Goal: Task Accomplishment & Management: Use online tool/utility

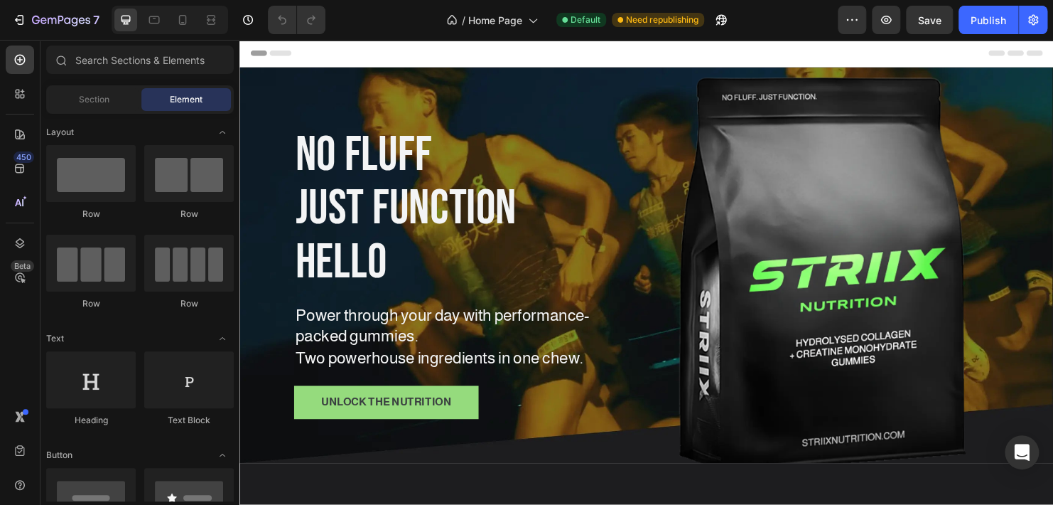
click at [724, 56] on div "Header" at bounding box center [666, 54] width 830 height 28
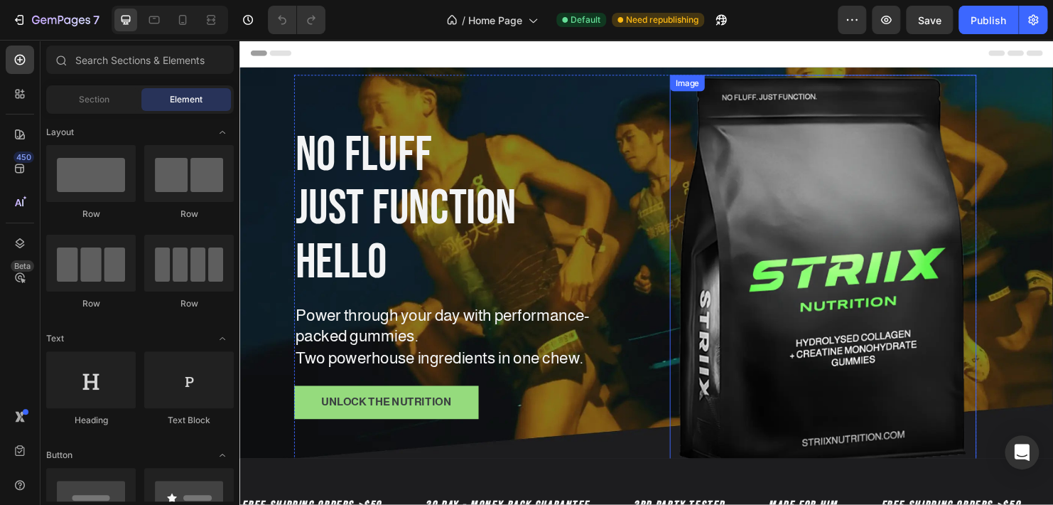
click at [724, 226] on img at bounding box center [850, 284] width 321 height 414
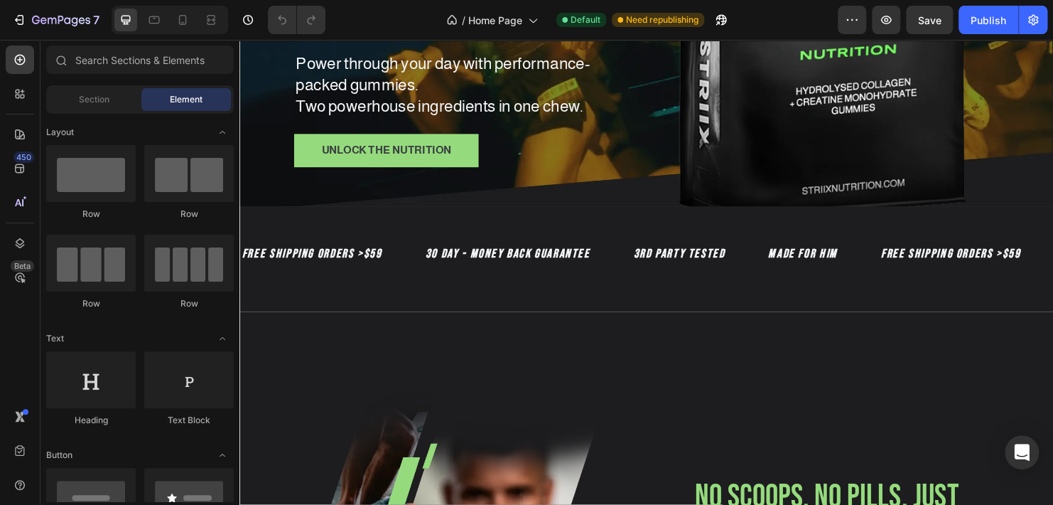
scroll to position [253, 0]
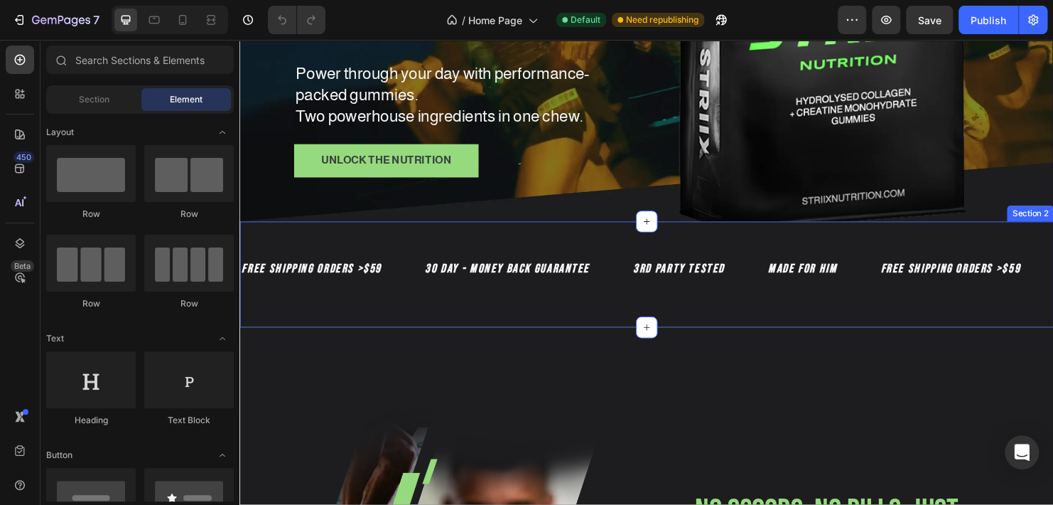
click at [493, 240] on div "FREE SHIPPING ORDERS >$59 Text Block 30 DAY - MONEY BACK GUARANTEE Text Block 3…" at bounding box center [666, 285] width 853 height 110
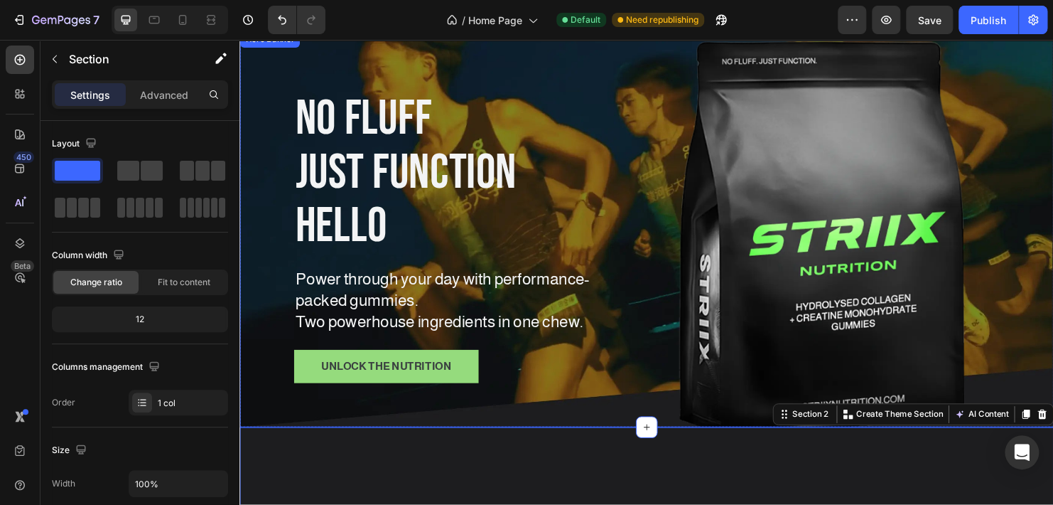
scroll to position [0, 0]
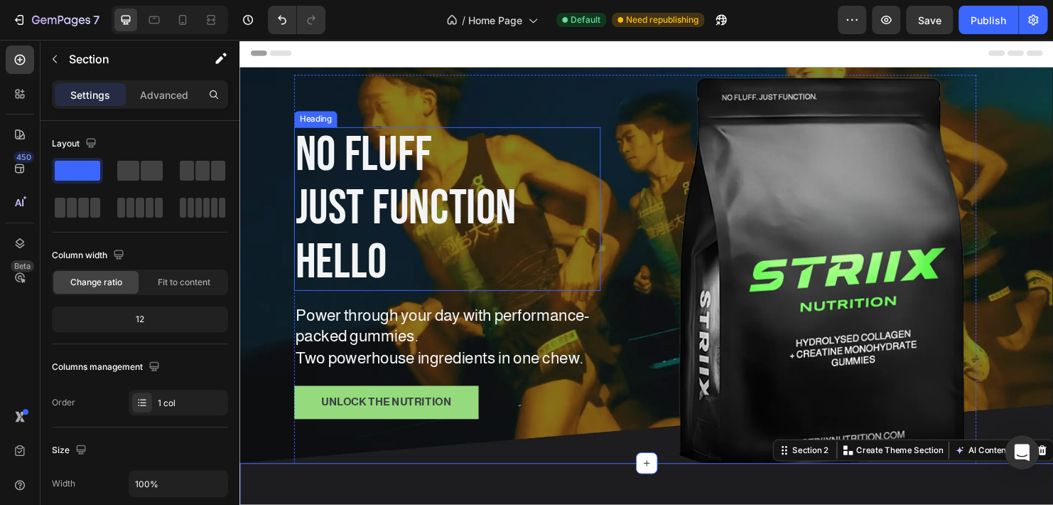
click at [358, 168] on h1 "no fluff just function Hello" at bounding box center [456, 217] width 321 height 172
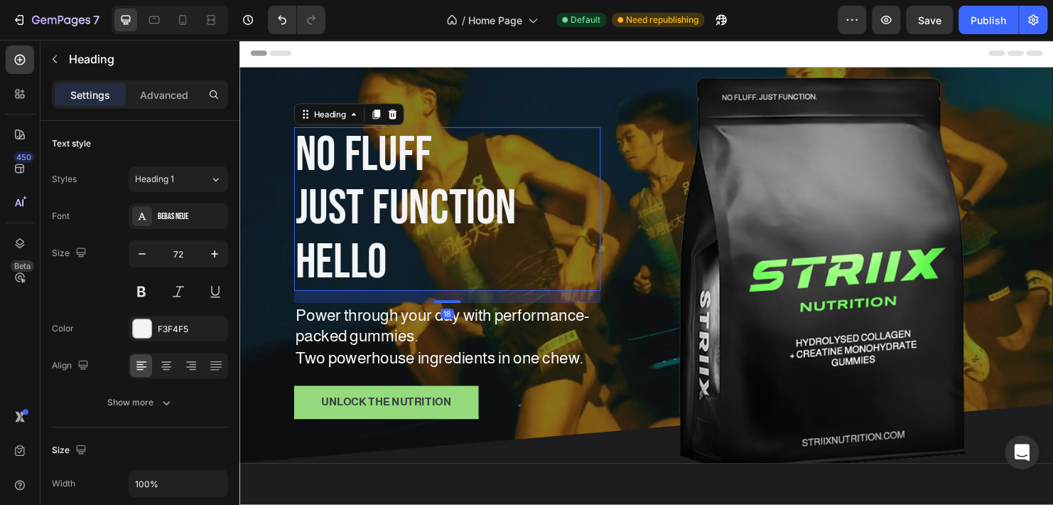
click at [373, 208] on h1 "no fluff just function Hello" at bounding box center [456, 217] width 321 height 172
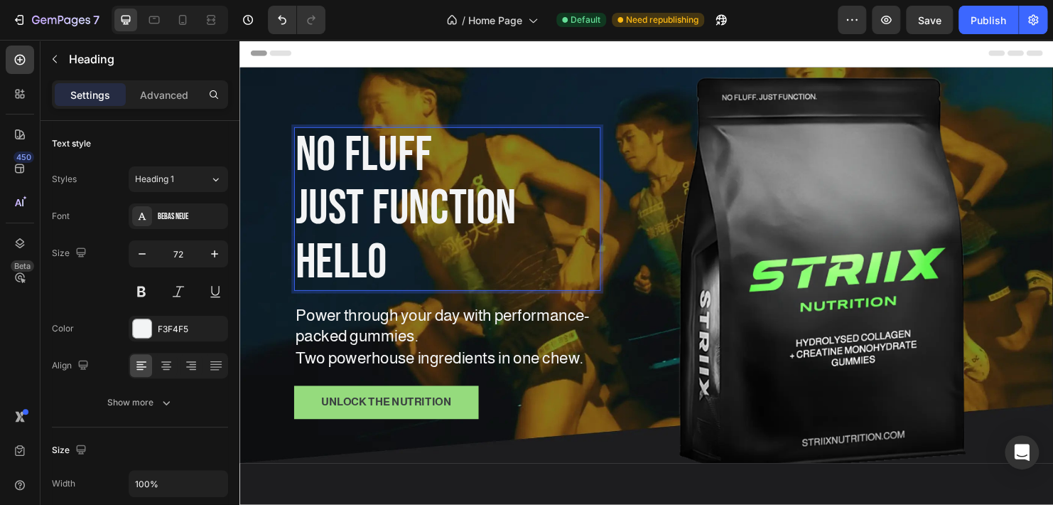
click at [373, 208] on p "no fluff just function Hello" at bounding box center [457, 217] width 318 height 169
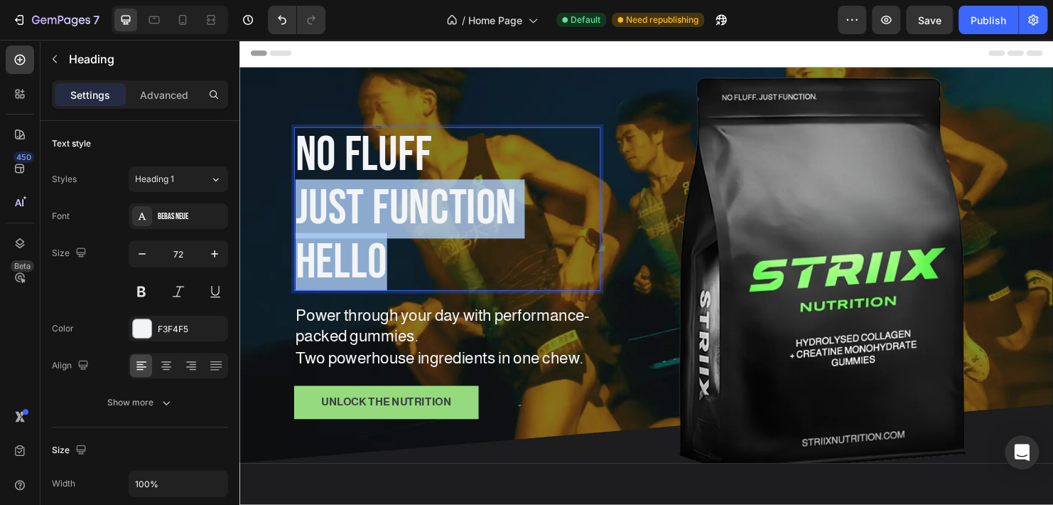
click at [373, 208] on p "no fluff just function Hello" at bounding box center [457, 217] width 318 height 169
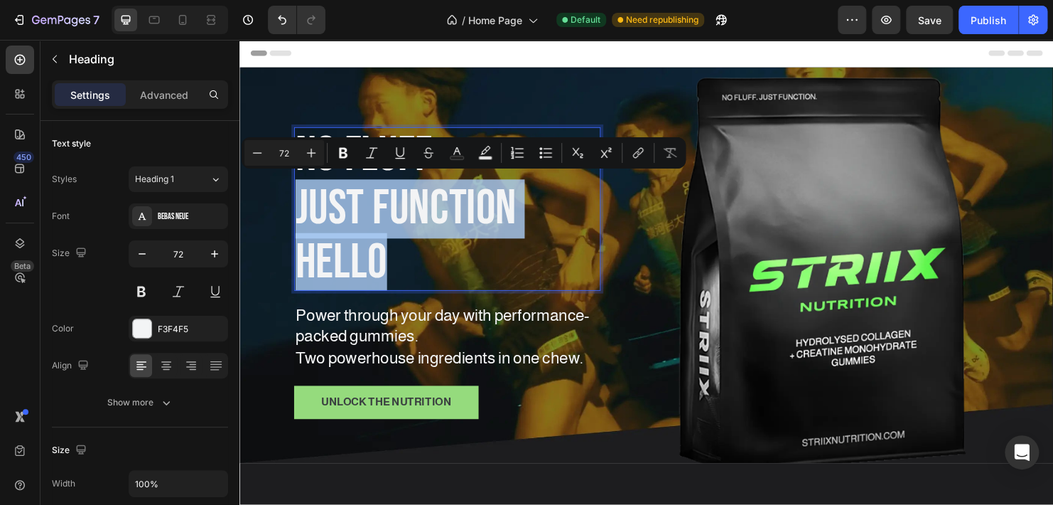
click at [394, 266] on p "no fluff just function Hello" at bounding box center [457, 217] width 318 height 169
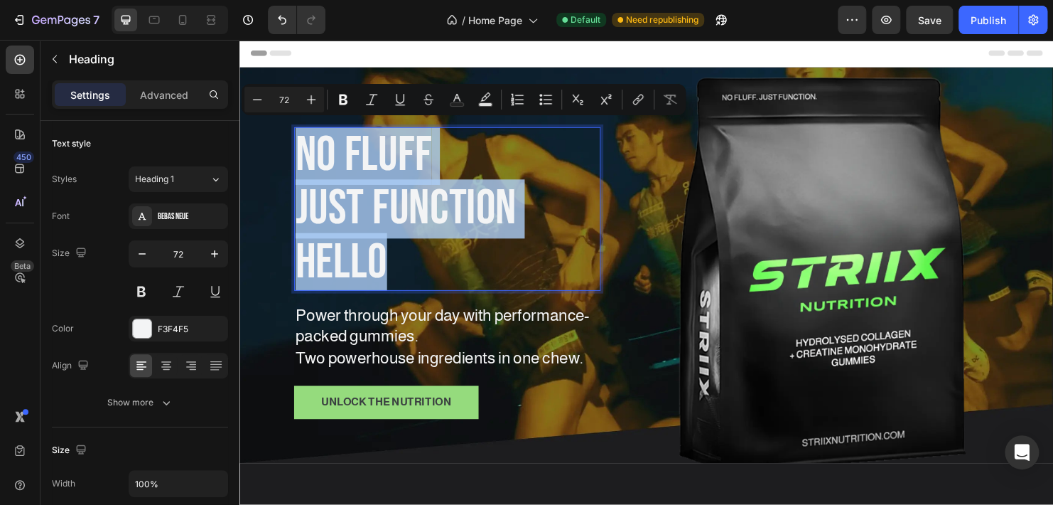
drag, startPoint x: 394, startPoint y: 269, endPoint x: 303, endPoint y: 158, distance: 143.9
click at [303, 158] on p "no fluff just function Hello" at bounding box center [457, 217] width 318 height 169
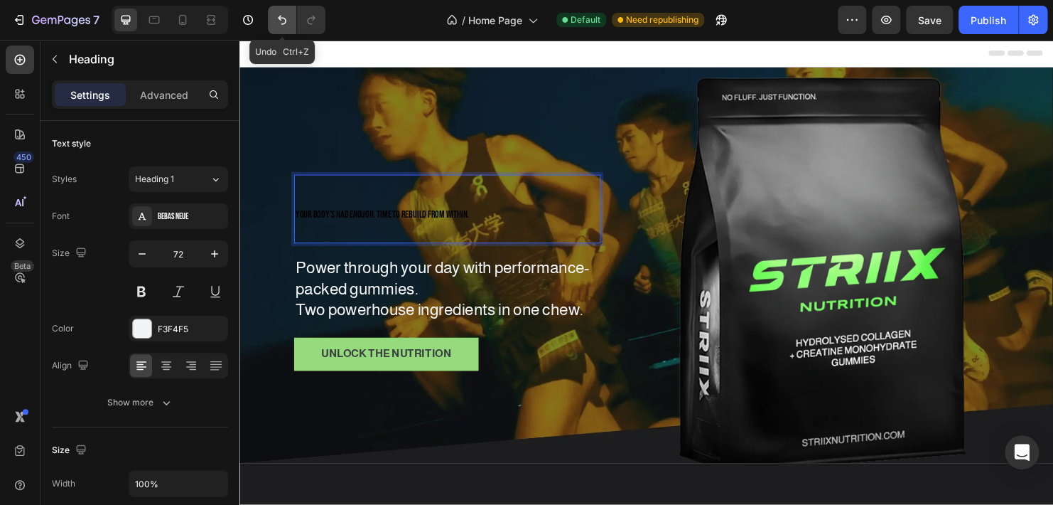
click at [276, 16] on icon "Undo/Redo" at bounding box center [282, 20] width 14 height 14
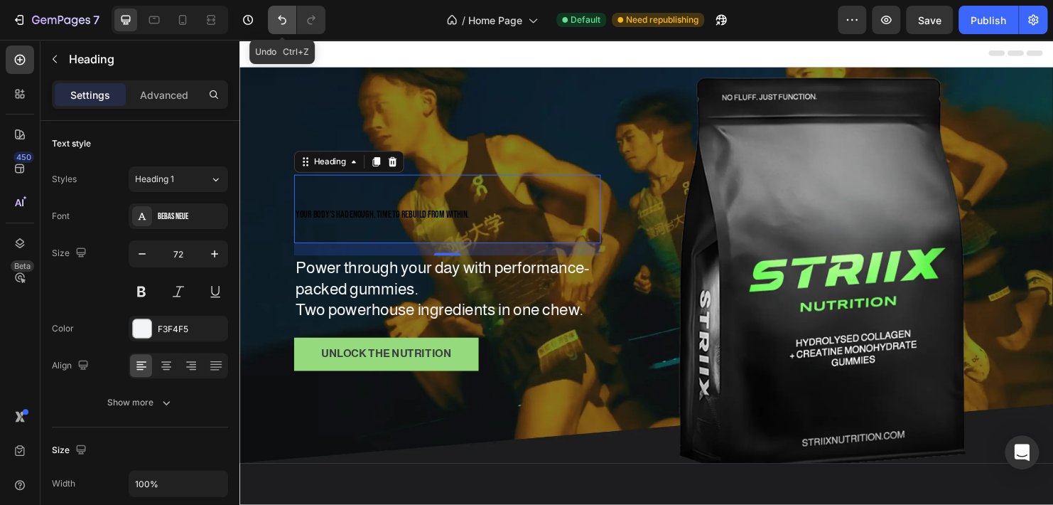
click at [276, 16] on icon "Undo/Redo" at bounding box center [282, 20] width 14 height 14
click at [285, 25] on icon "Undo/Redo" at bounding box center [282, 20] width 14 height 14
click at [394, 230] on h1 "Your Body’s Had Enough. Time to Rebuild from Within." at bounding box center [456, 216] width 321 height 71
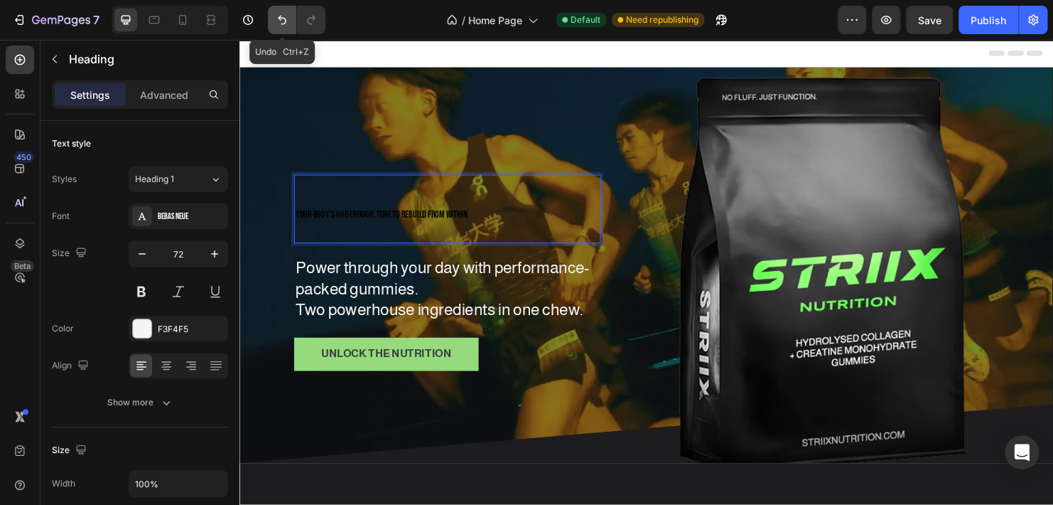
click at [287, 17] on icon "Undo/Redo" at bounding box center [282, 20] width 14 height 14
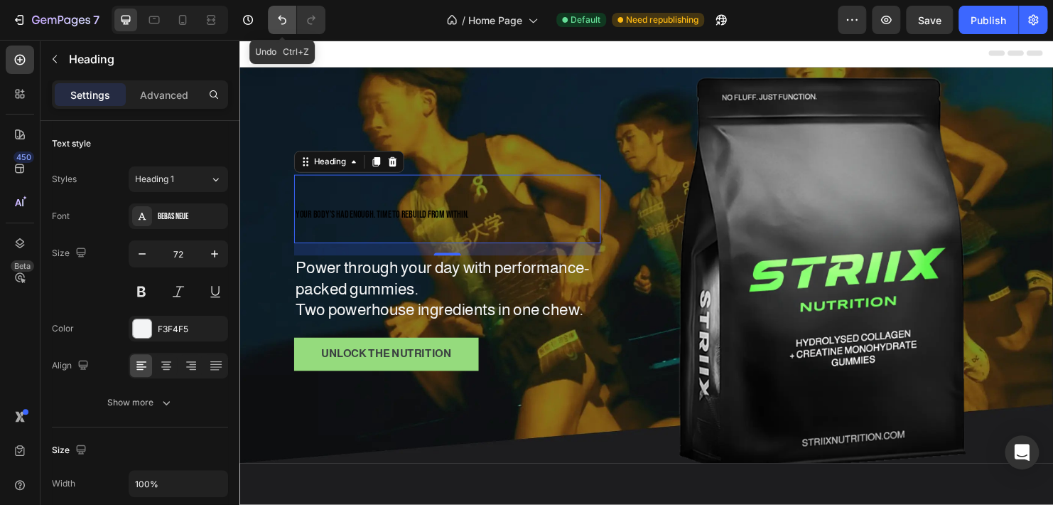
click at [287, 17] on icon "Undo/Redo" at bounding box center [282, 20] width 14 height 14
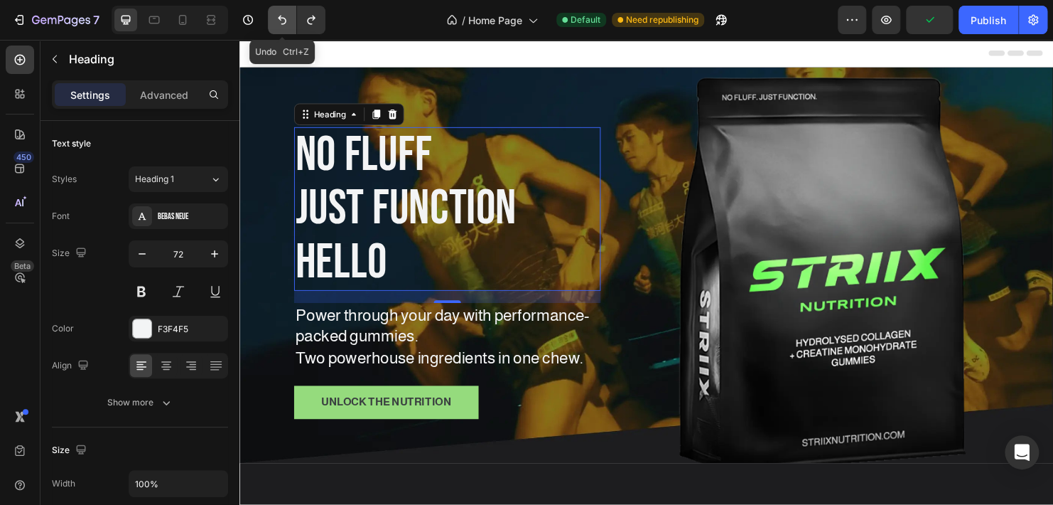
click at [287, 17] on icon "Undo/Redo" at bounding box center [282, 20] width 14 height 14
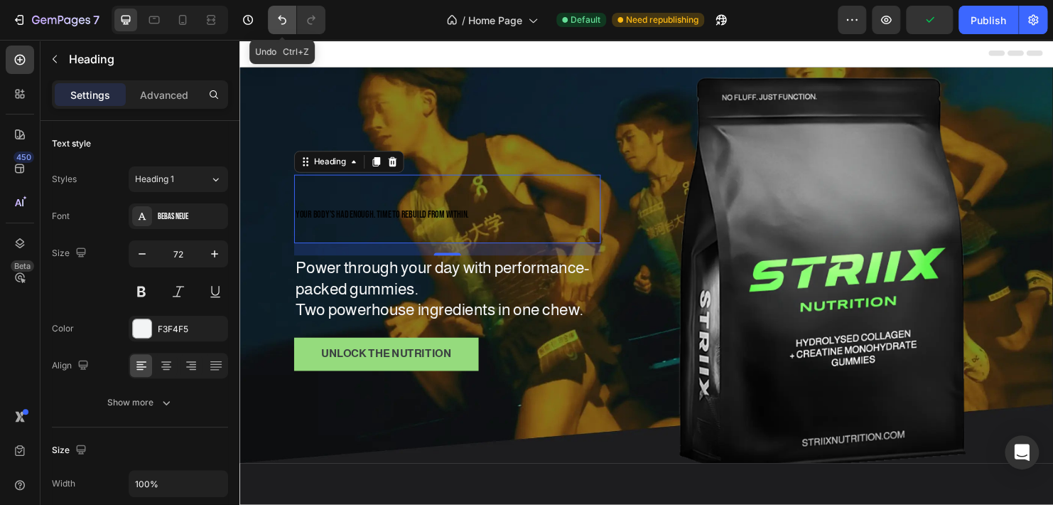
click at [287, 17] on icon "Undo/Redo" at bounding box center [282, 20] width 14 height 14
click at [325, 235] on h1 "Your Body’s Had Enough. Time to Rebuild from Within." at bounding box center [456, 216] width 321 height 71
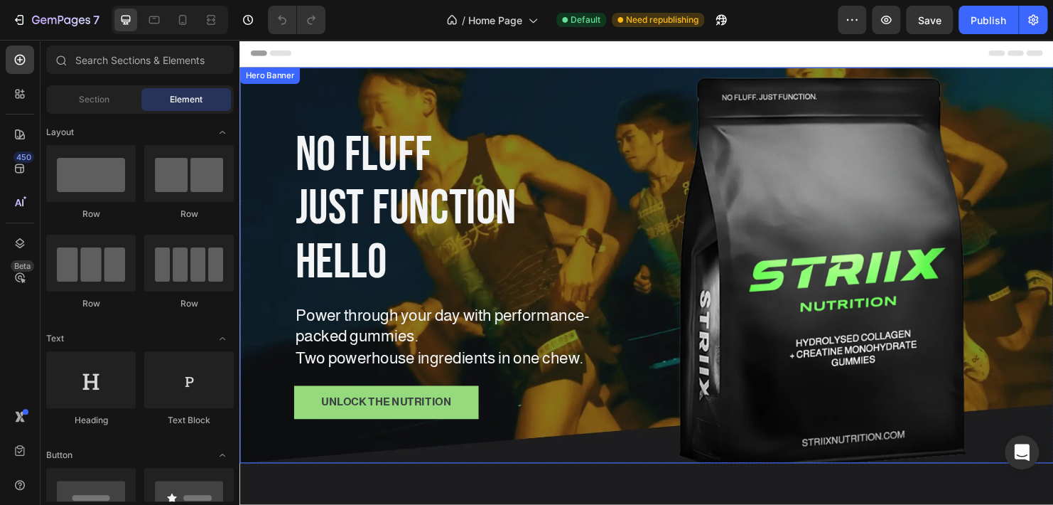
click at [1041, 269] on div "no fluff just function Hello Heading Power through your day with performance-pa…" at bounding box center [666, 276] width 853 height 457
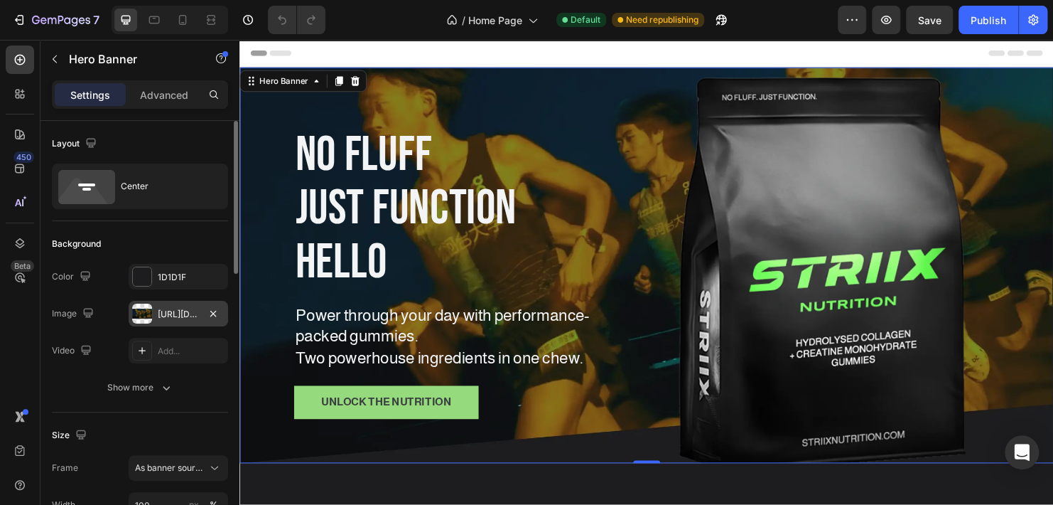
click at [183, 311] on div "[URL][DOMAIN_NAME]" at bounding box center [178, 314] width 41 height 13
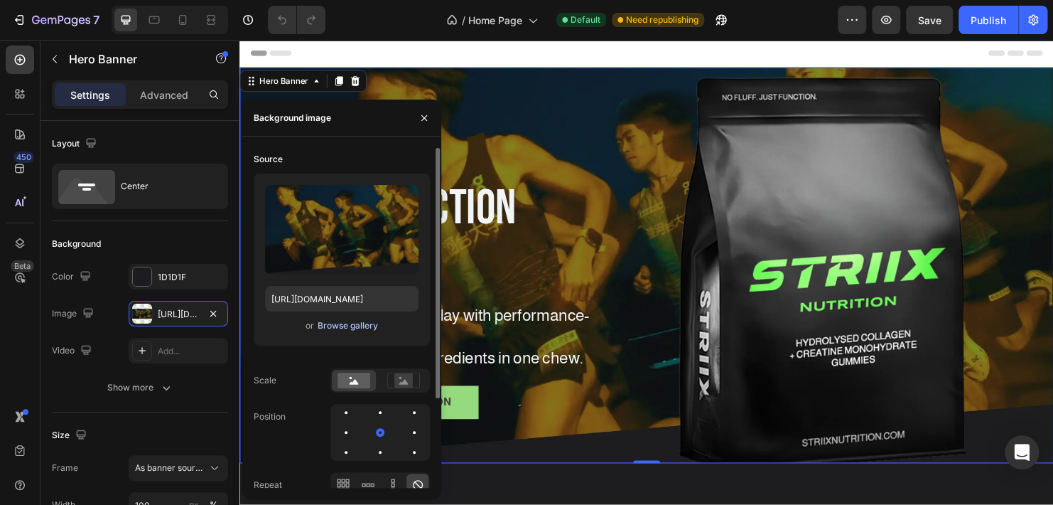
click at [353, 324] on div "Browse gallery" at bounding box center [348, 325] width 60 height 13
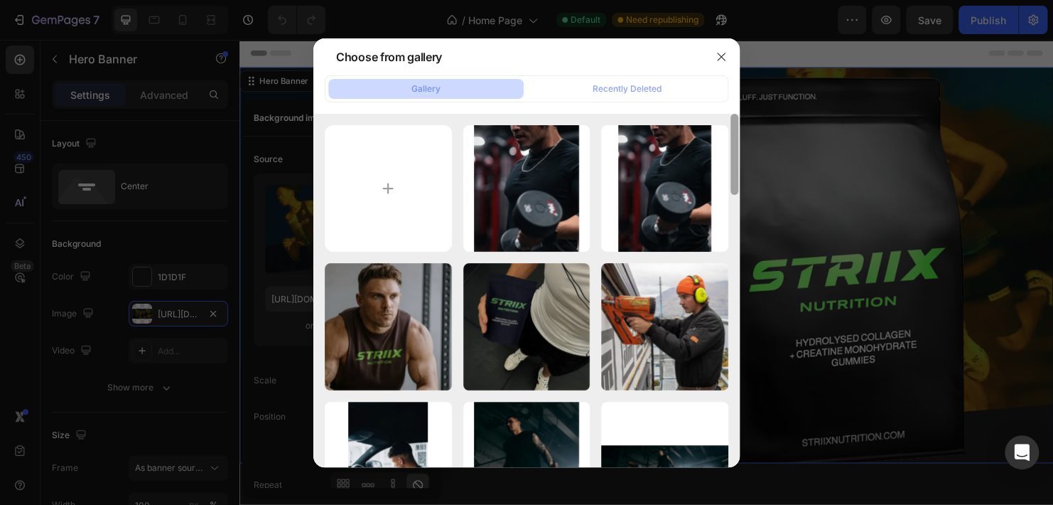
drag, startPoint x: 735, startPoint y: 325, endPoint x: 751, endPoint y: 141, distance: 184.7
click at [751, 141] on div "Choose from gallery Gallery Recently Deleted Section 1.webp 12.21 kb image 1.we…" at bounding box center [526, 252] width 1053 height 505
click at [638, 92] on div "Recently Deleted" at bounding box center [627, 88] width 69 height 13
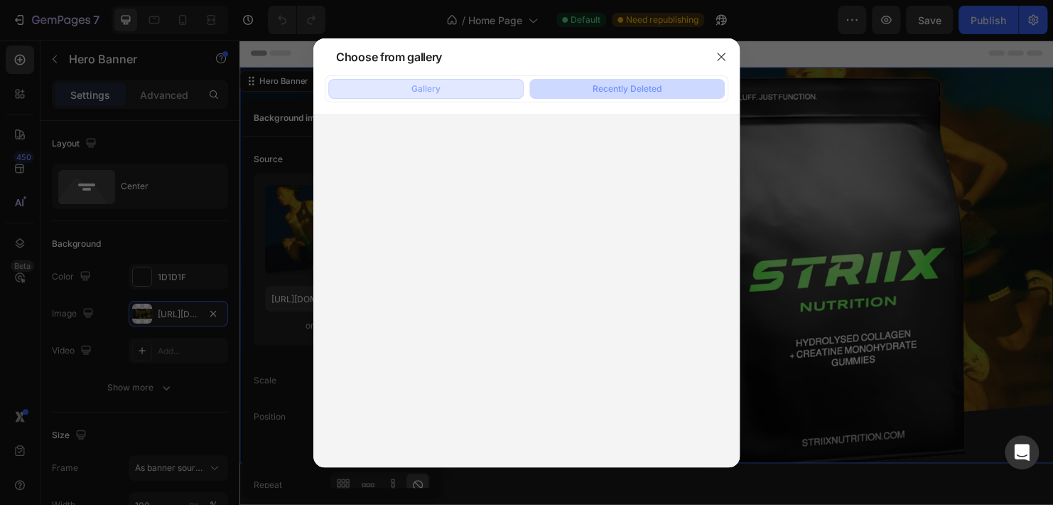
click at [458, 92] on button "Gallery" at bounding box center [425, 89] width 195 height 20
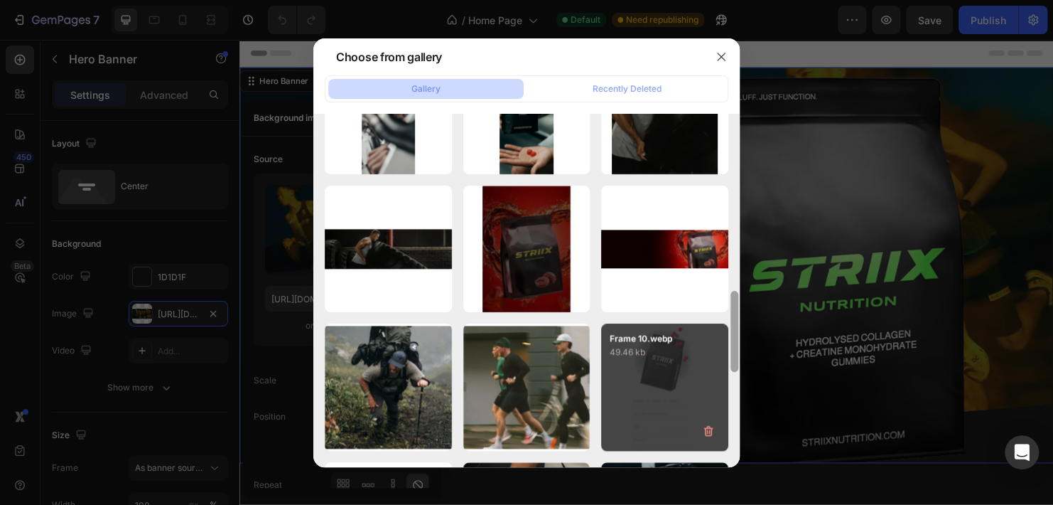
scroll to position [767, 0]
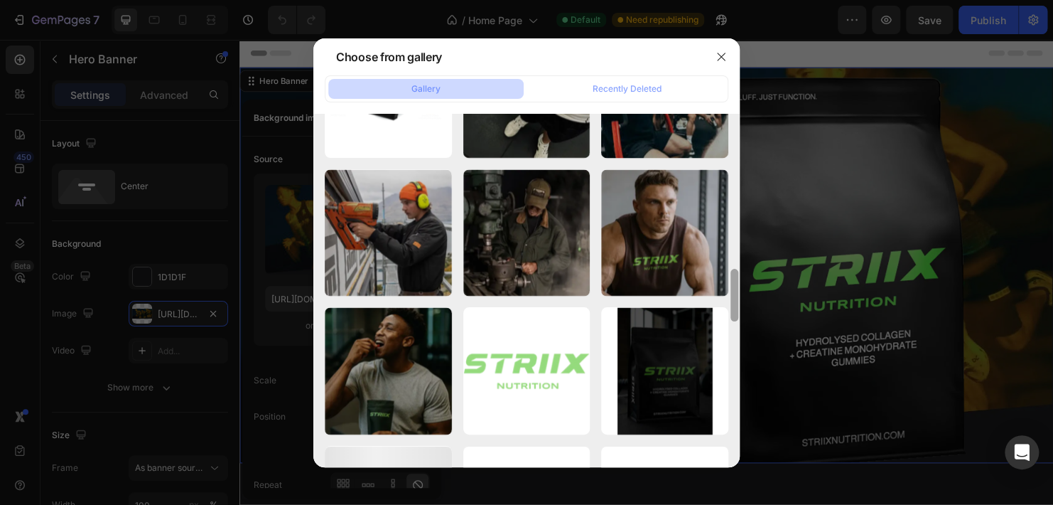
drag, startPoint x: 733, startPoint y: 178, endPoint x: 741, endPoint y: 455, distance: 277.3
click at [741, 455] on div "Choose from gallery Gallery Recently Deleted Section 1.webp 12.21 kb image 1.we…" at bounding box center [526, 252] width 1053 height 505
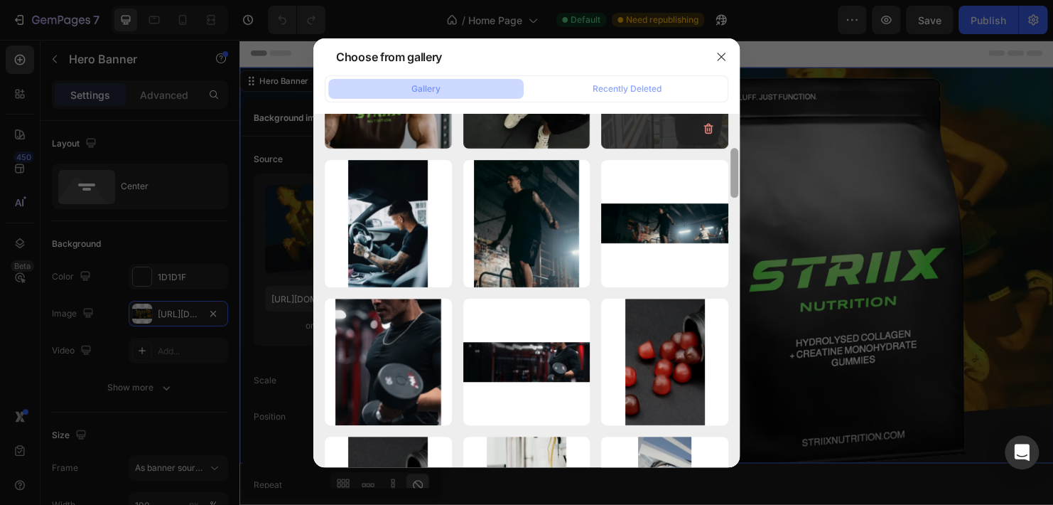
scroll to position [203, 0]
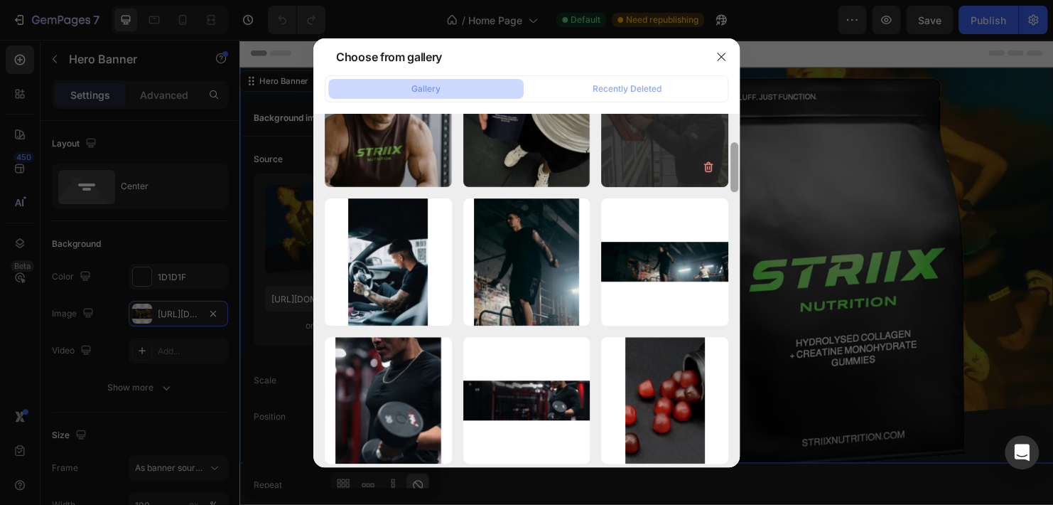
drag, startPoint x: 734, startPoint y: 301, endPoint x: 713, endPoint y: 149, distance: 152.9
click at [713, 149] on div "Section 1.webp 12.21 kb image 1.webp 14.04 kb Instagram (2).webp 10.87 kb Insta…" at bounding box center [526, 290] width 426 height 353
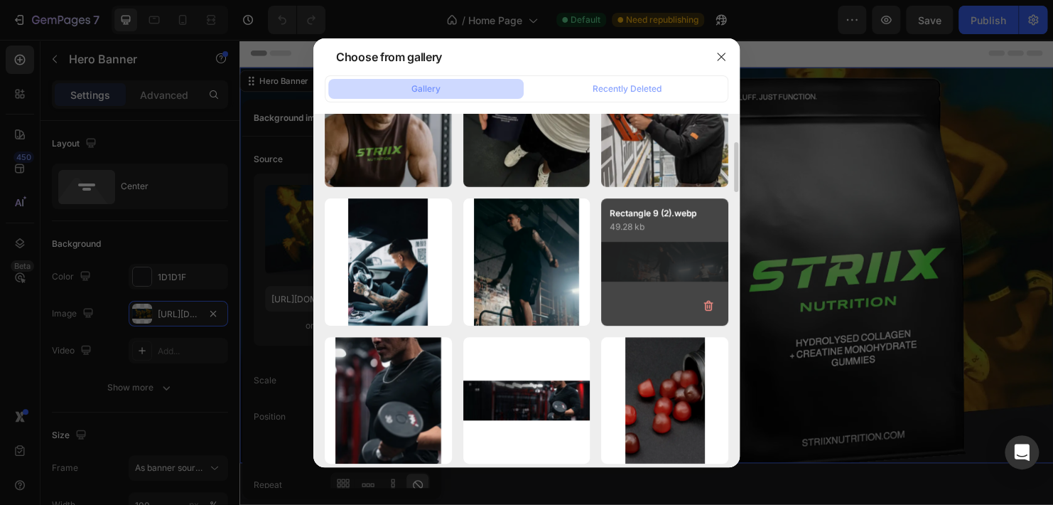
click at [660, 263] on div "Rectangle 9 (2).webp 49.28 kb" at bounding box center [664, 261] width 127 height 127
type input "https://cdn.shopify.com/s/files/1/0774/3478/1939/files/gempages_579023731087639…"
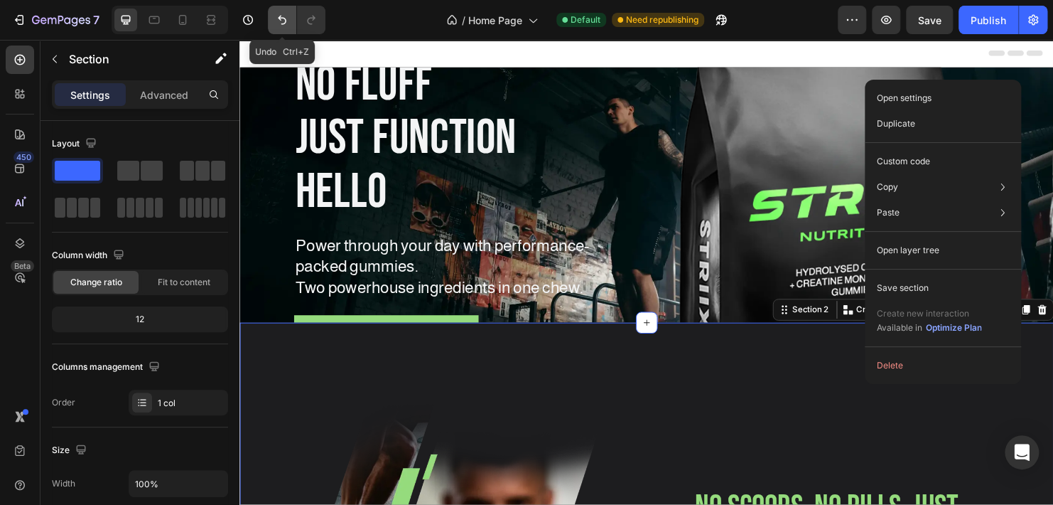
click at [279, 18] on icon "Undo/Redo" at bounding box center [282, 20] width 9 height 9
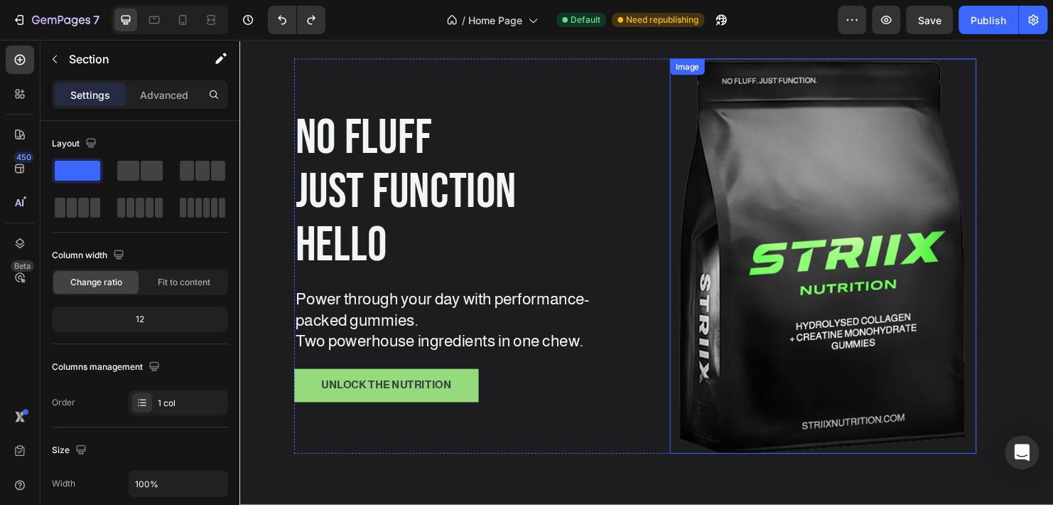
scroll to position [142, 0]
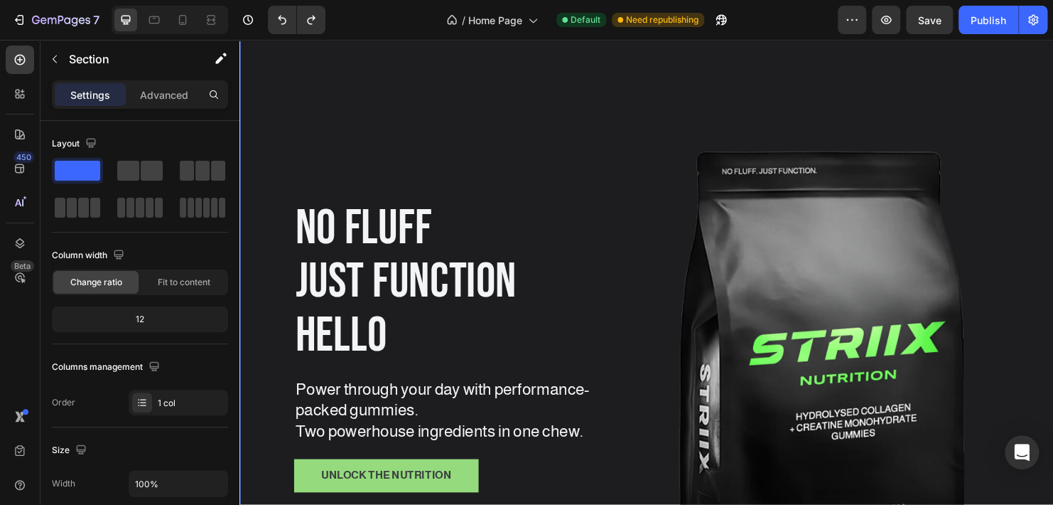
click at [697, 102] on div "Background Image" at bounding box center [666, 353] width 853 height 853
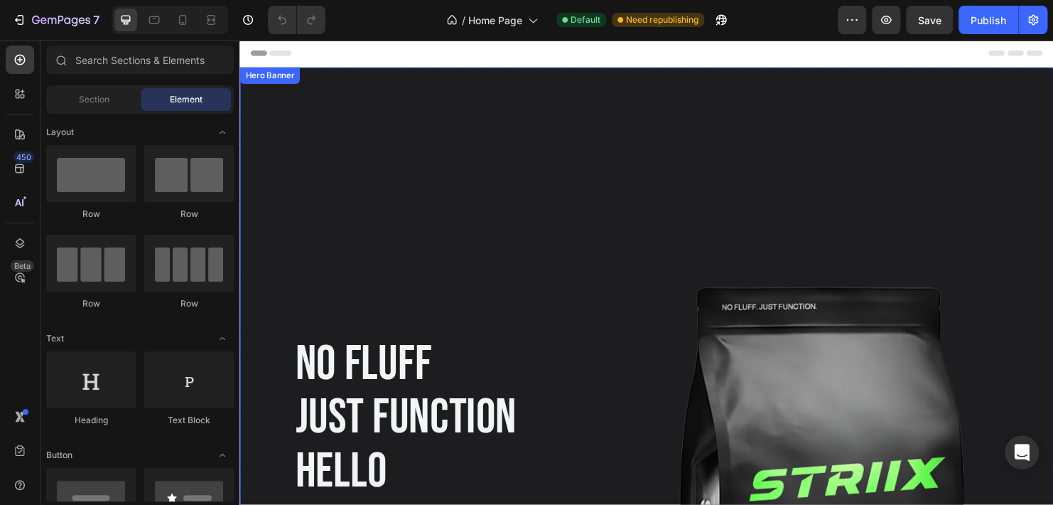
click at [662, 258] on div "Background Image" at bounding box center [666, 495] width 853 height 853
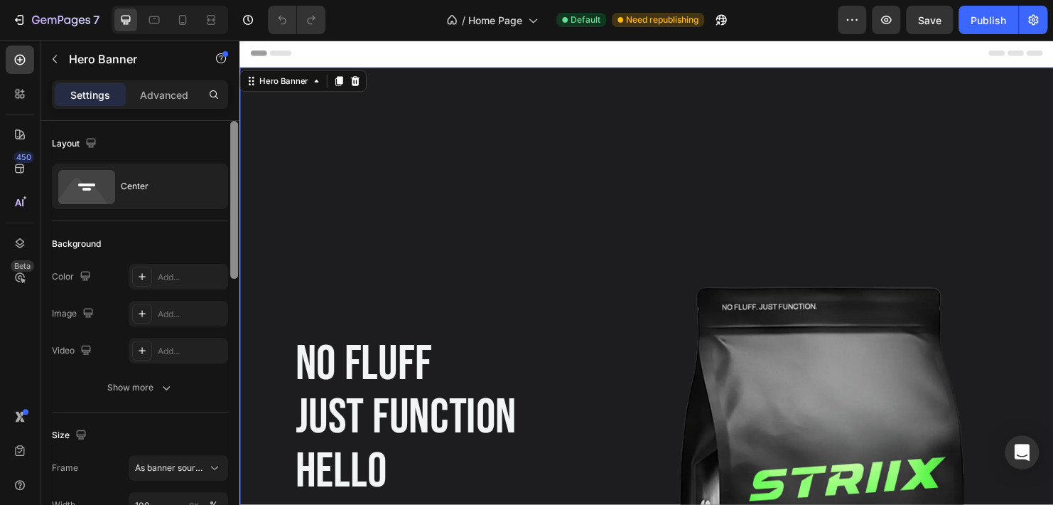
drag, startPoint x: 473, startPoint y: 314, endPoint x: 244, endPoint y: 139, distance: 288.0
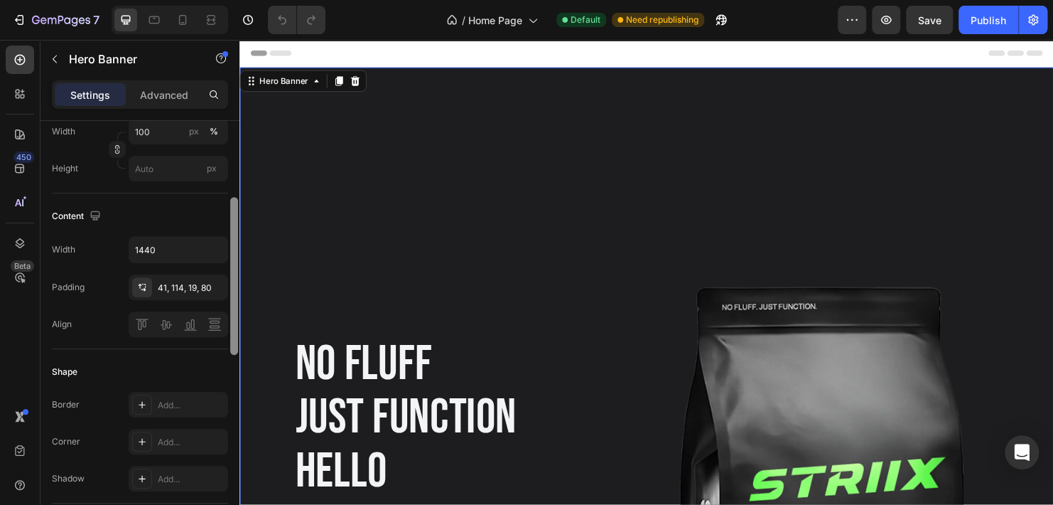
scroll to position [397, 0]
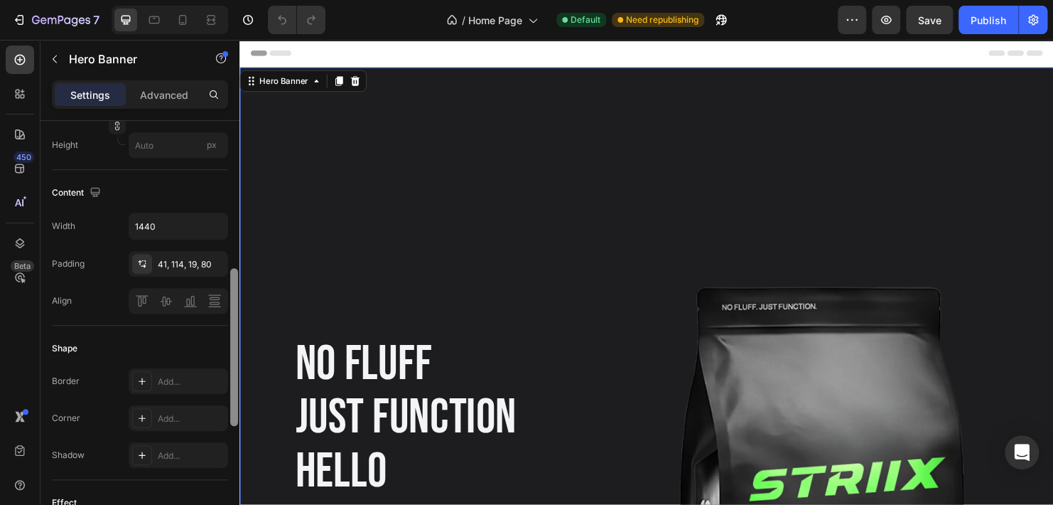
click at [197, 343] on div "Shape" at bounding box center [140, 348] width 176 height 23
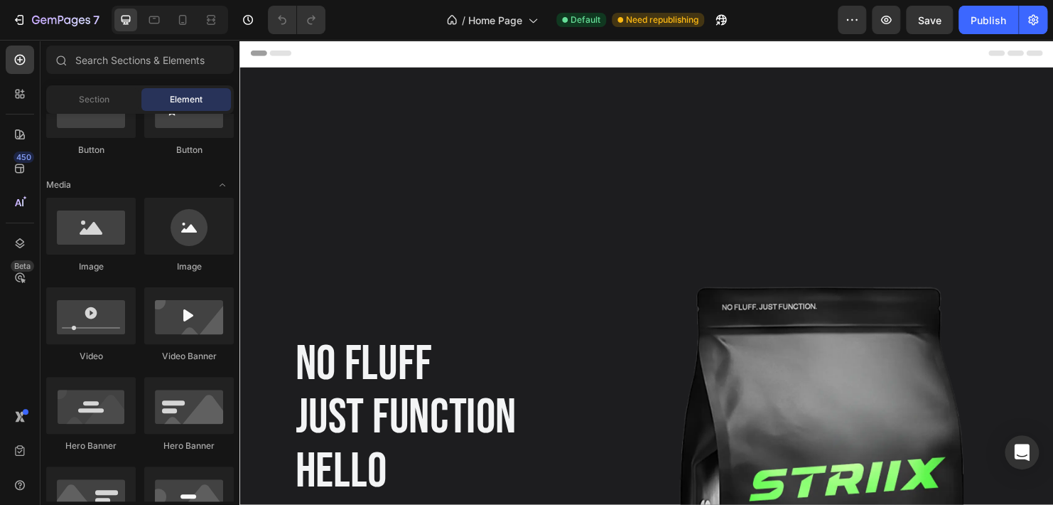
scroll to position [471, 0]
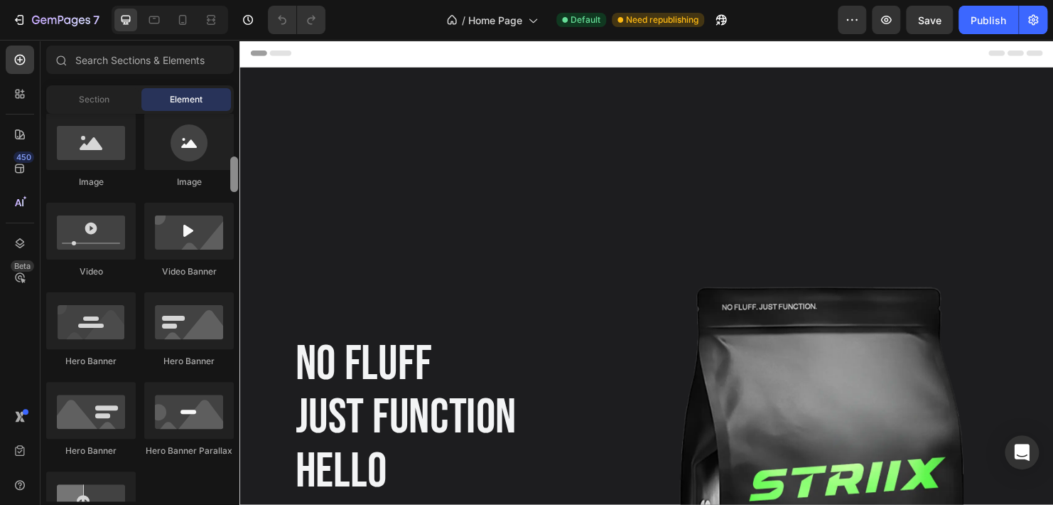
drag, startPoint x: 233, startPoint y: 136, endPoint x: 230, endPoint y: 179, distance: 43.4
click at [230, 179] on div at bounding box center [234, 174] width 8 height 36
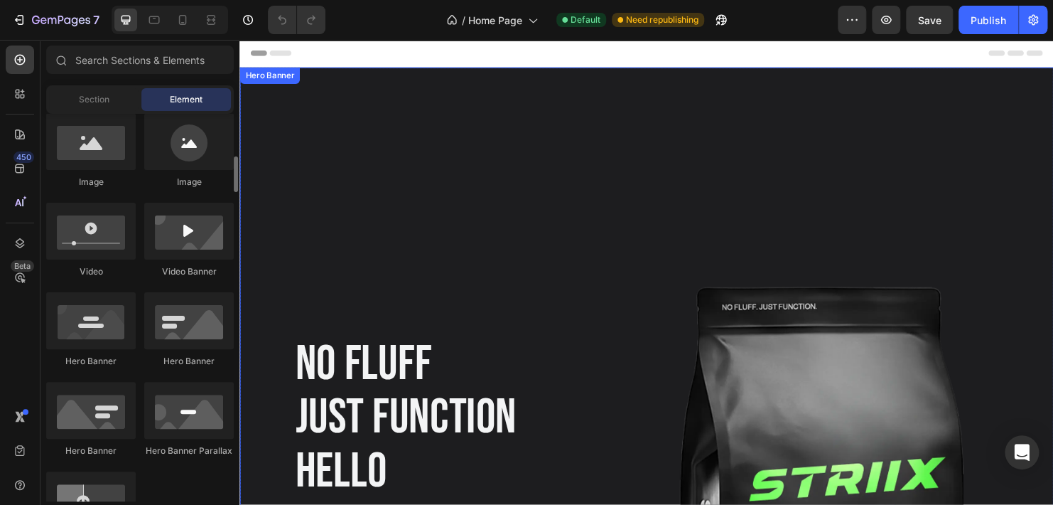
click at [337, 230] on div "Background Image" at bounding box center [666, 495] width 853 height 853
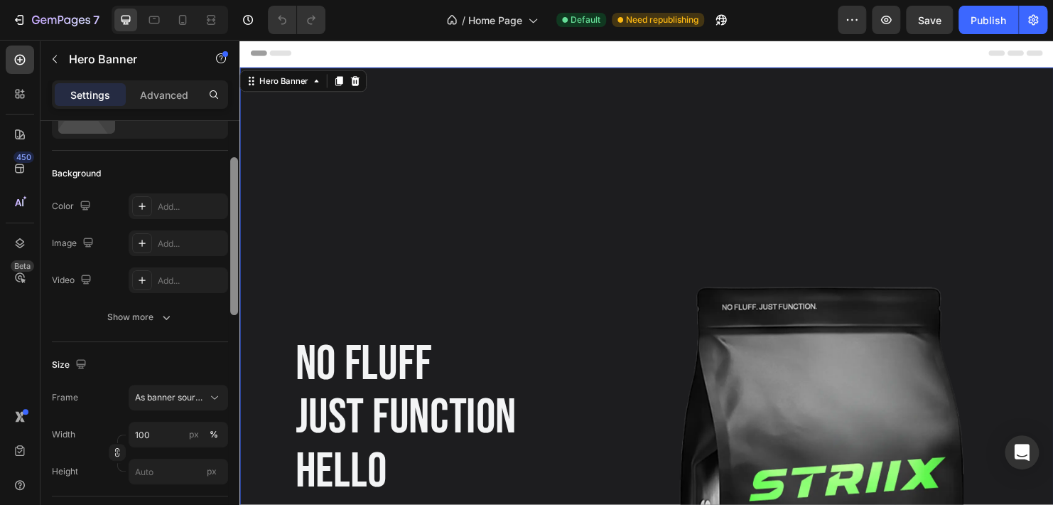
scroll to position [84, 0]
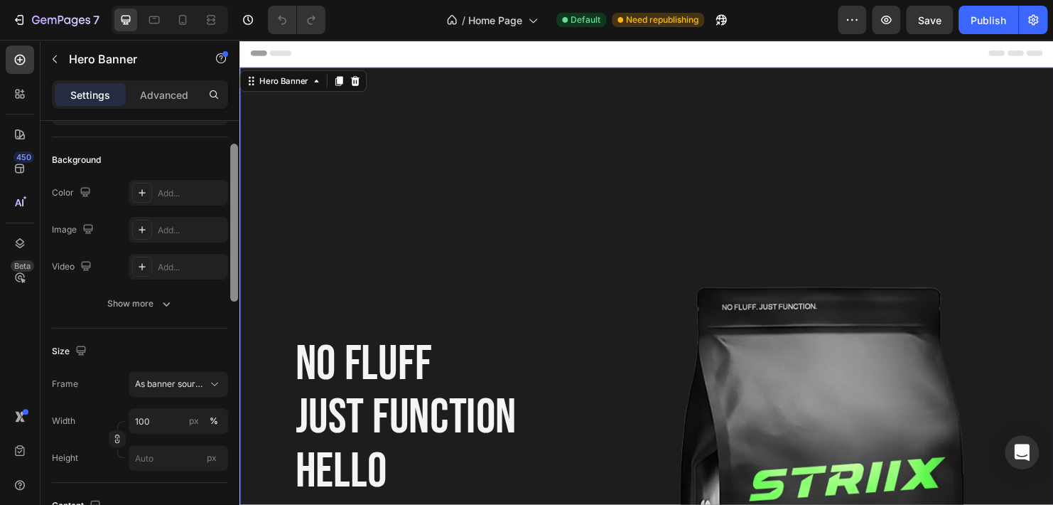
drag, startPoint x: 234, startPoint y: 158, endPoint x: 232, endPoint y: 189, distance: 31.3
click at [232, 189] on div at bounding box center [234, 223] width 8 height 158
click at [186, 226] on div "Add..." at bounding box center [191, 230] width 67 height 13
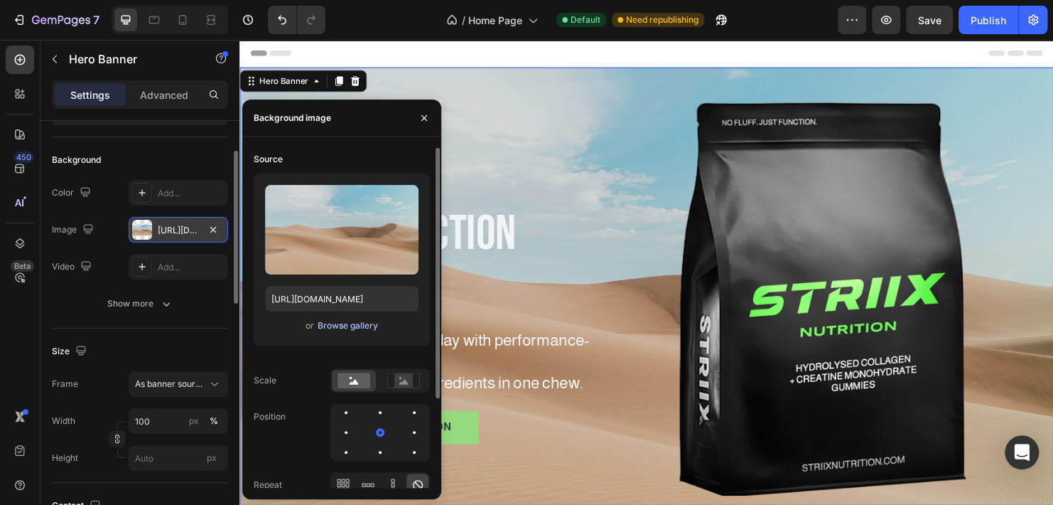
click at [354, 328] on div "Browse gallery" at bounding box center [348, 325] width 60 height 13
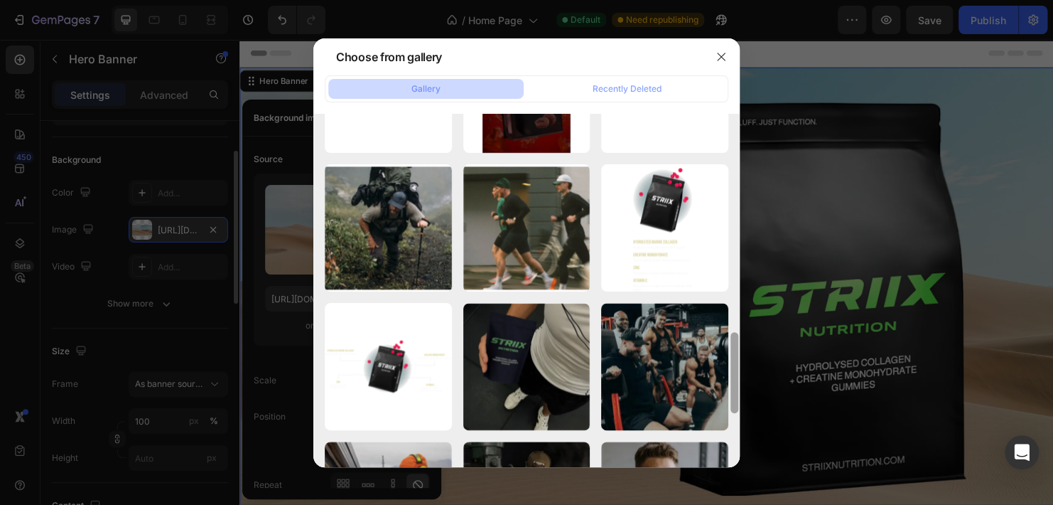
scroll to position [951, 0]
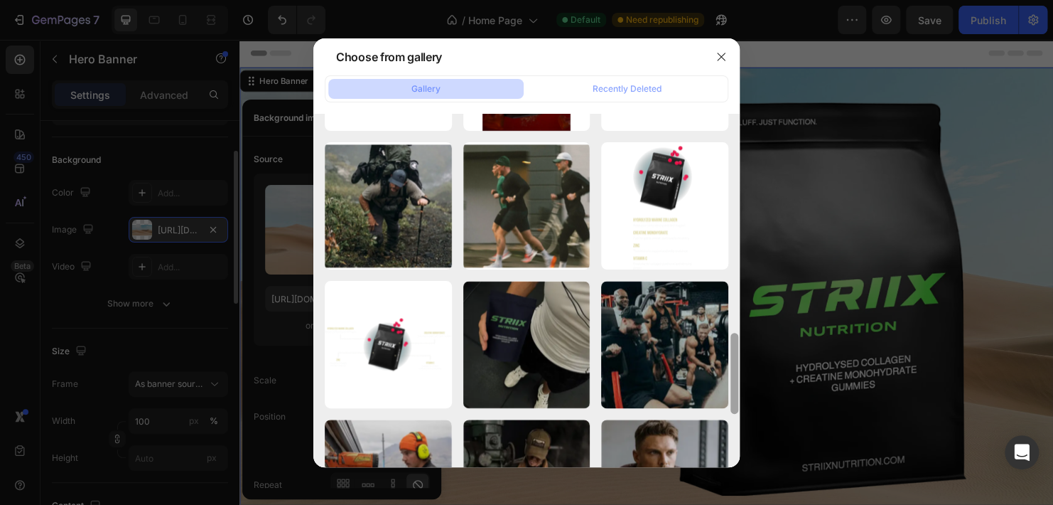
drag, startPoint x: 735, startPoint y: 141, endPoint x: 720, endPoint y: 541, distance: 400.4
click at [720, 0] on html "7 Version history / Home Page Default Need republishing Preview Save Publish 45…" at bounding box center [526, 0] width 1053 height 0
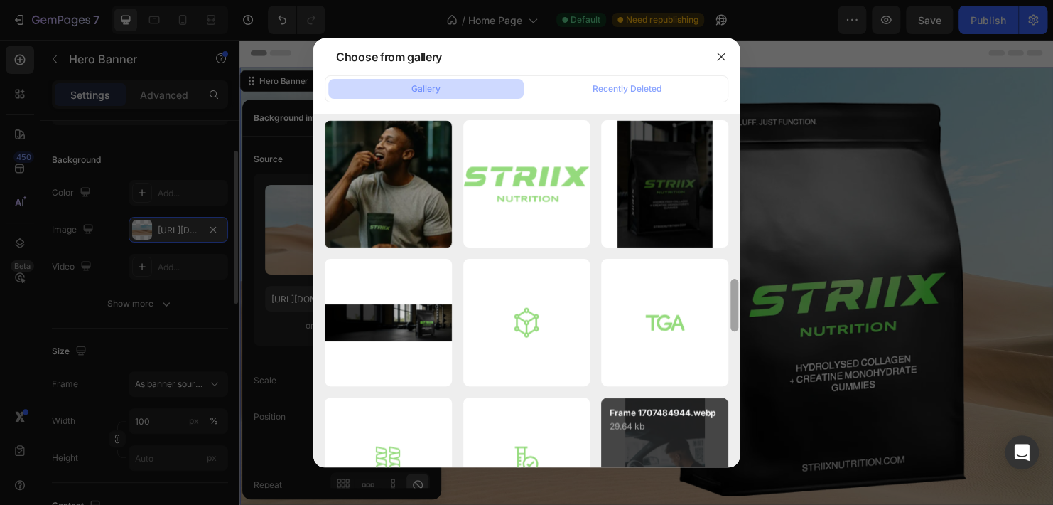
scroll to position [1413, 0]
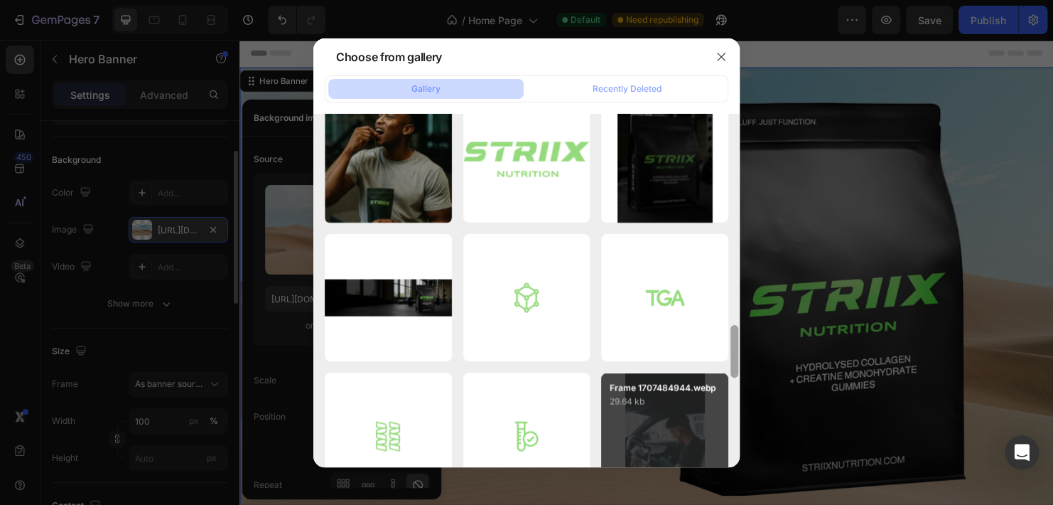
drag, startPoint x: 738, startPoint y: 344, endPoint x: 726, endPoint y: 451, distance: 107.2
click at [726, 451] on div "Section 1.webp 12.21 kb image 1.webp 14.04 kb Instagram (2).webp 10.87 kb Insta…" at bounding box center [526, 290] width 426 height 353
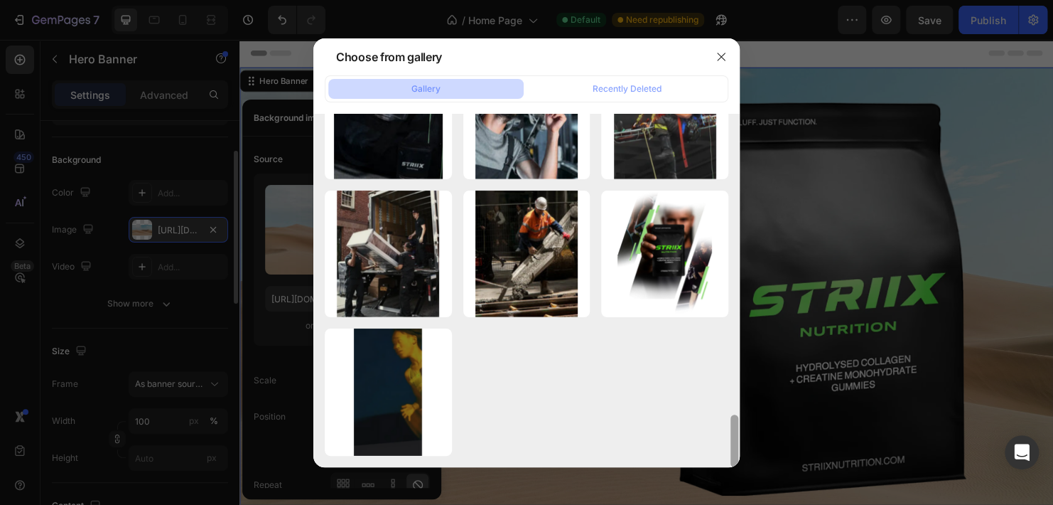
scroll to position [2127, 0]
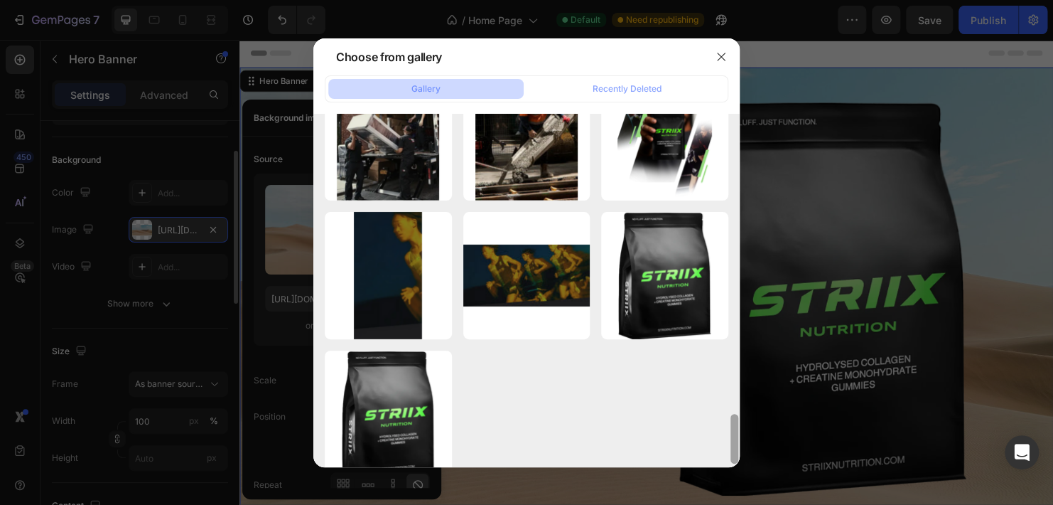
drag, startPoint x: 734, startPoint y: 338, endPoint x: 723, endPoint y: 445, distance: 107.2
click at [723, 445] on div "Section 1.webp 12.21 kb image 1.webp 14.04 kb Instagram (2).webp 10.87 kb Insta…" at bounding box center [526, 290] width 426 height 353
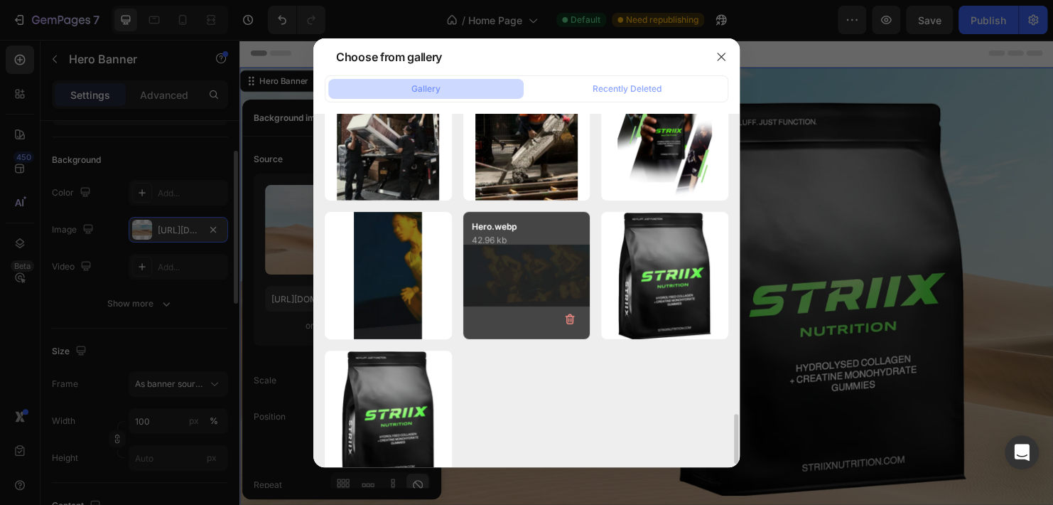
click at [500, 268] on div "Hero.webp 42.96 kb" at bounding box center [526, 275] width 127 height 127
type input "[URL][DOMAIN_NAME]"
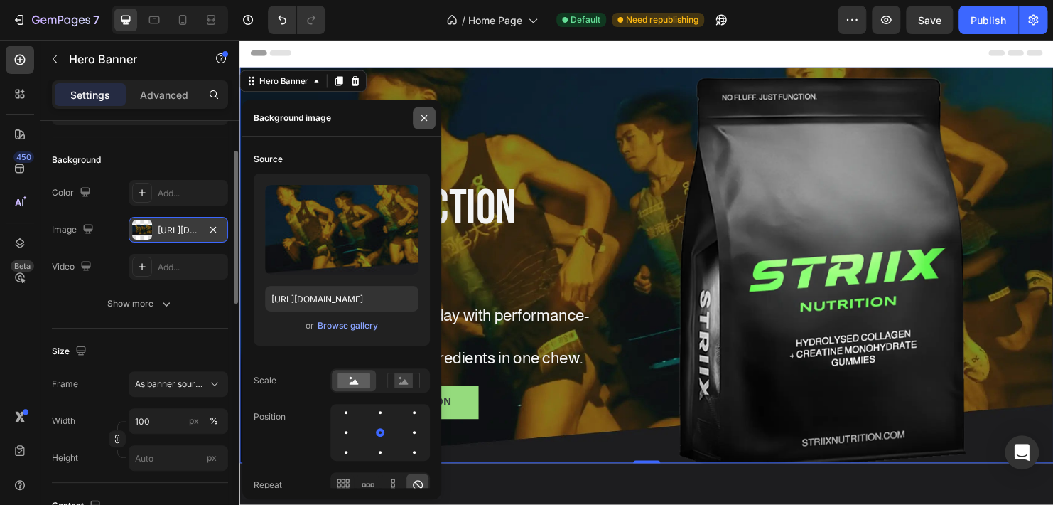
click at [426, 117] on icon "button" at bounding box center [424, 117] width 11 height 11
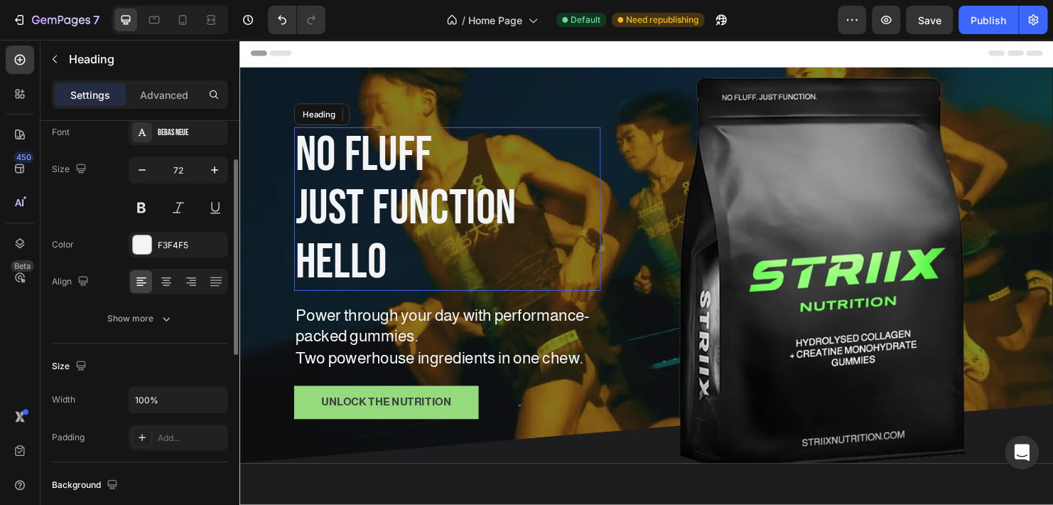
click at [394, 282] on h1 "no fluff just function Hello" at bounding box center [456, 217] width 321 height 172
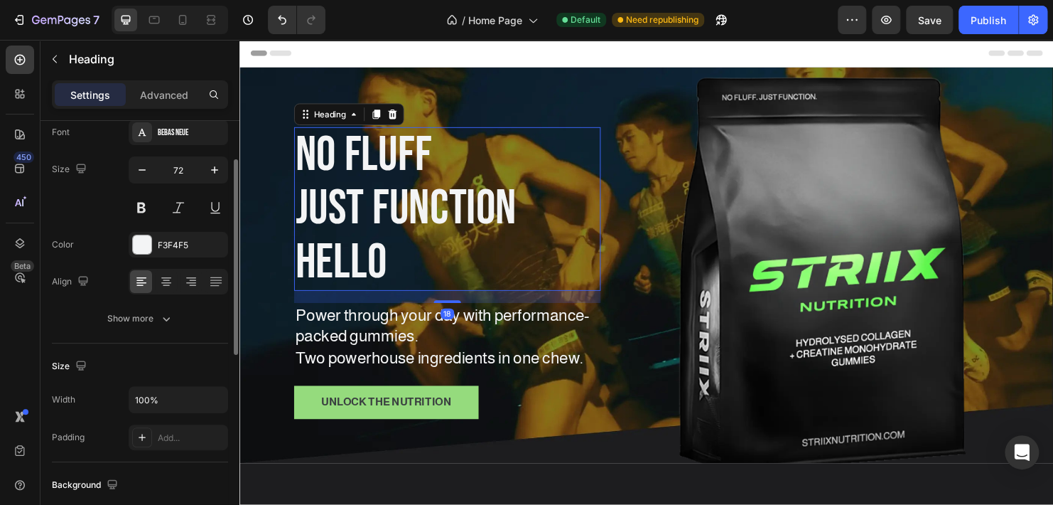
scroll to position [0, 0]
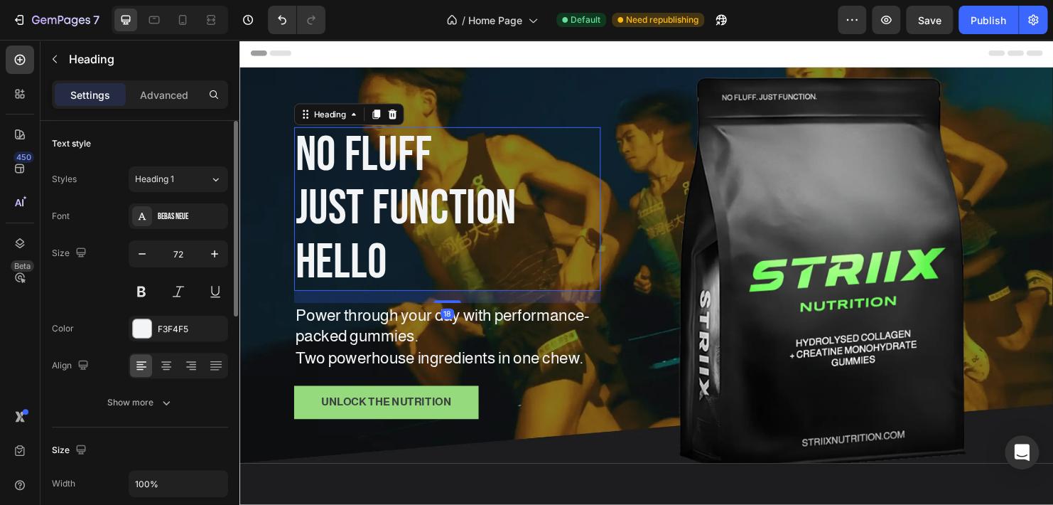
click at [397, 266] on h1 "no fluff just function Hello" at bounding box center [456, 217] width 321 height 172
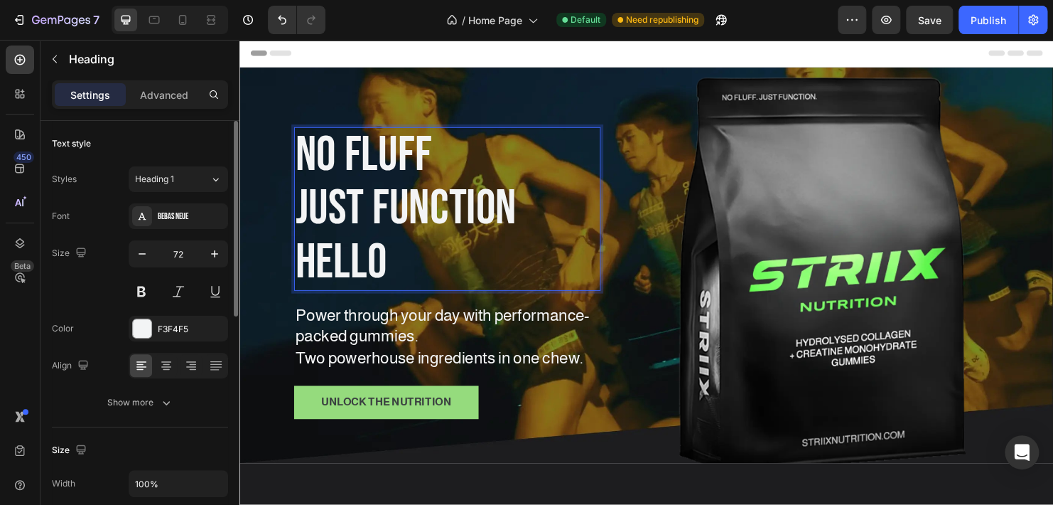
click at [397, 266] on p "no fluff just function Hello" at bounding box center [457, 217] width 318 height 169
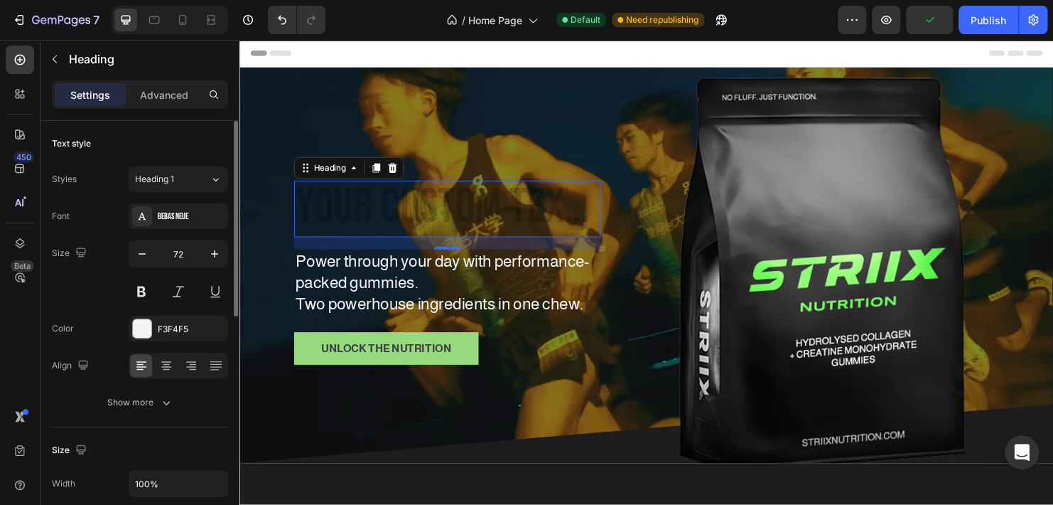
click at [318, 209] on h1 "Rich Text Editor. Editing area: main" at bounding box center [456, 217] width 321 height 59
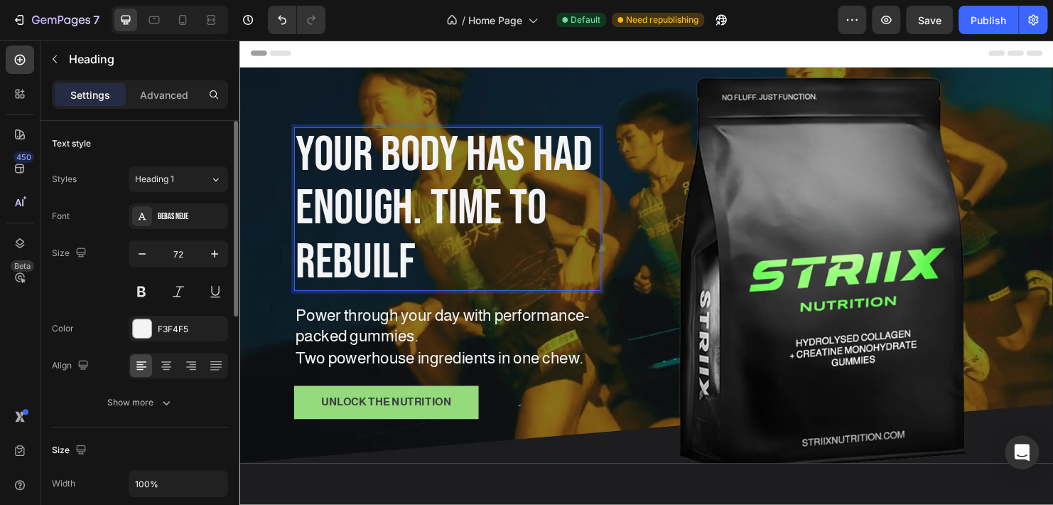
scroll to position [4, 0]
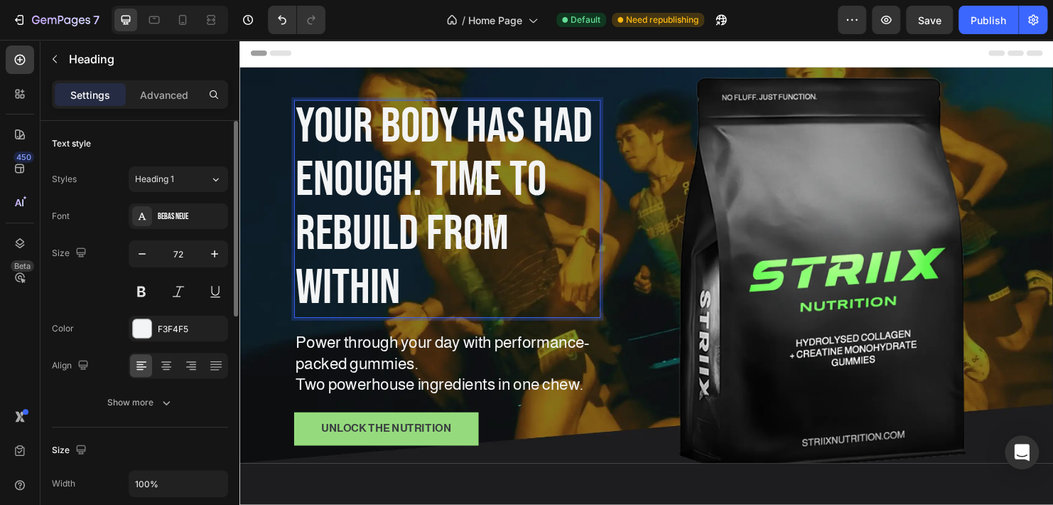
click at [596, 303] on p "Your Body has had enough. Time to rebuild from within" at bounding box center [457, 215] width 318 height 225
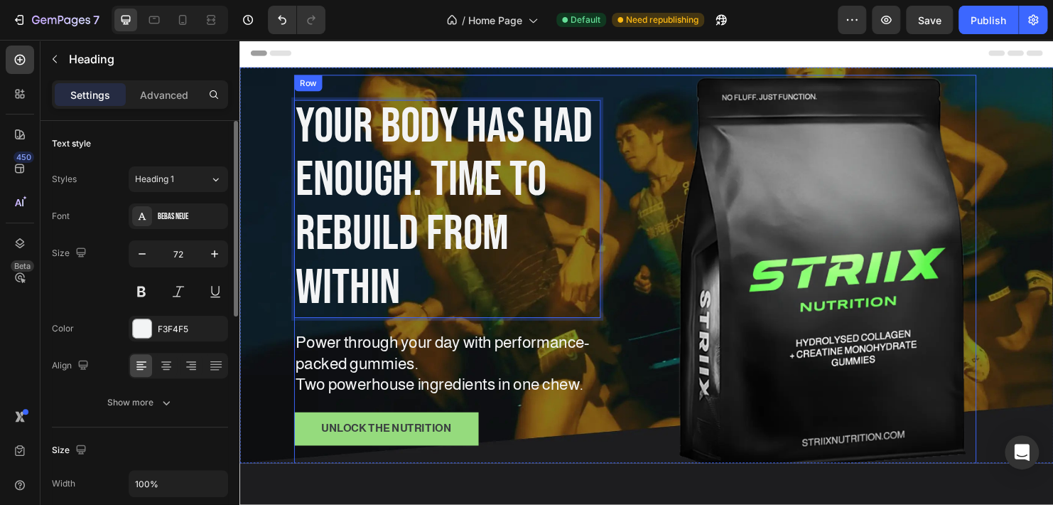
click at [616, 296] on div "Your Body has had enough. Time to rebuild from within Heading 18 Power through …" at bounding box center [653, 284] width 715 height 414
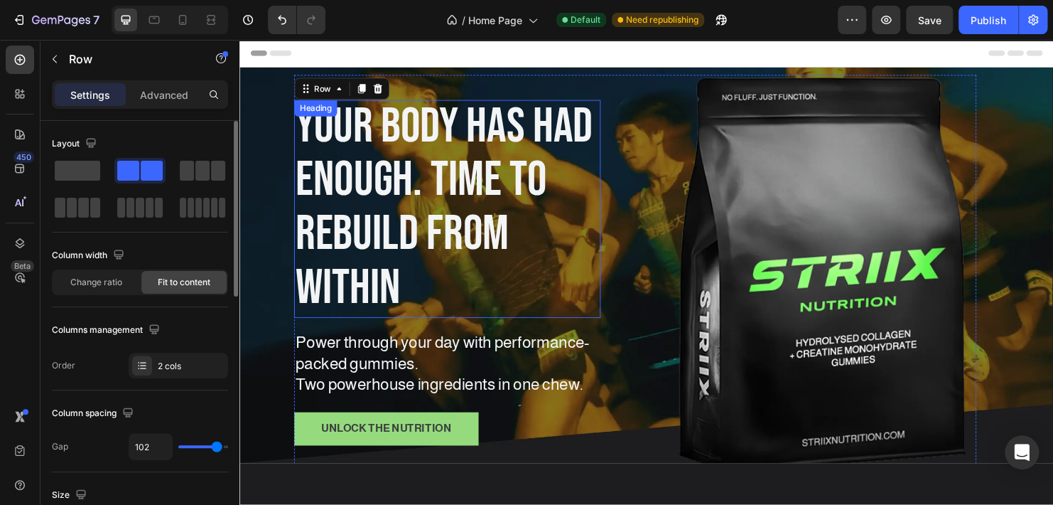
click at [597, 289] on p "Your Body has had enough. Time to rebuild from within" at bounding box center [457, 215] width 318 height 225
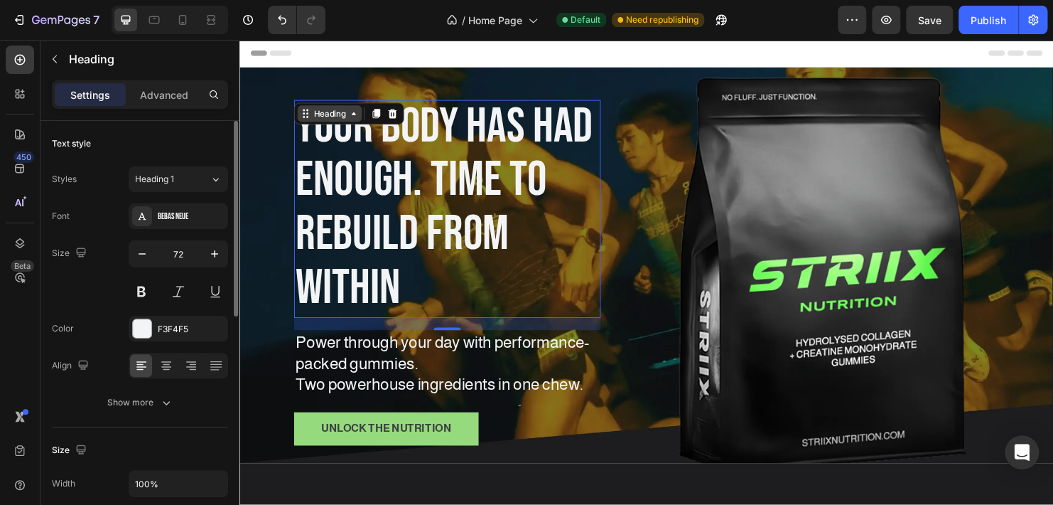
click at [310, 116] on icon at bounding box center [308, 117] width 11 height 11
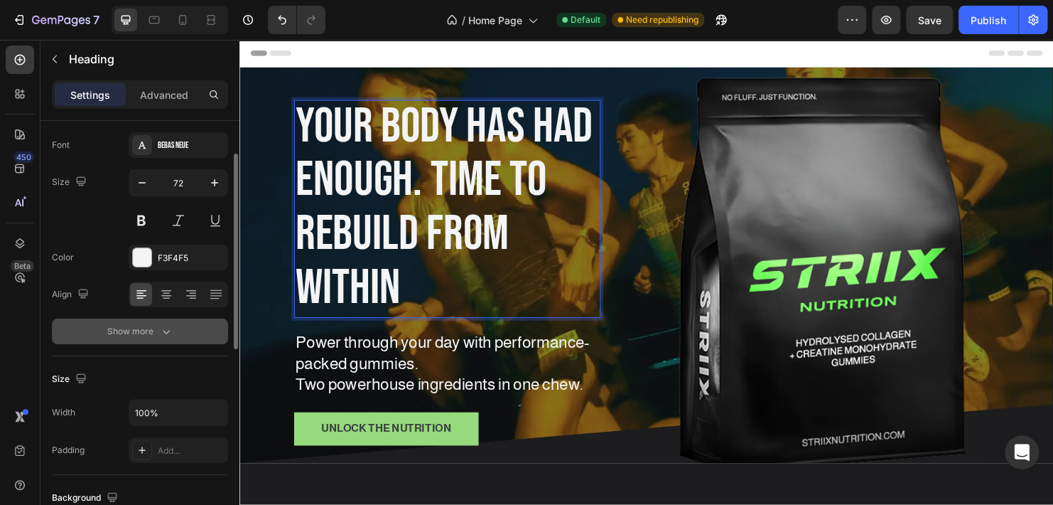
scroll to position [142, 0]
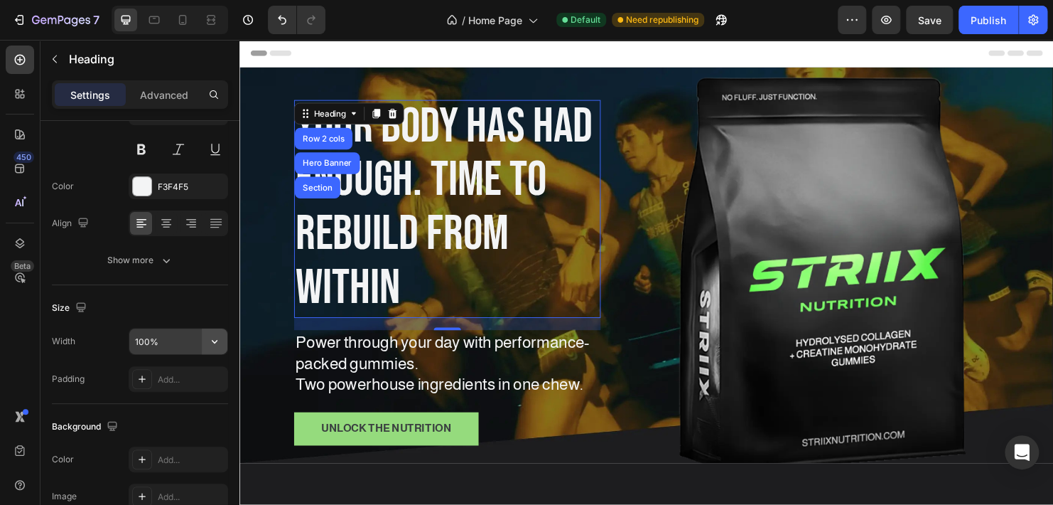
click at [214, 340] on icon "button" at bounding box center [215, 341] width 14 height 14
click at [141, 343] on input "100%" at bounding box center [178, 341] width 98 height 26
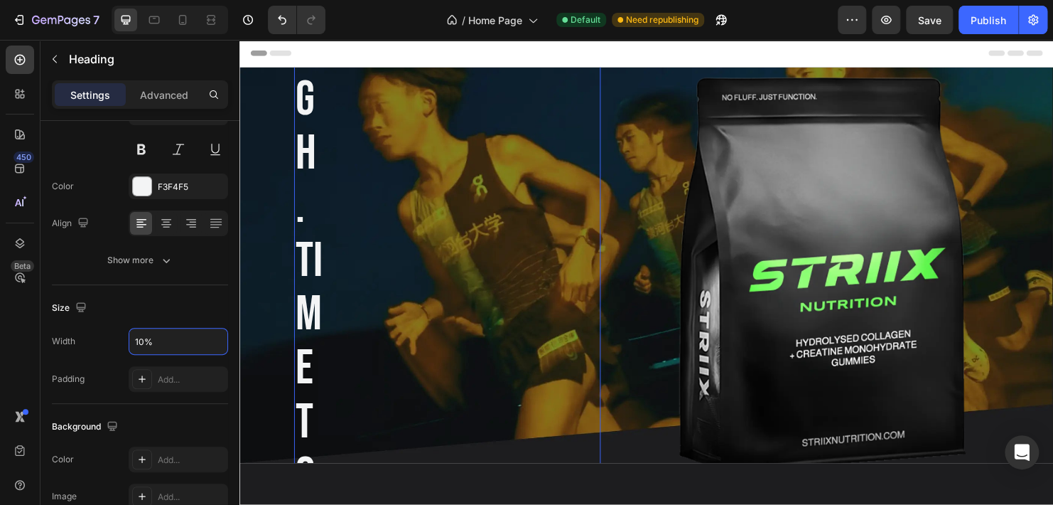
type input "100%"
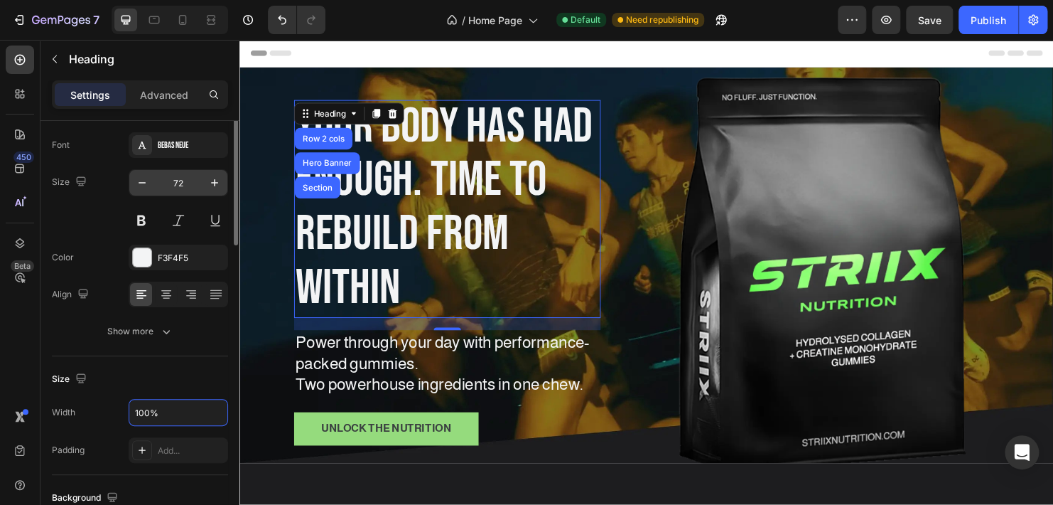
scroll to position [0, 0]
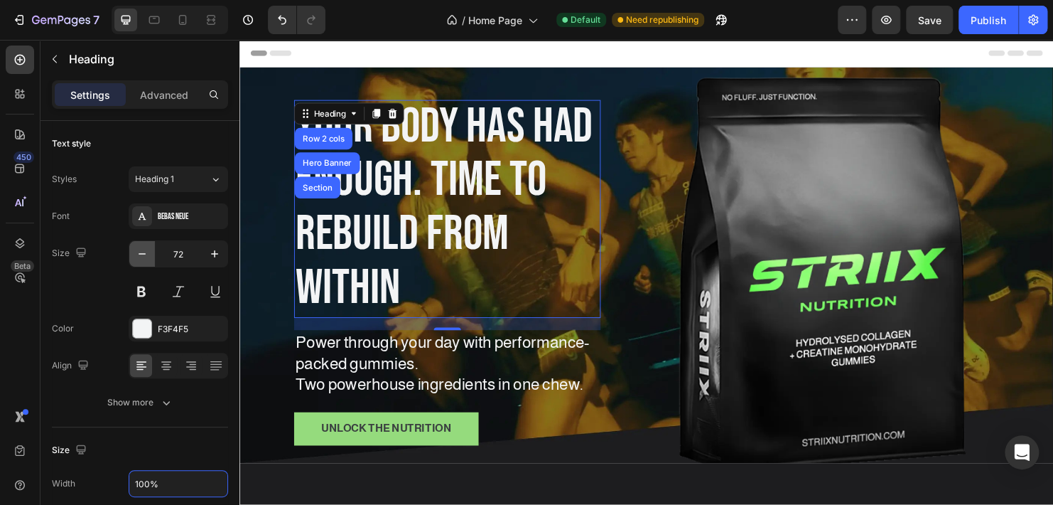
click at [146, 252] on icon "button" at bounding box center [142, 254] width 14 height 14
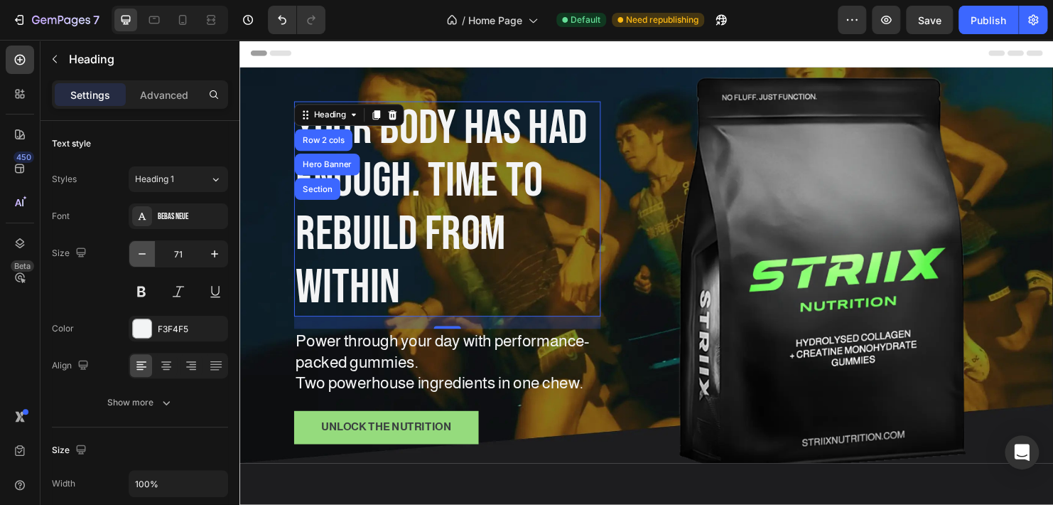
click at [146, 252] on icon "button" at bounding box center [142, 254] width 14 height 14
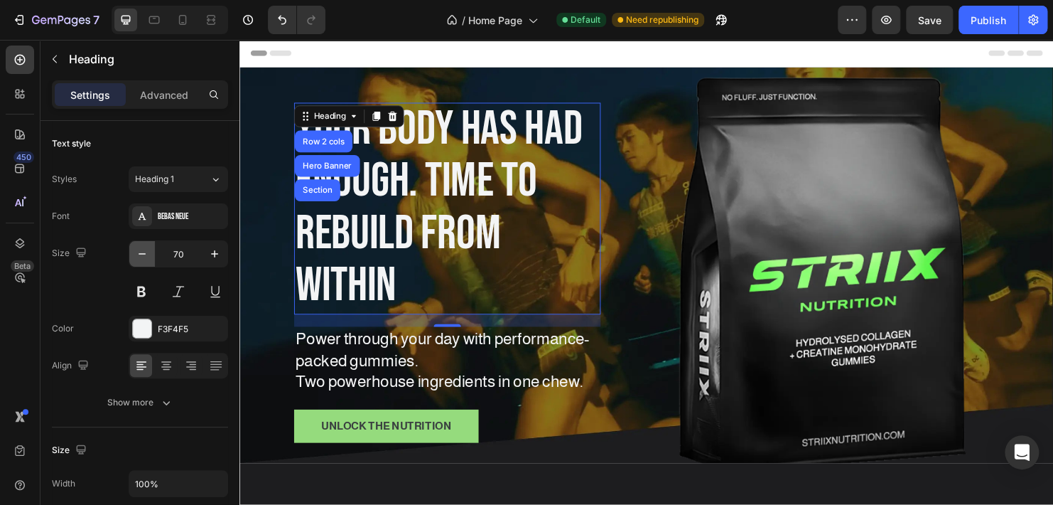
click at [146, 252] on icon "button" at bounding box center [142, 254] width 14 height 14
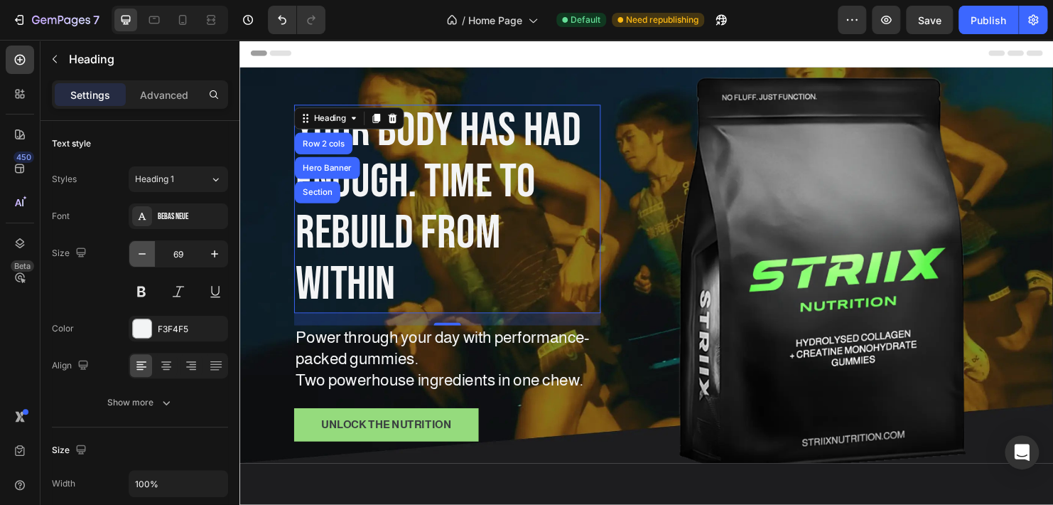
click at [146, 252] on icon "button" at bounding box center [142, 254] width 14 height 14
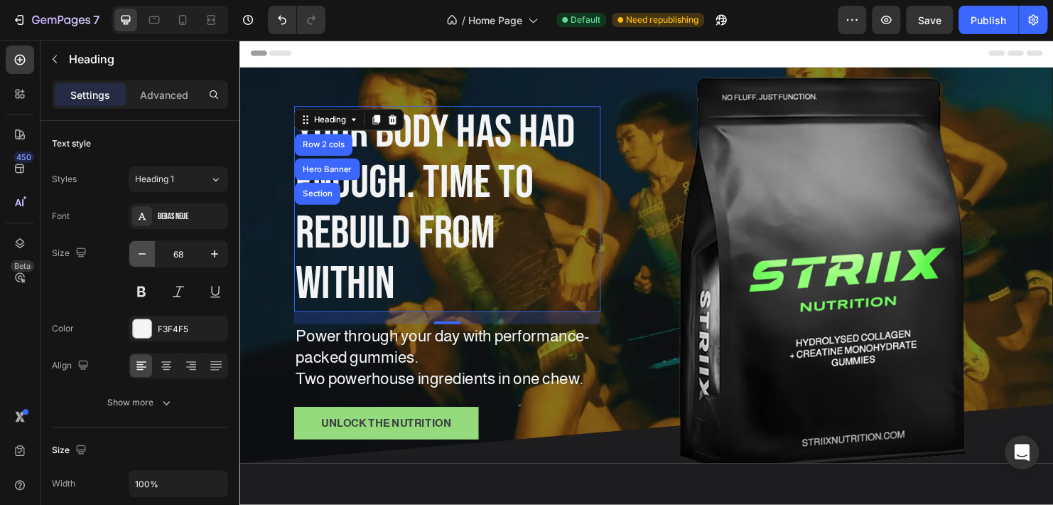
click at [146, 252] on icon "button" at bounding box center [142, 254] width 14 height 14
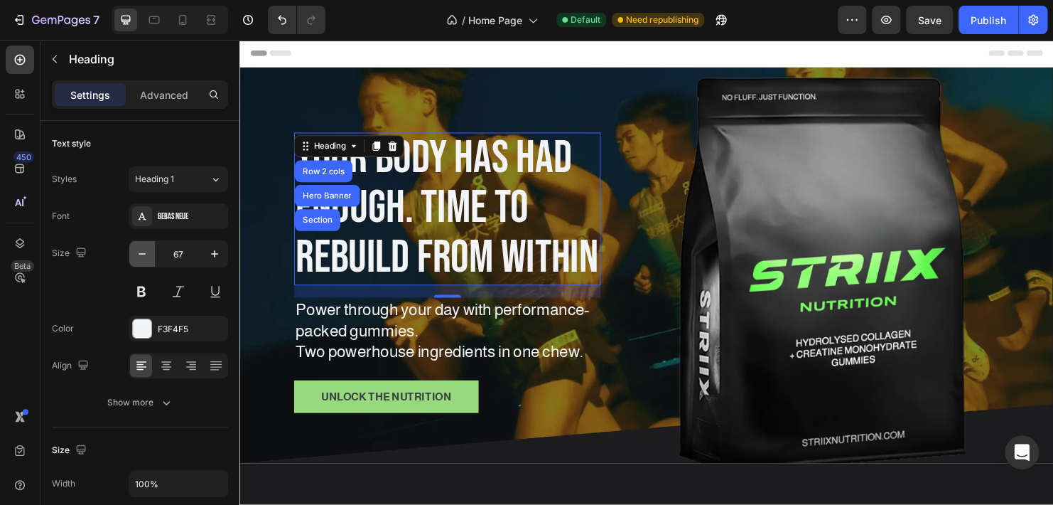
click at [146, 252] on icon "button" at bounding box center [142, 254] width 14 height 14
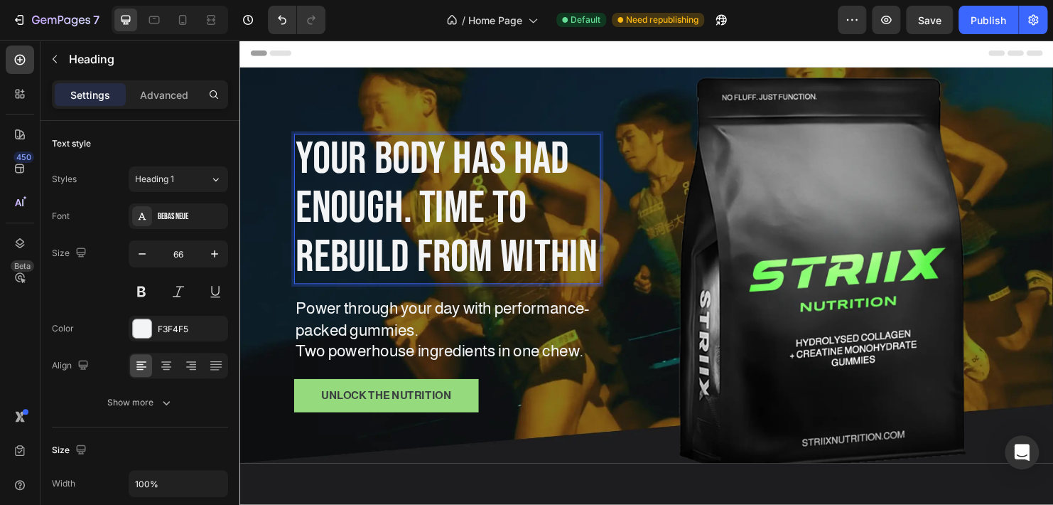
scroll to position [0, 0]
click at [204, 256] on button "button" at bounding box center [215, 254] width 26 height 26
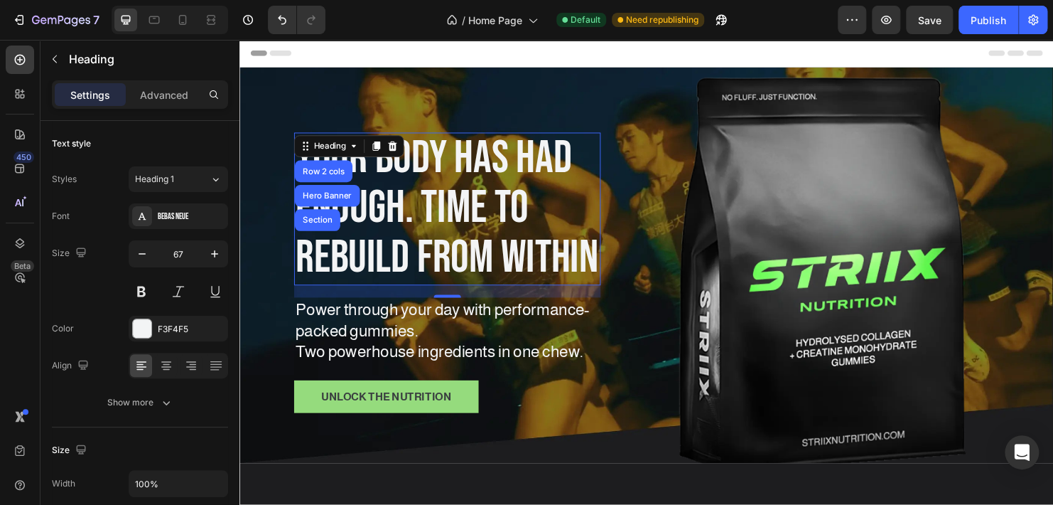
click at [525, 275] on p "Your Body has had enough. Time to rebuild from within" at bounding box center [457, 217] width 318 height 157
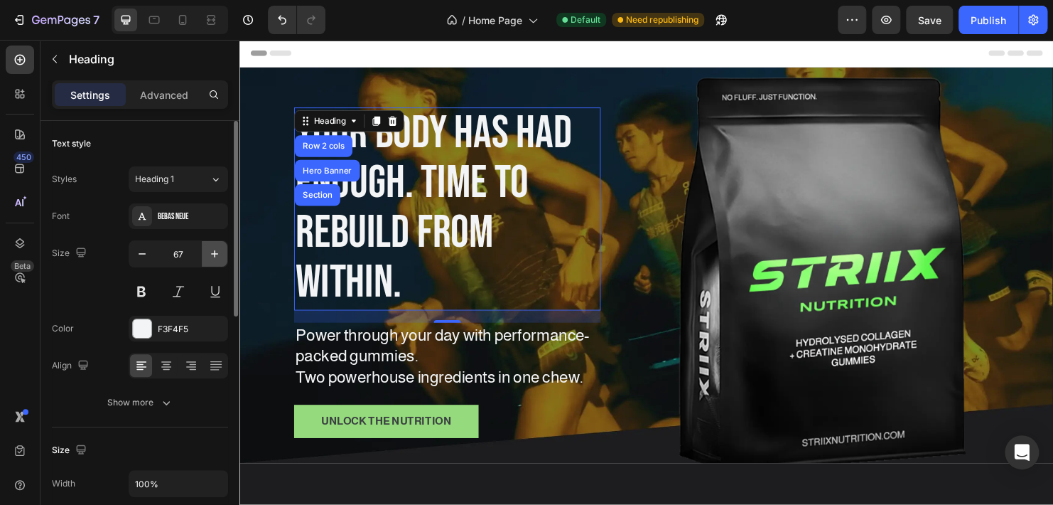
click at [213, 253] on icon "button" at bounding box center [214, 253] width 7 height 7
type input "68"
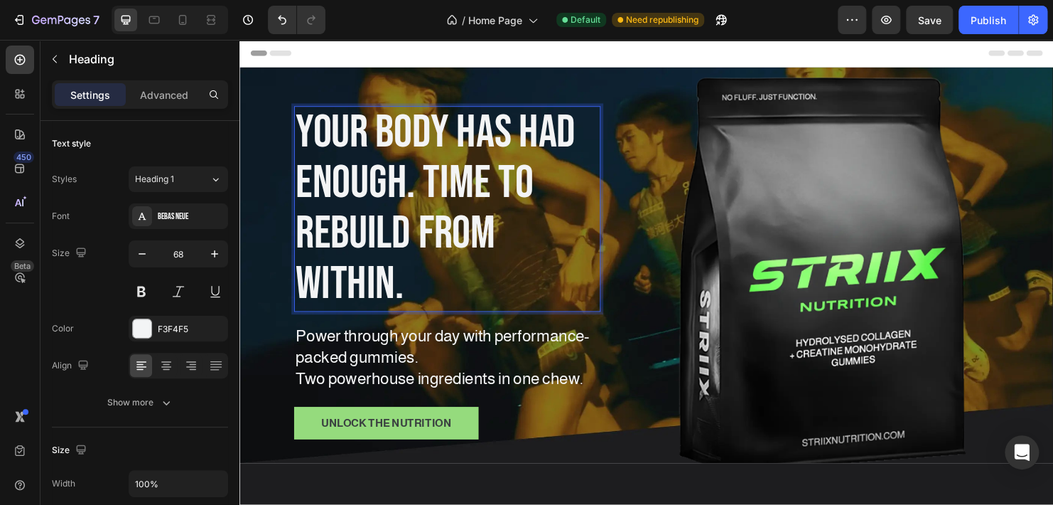
click at [547, 303] on p "Your Body has had enough. Time to rebuild from within." at bounding box center [457, 217] width 318 height 213
click at [433, 190] on p "Your Body has had enough. Time to rebuild from within." at bounding box center [457, 217] width 318 height 213
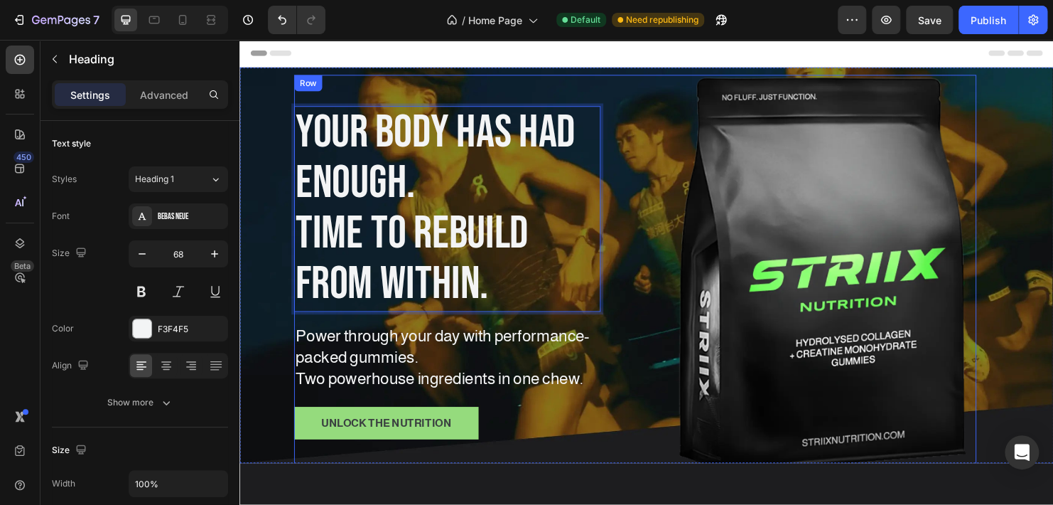
click at [650, 252] on div "Your Body has had enough. Time to rebuild from within. Heading Row 2 cols Hero …" at bounding box center [653, 284] width 715 height 414
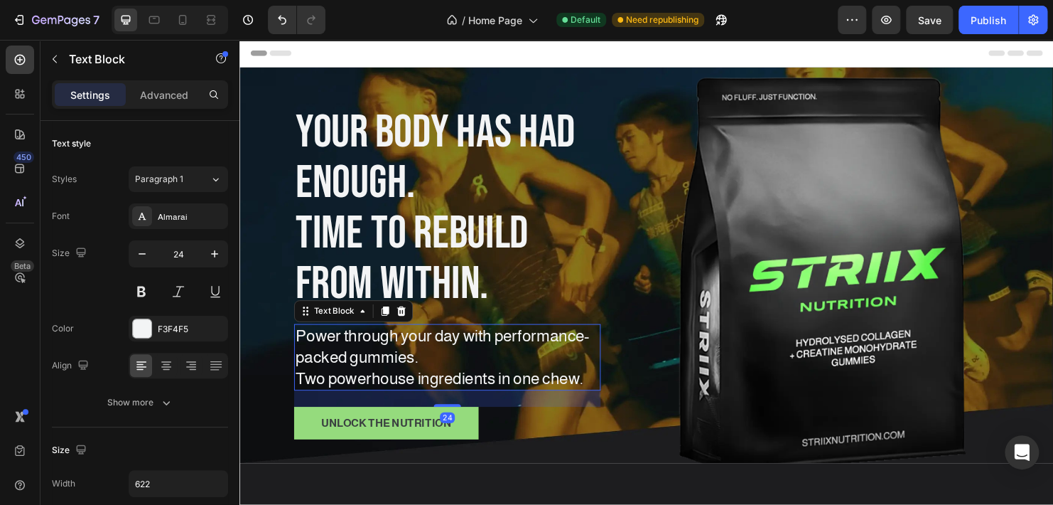
click at [410, 377] on p "Power through your day with performance-packed gummies. Two powerhouse ingredie…" at bounding box center [457, 372] width 318 height 67
click at [424, 372] on p "Power through your day with performance-packed gummies. Two powerhouse ingredie…" at bounding box center [457, 372] width 318 height 67
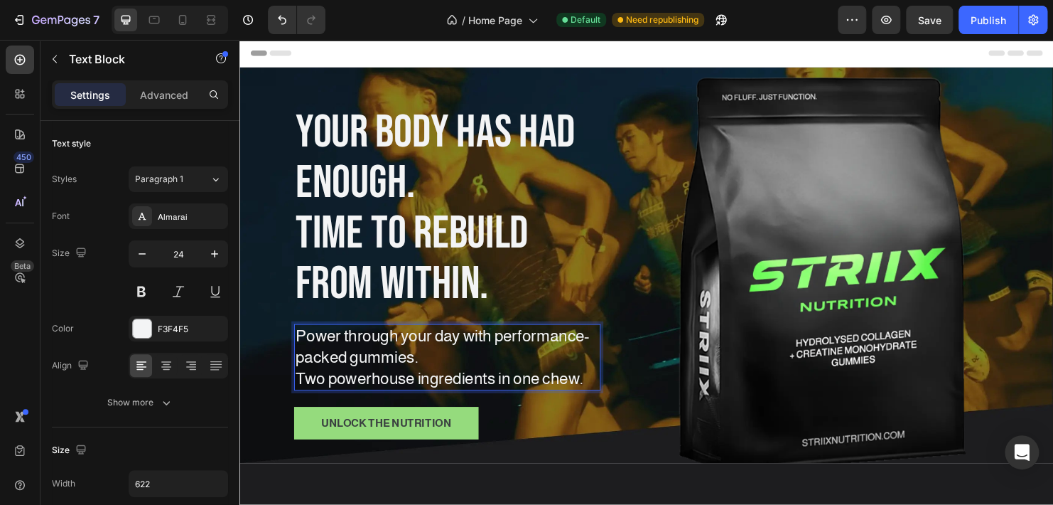
click at [598, 389] on p "Power through your day with performance-packed gummies. Two powerhouse ingredie…" at bounding box center [457, 372] width 318 height 67
click at [443, 384] on p "Power through your day with performance-packed gummies. Two powerhouse ingredie…" at bounding box center [457, 372] width 318 height 67
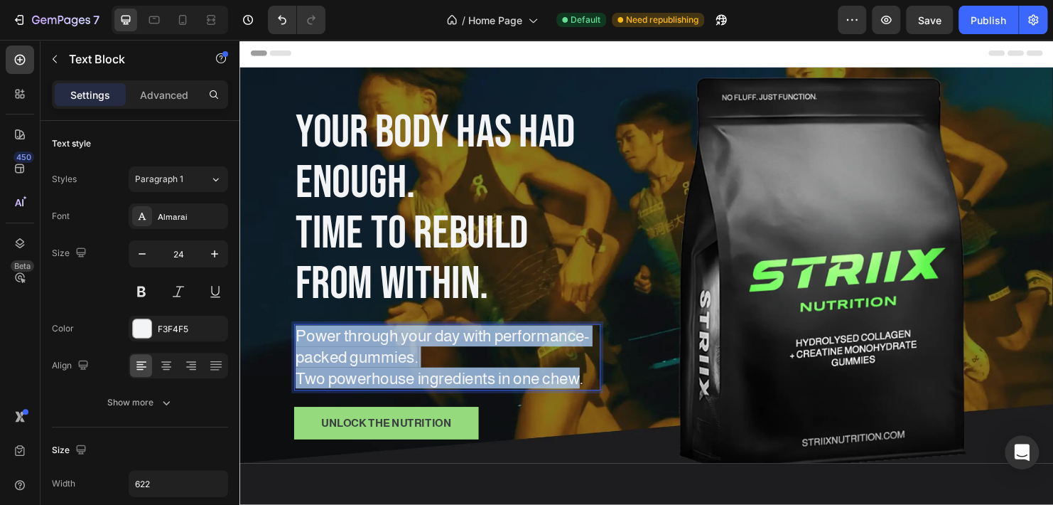
drag, startPoint x: 598, startPoint y: 391, endPoint x: 298, endPoint y: 348, distance: 302.9
click at [298, 348] on p "Power through your day with performance-packed gummies. Two powerhouse ingredie…" at bounding box center [457, 372] width 318 height 67
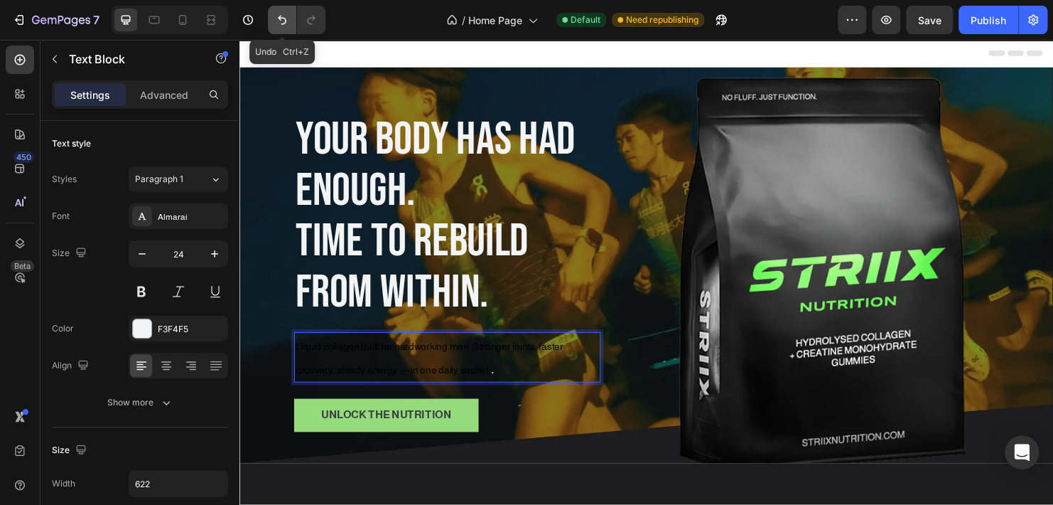
click at [289, 15] on button "Undo/Redo" at bounding box center [282, 20] width 28 height 28
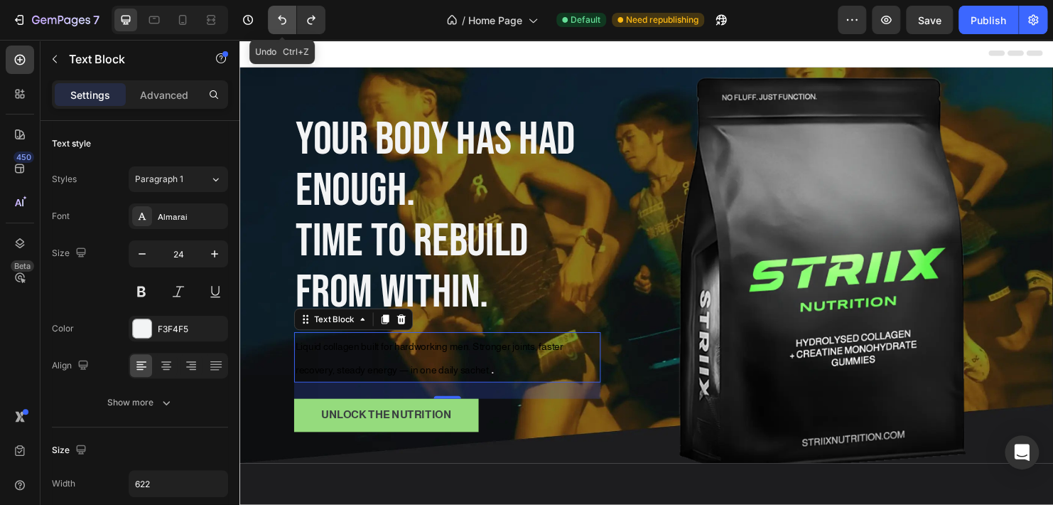
click at [282, 18] on icon "Undo/Redo" at bounding box center [282, 20] width 9 height 9
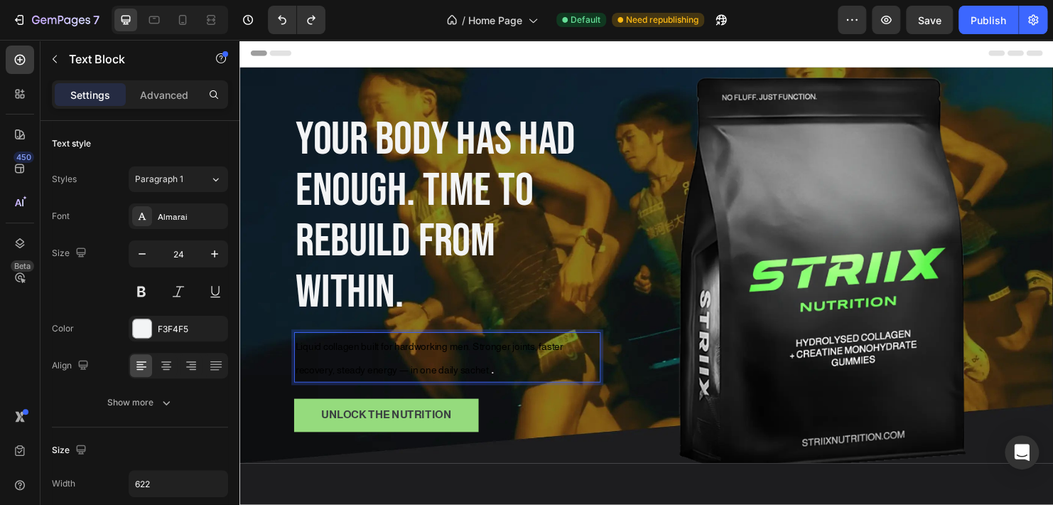
click at [574, 379] on p "Liquid collagen built for hardworking men. Stronger joints, faster recovery, st…" at bounding box center [457, 373] width 318 height 50
click at [587, 387] on p "Liquid collagen built for hardworking men. Stronger joints, faster recovery, st…" at bounding box center [457, 373] width 318 height 50
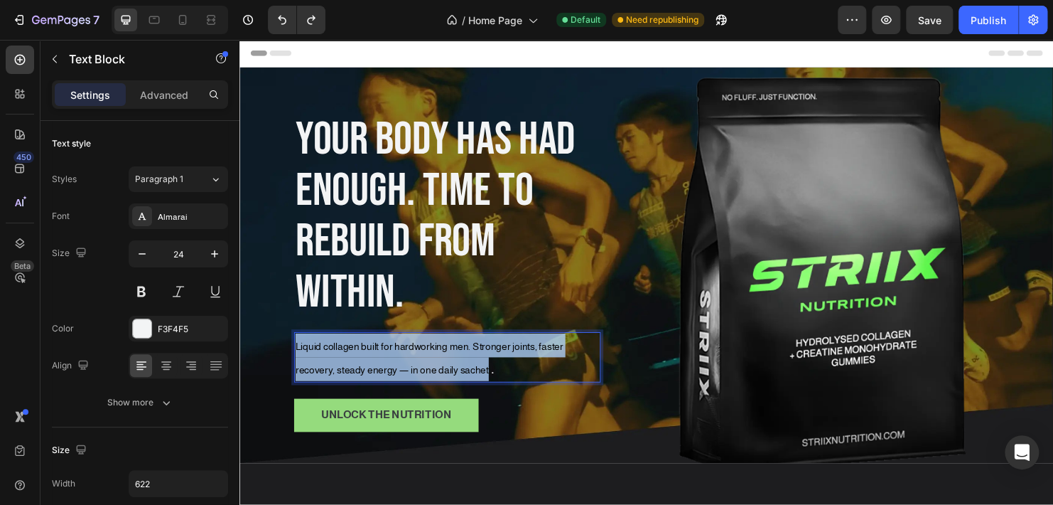
drag, startPoint x: 500, startPoint y: 380, endPoint x: 293, endPoint y: 358, distance: 208.6
click at [293, 358] on div "Your Body has had enough. Time to rebuild from within. Heading Liquid collagen …" at bounding box center [666, 276] width 853 height 457
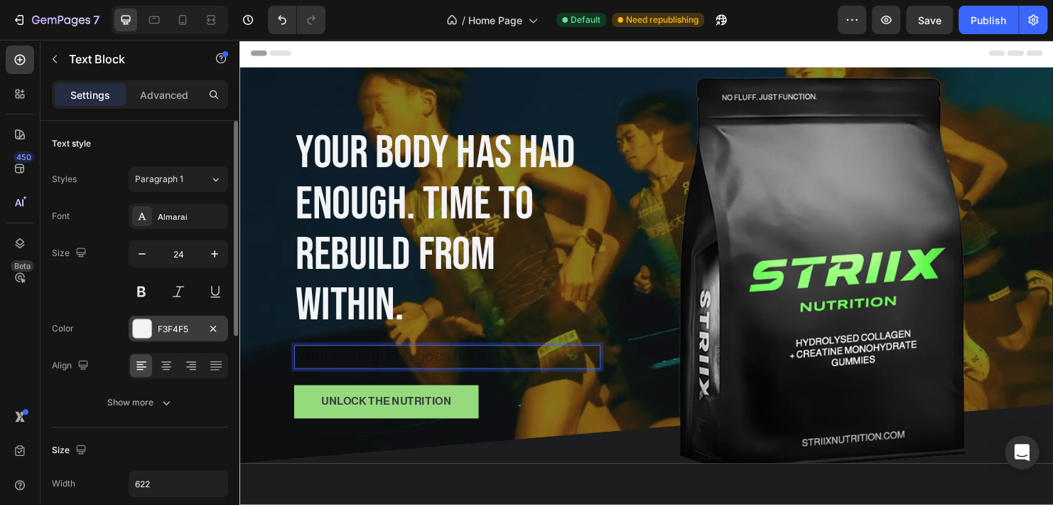
click at [163, 328] on div "F3F4F5" at bounding box center [178, 329] width 41 height 13
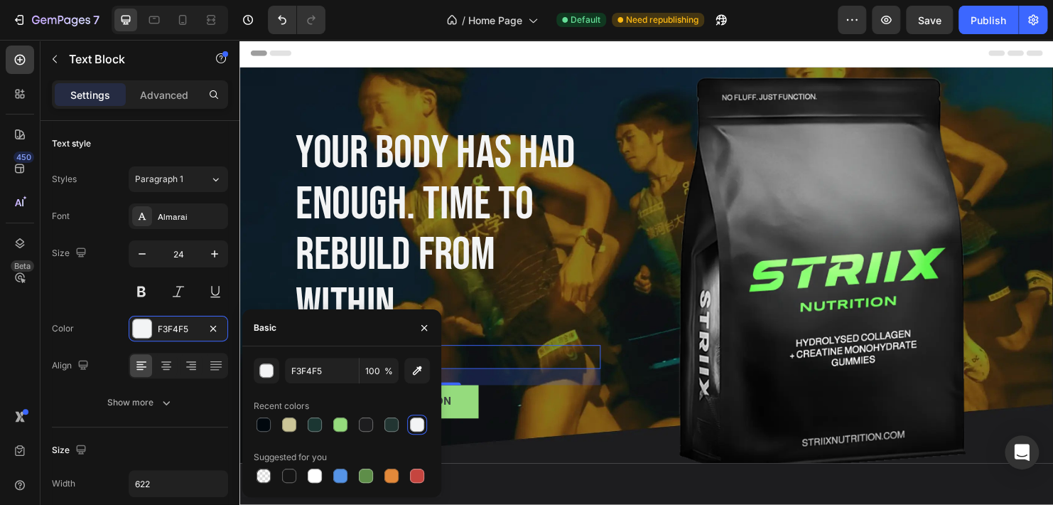
click at [282, 371] on div "F3F4F5 100 %" at bounding box center [342, 371] width 176 height 26
click at [308, 376] on input "F3F4F5" at bounding box center [322, 371] width 74 height 26
click at [259, 425] on div at bounding box center [264, 424] width 14 height 14
click at [414, 420] on div at bounding box center [417, 424] width 14 height 14
type input "F3F4F5"
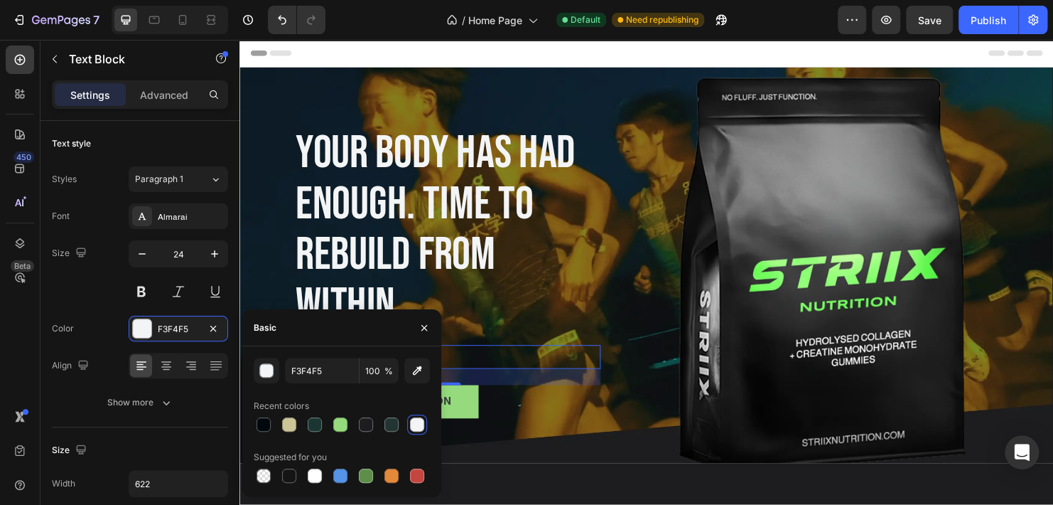
drag, startPoint x: 525, startPoint y: 357, endPoint x: 511, endPoint y: 364, distance: 15.9
click at [525, 360] on div "Rich Text Editor. Editing area: main" at bounding box center [456, 372] width 321 height 25
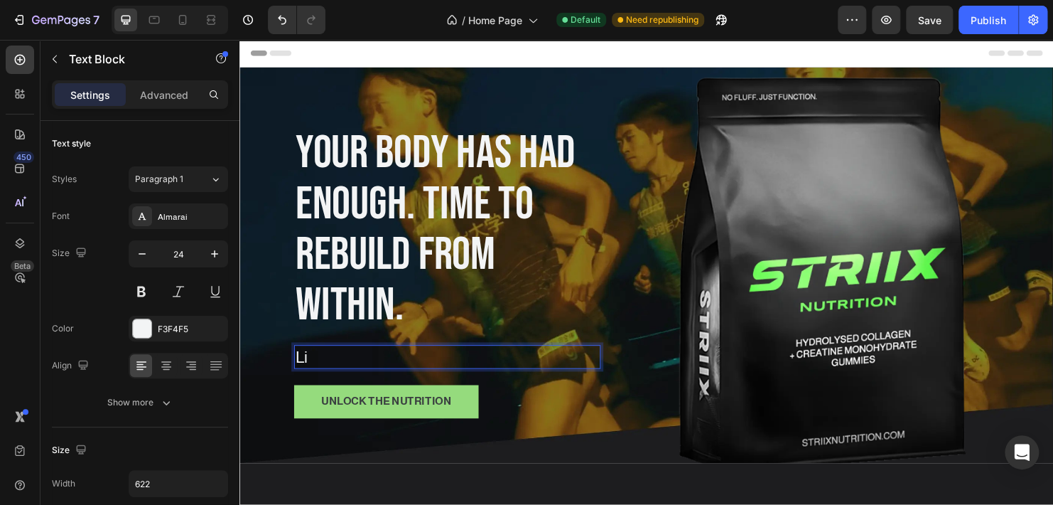
click at [473, 371] on p "Li" at bounding box center [457, 372] width 318 height 22
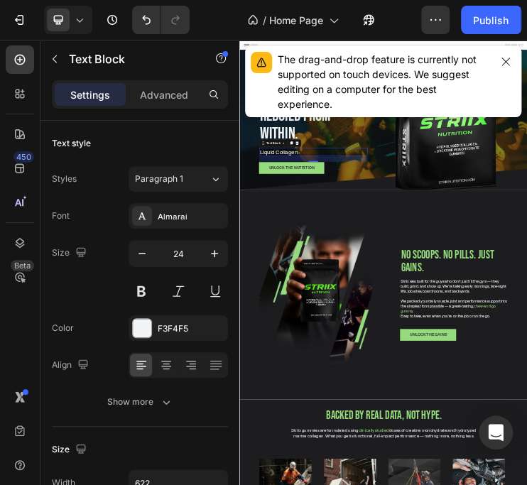
click at [480, 380] on p "Liquid Collagen -" at bounding box center [457, 372] width 318 height 22
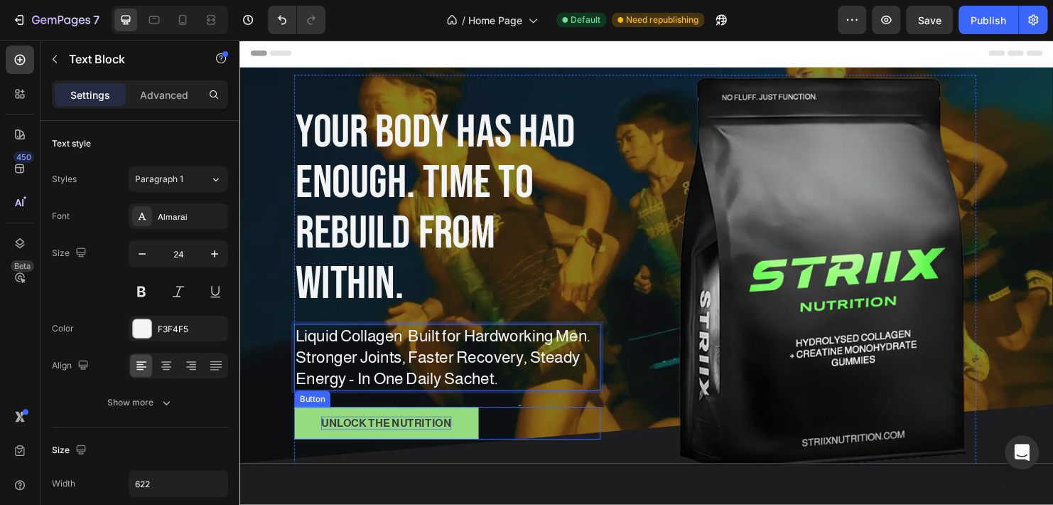
click at [413, 434] on p "unlock the NUTRITION" at bounding box center [393, 441] width 136 height 15
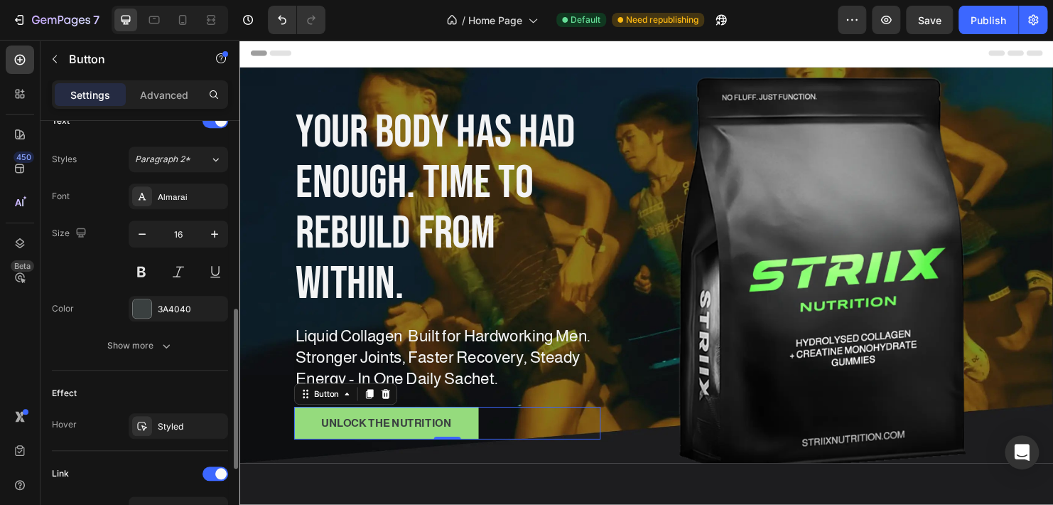
scroll to position [569, 0]
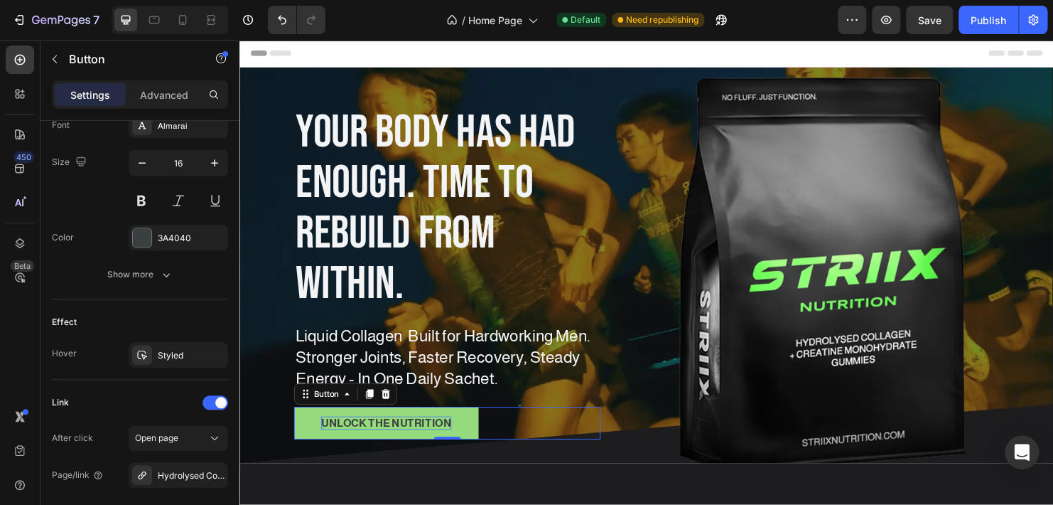
click at [387, 436] on p "unlock the NUTRITION" at bounding box center [393, 441] width 136 height 15
click at [455, 439] on p "unlock the NUTRITION" at bounding box center [393, 441] width 136 height 15
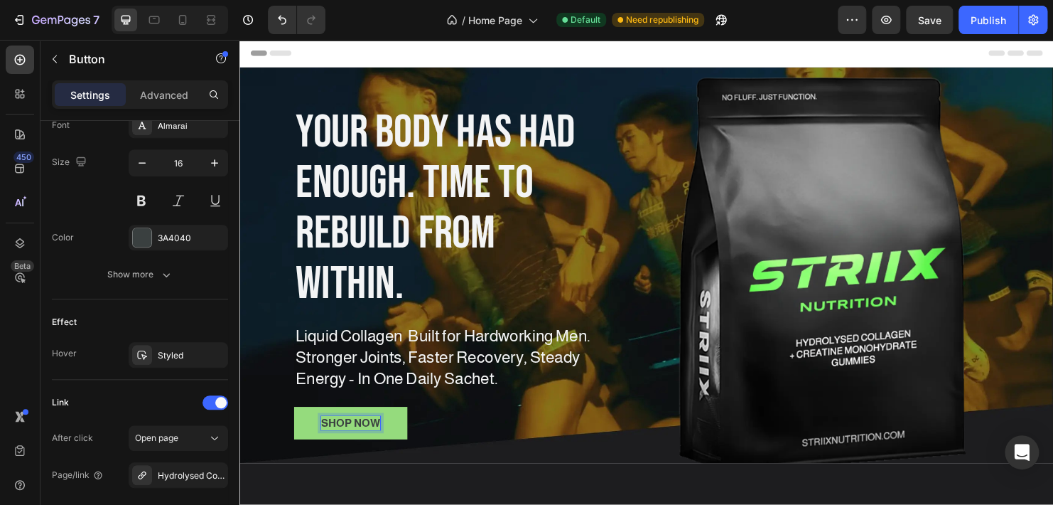
click at [480, 436] on div "shop now Button 0" at bounding box center [456, 441] width 321 height 35
click at [389, 443] on link "shop now" at bounding box center [355, 441] width 119 height 35
click at [373, 407] on icon at bounding box center [376, 411] width 8 height 10
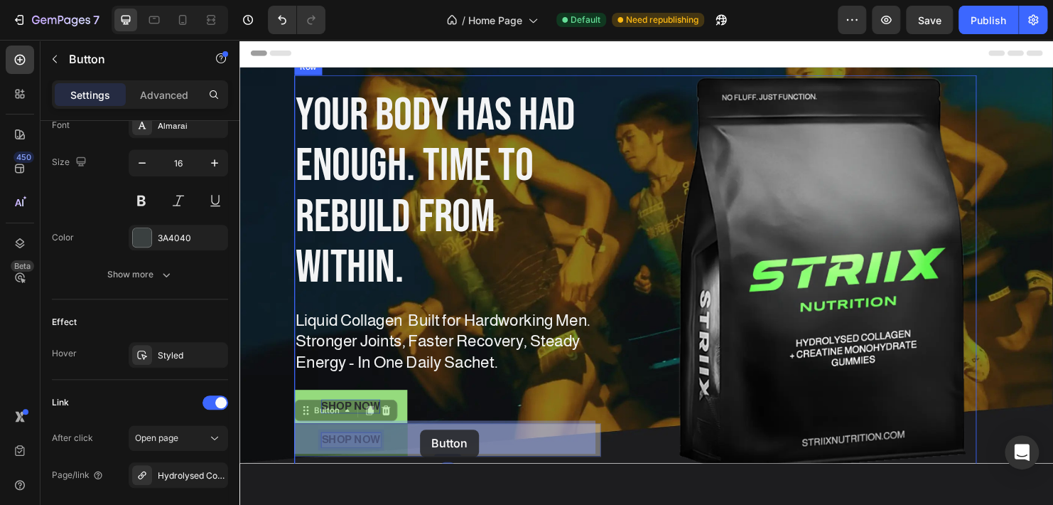
drag, startPoint x: 363, startPoint y: 449, endPoint x: 422, endPoint y: 449, distance: 59.0
drag, startPoint x: 406, startPoint y: 451, endPoint x: 463, endPoint y: 444, distance: 57.2
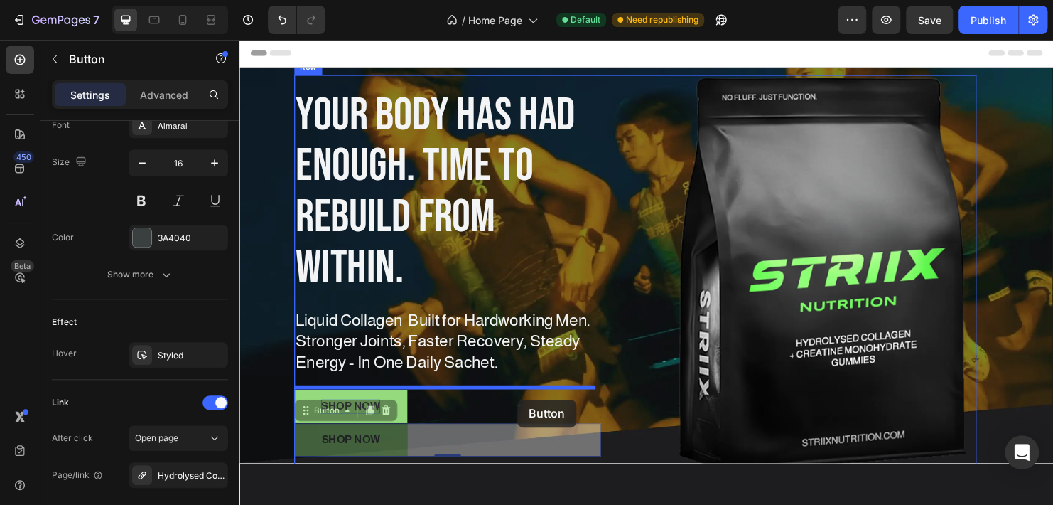
drag, startPoint x: 400, startPoint y: 451, endPoint x: 531, endPoint y: 416, distance: 135.2
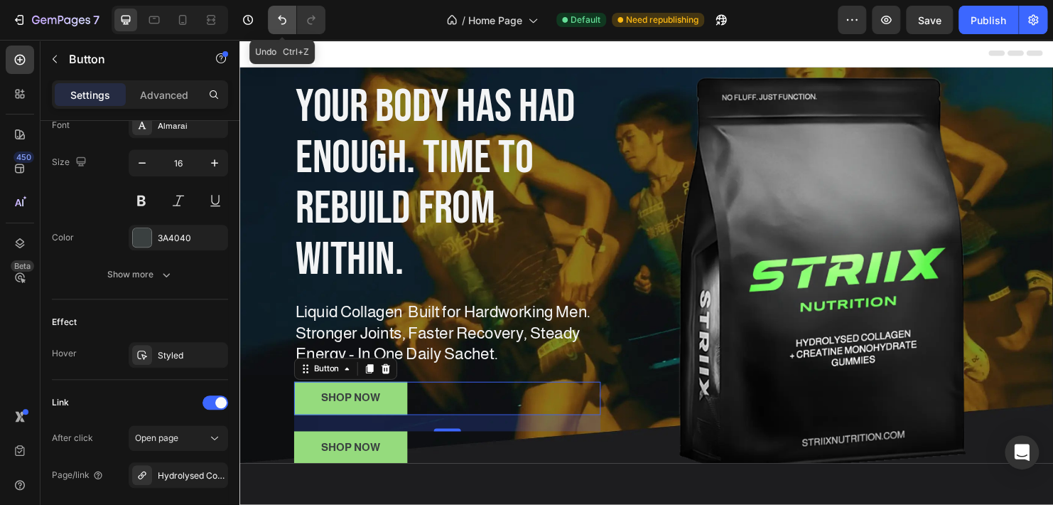
click at [291, 26] on button "Undo/Redo" at bounding box center [282, 20] width 28 height 28
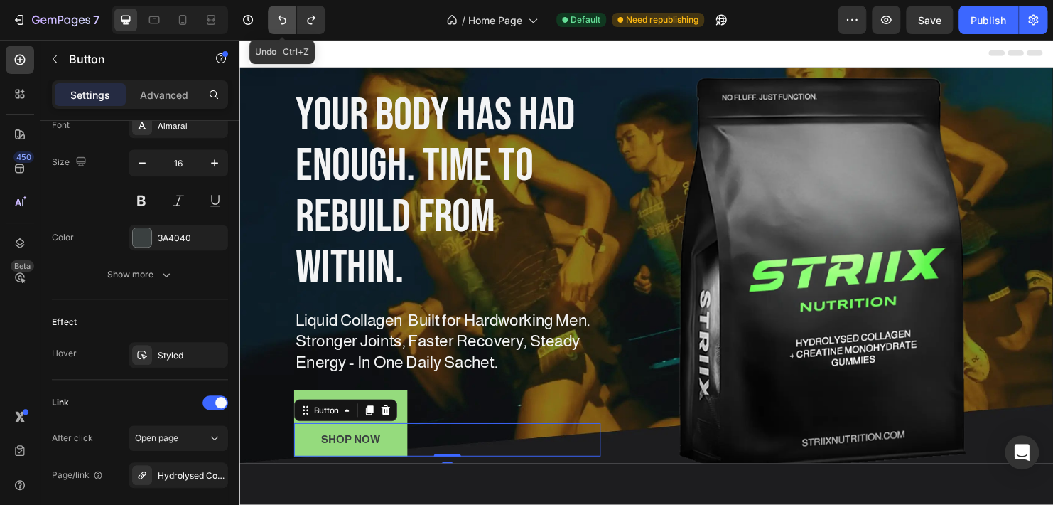
click at [291, 26] on button "Undo/Redo" at bounding box center [282, 20] width 28 height 28
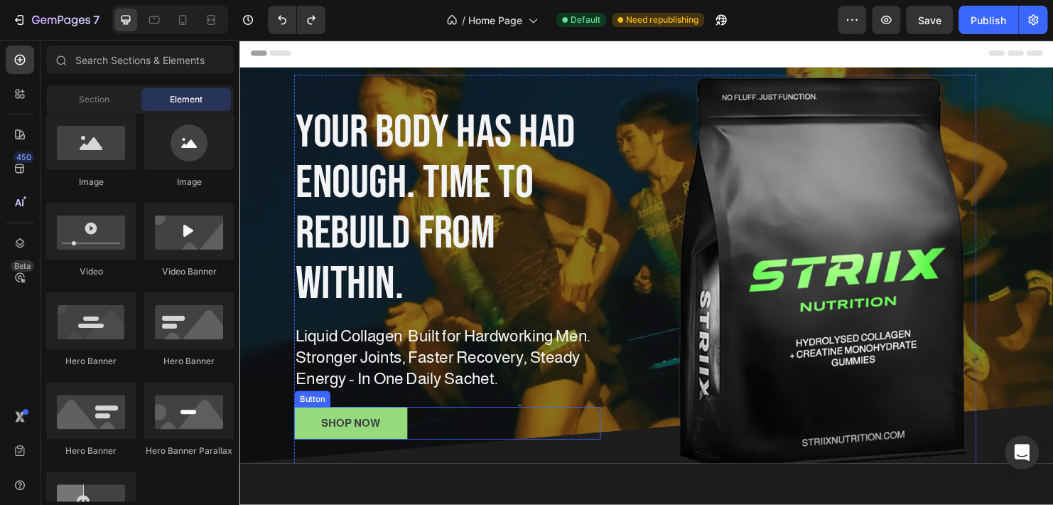
click at [298, 431] on link "shop now" at bounding box center [355, 441] width 119 height 35
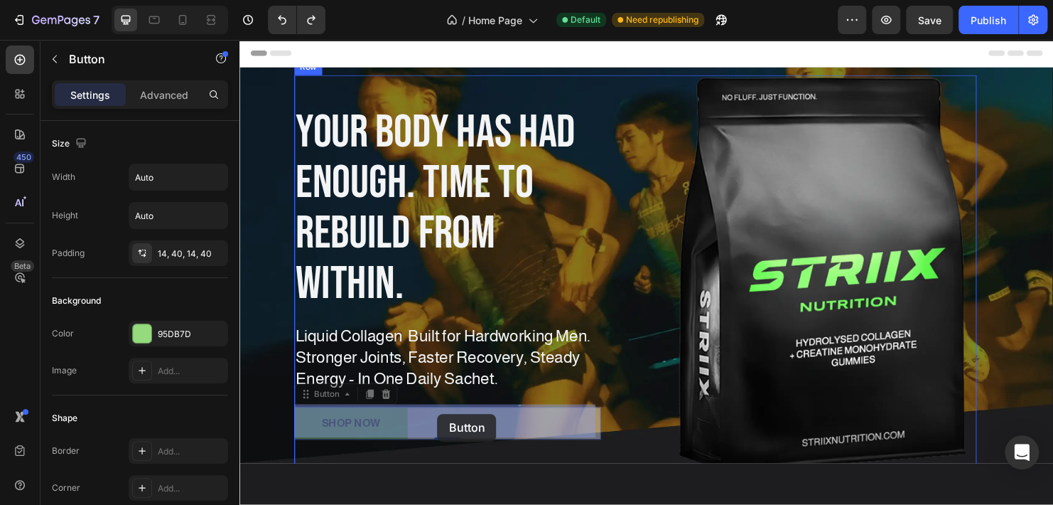
drag, startPoint x: 311, startPoint y: 434, endPoint x: 447, endPoint y: 426, distance: 136.7
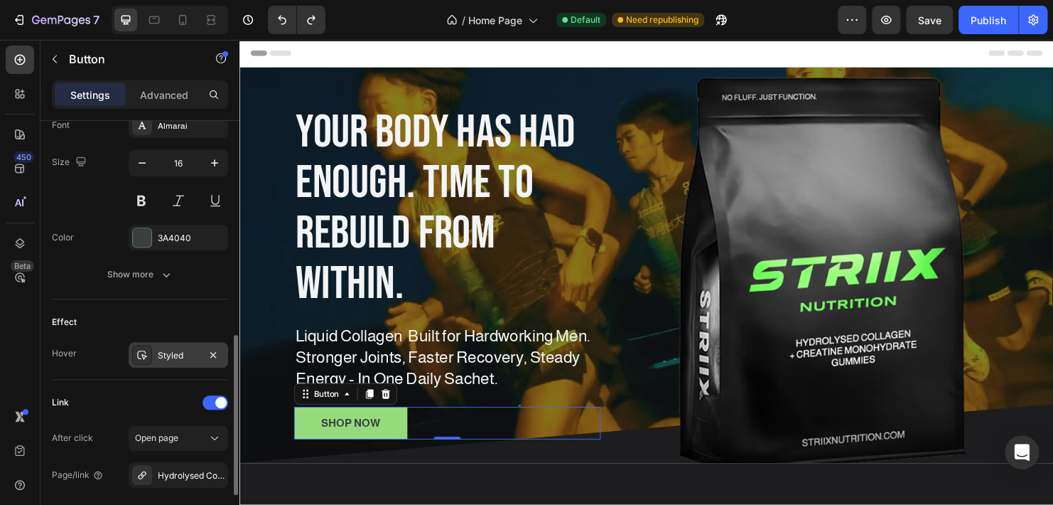
scroll to position [703, 0]
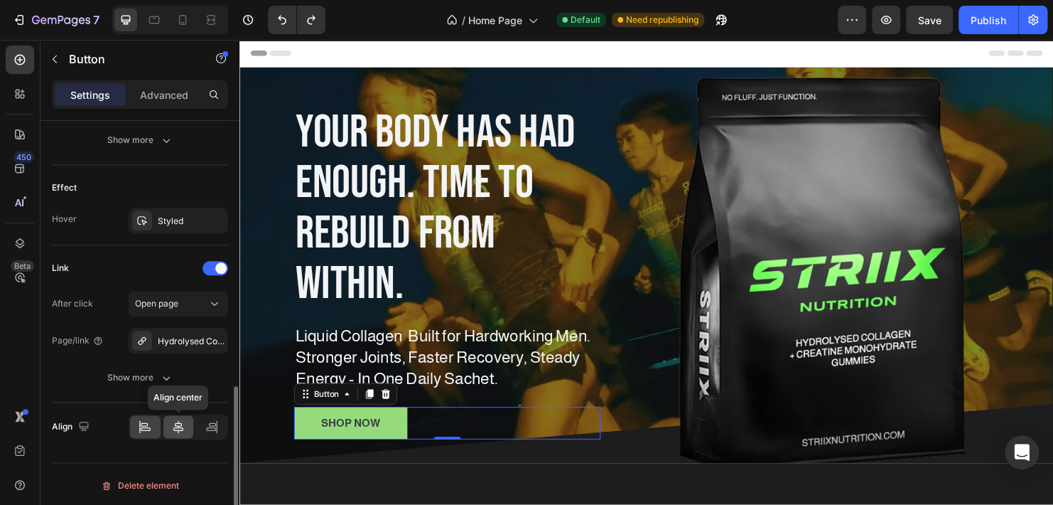
click at [173, 421] on icon at bounding box center [178, 426] width 14 height 14
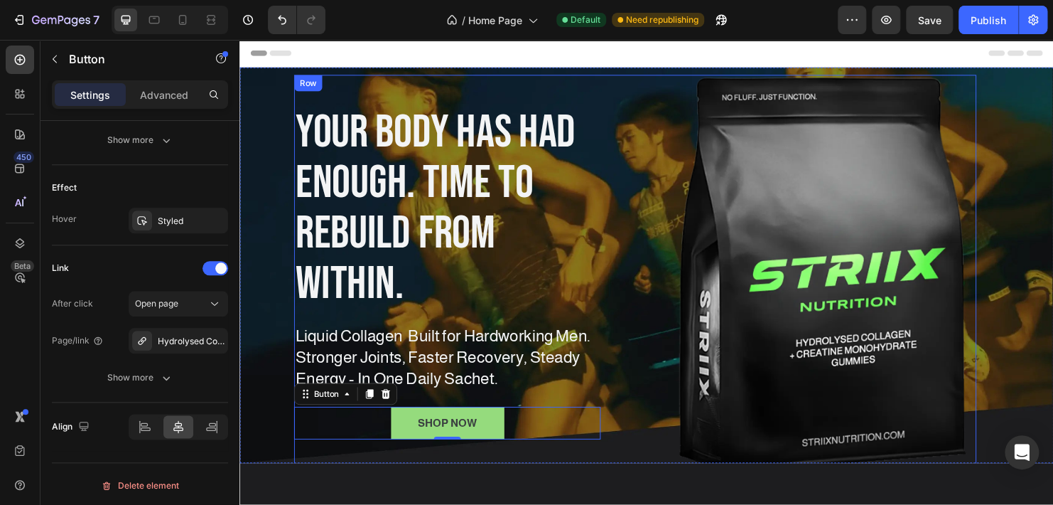
click at [672, 404] on div "Your Body has had enough. Time to rebuild from within. Heading Liquid Collagen …" at bounding box center [653, 284] width 715 height 414
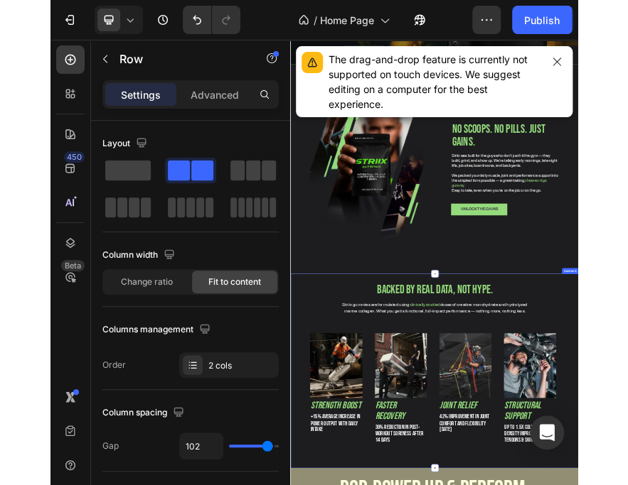
scroll to position [355, 0]
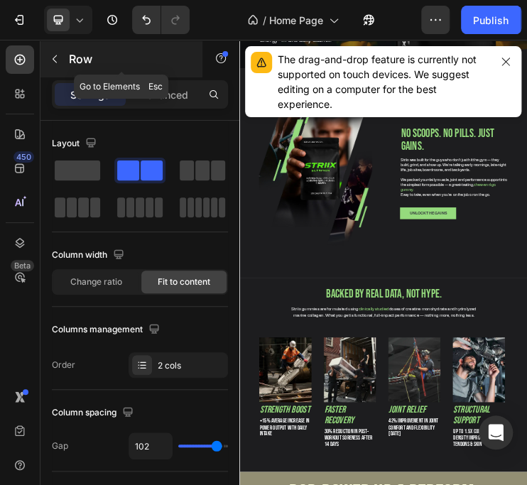
click at [48, 51] on button "button" at bounding box center [54, 59] width 23 height 23
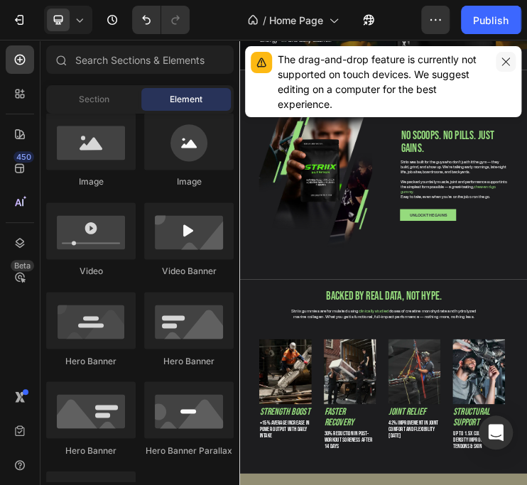
click at [500, 58] on icon "button" at bounding box center [505, 61] width 11 height 11
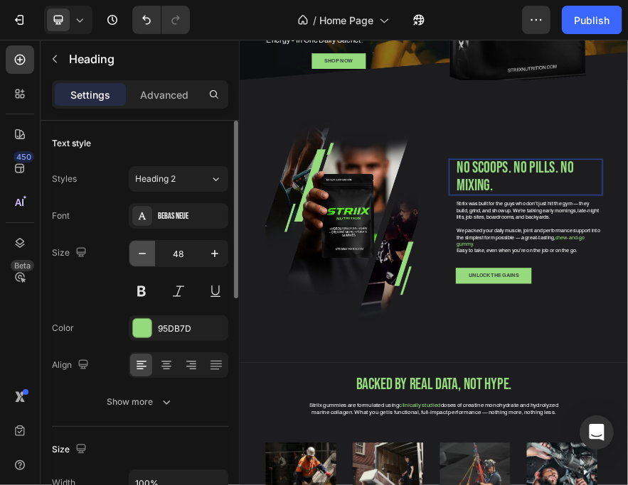
click at [137, 252] on icon "button" at bounding box center [142, 254] width 14 height 14
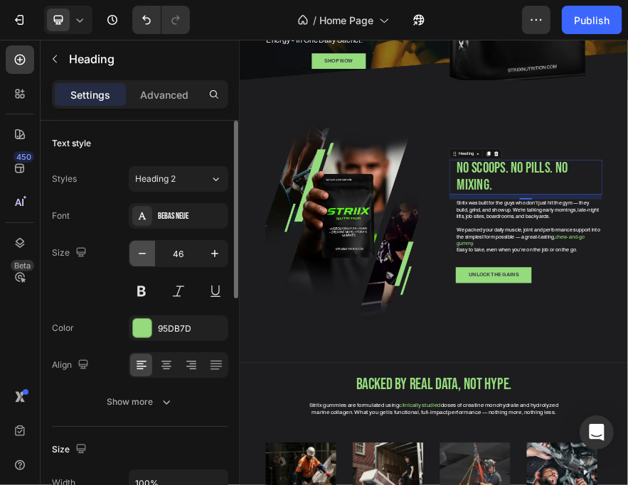
click at [137, 252] on icon "button" at bounding box center [142, 254] width 14 height 14
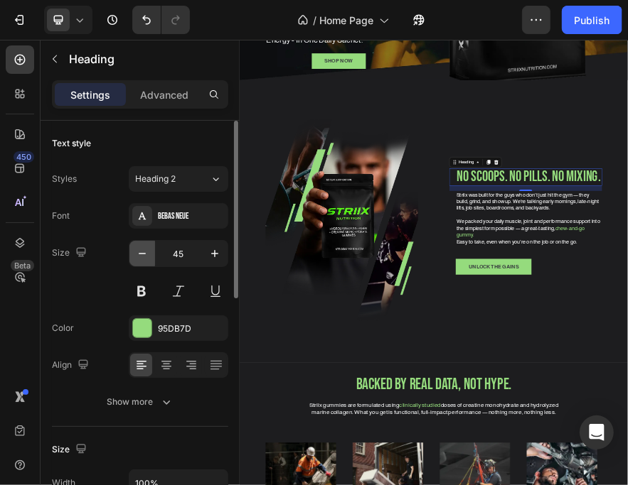
click at [137, 252] on icon "button" at bounding box center [142, 254] width 14 height 14
type input "44"
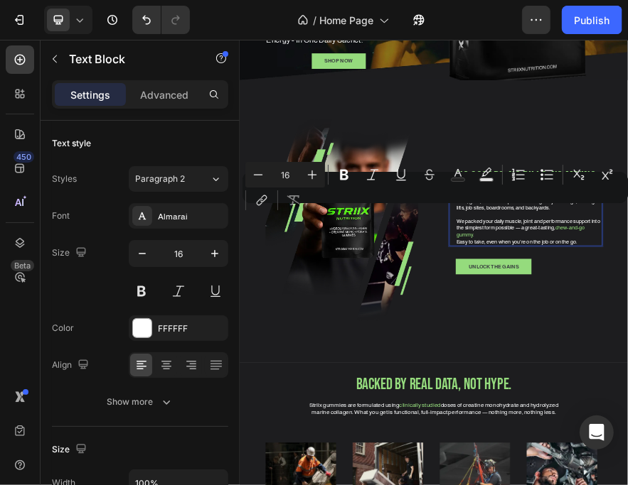
click at [549, 203] on div "Minus 16 Plus Bold Italic Underline Strikethrough Text Color Text Background Co…" at bounding box center [435, 187] width 380 height 51
click at [544, 208] on div "Minus 16 Plus Bold Italic Underline Strikethrough Text Color Text Background Co…" at bounding box center [435, 187] width 380 height 51
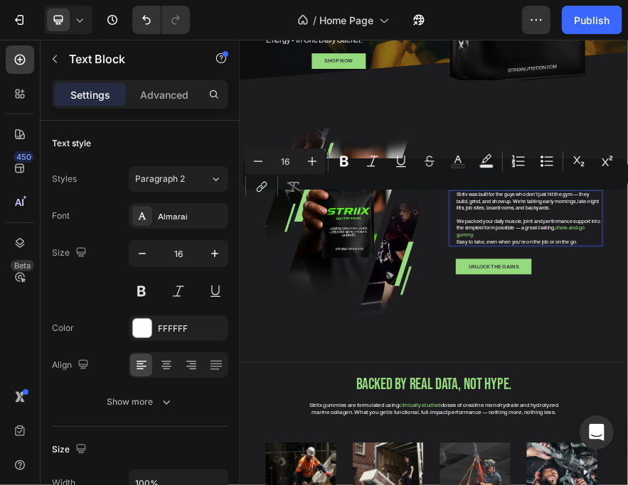
drag, startPoint x: 917, startPoint y: 402, endPoint x: 732, endPoint y: 378, distance: 186.3
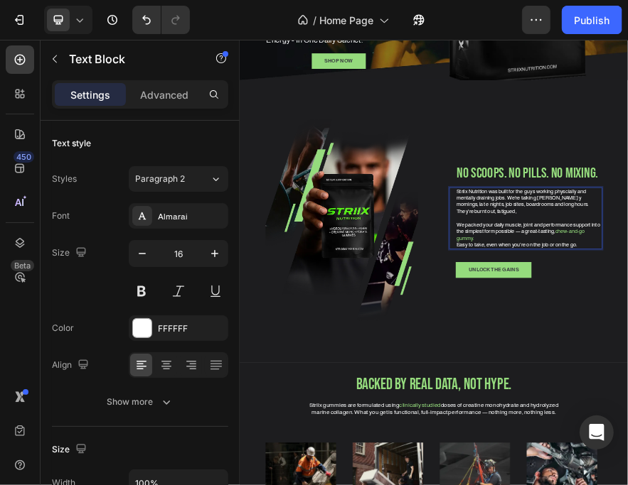
scroll to position [348, 0]
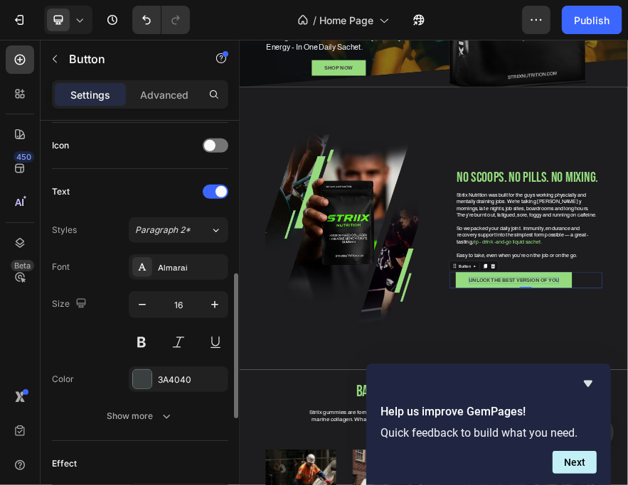
scroll to position [711, 0]
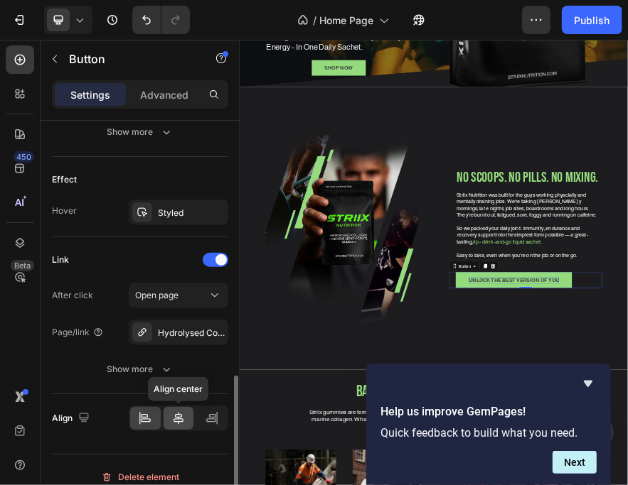
click at [177, 408] on div at bounding box center [178, 418] width 31 height 23
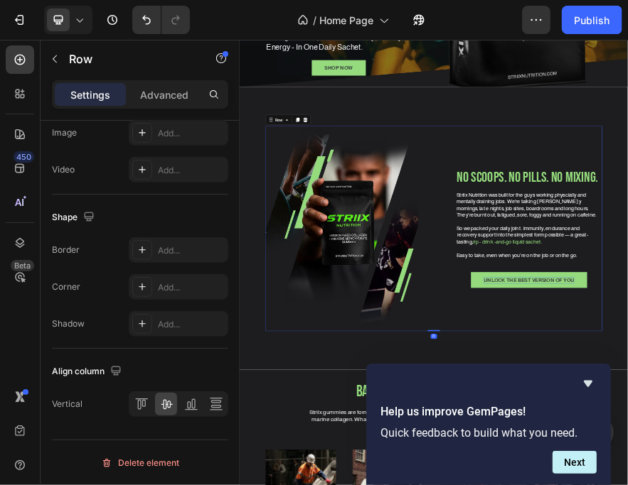
scroll to position [0, 0]
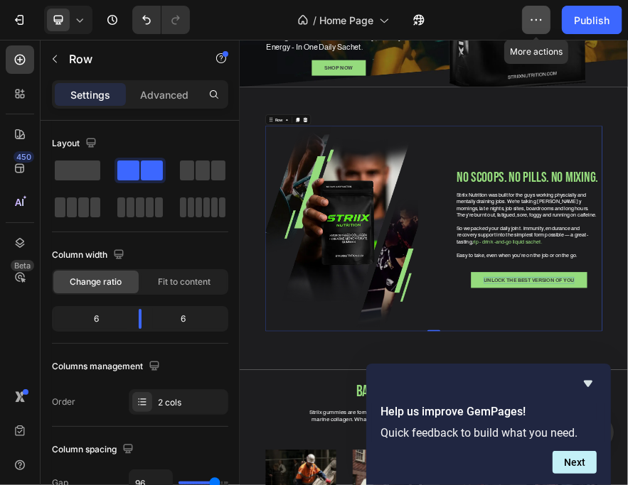
click at [531, 19] on icon "button" at bounding box center [536, 20] width 14 height 14
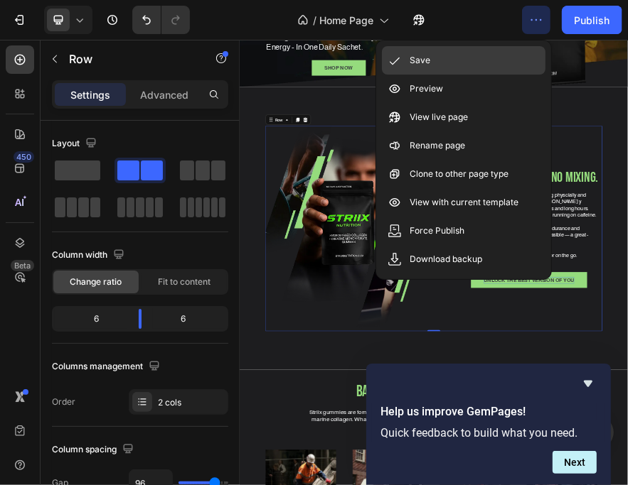
click at [416, 48] on div "Save" at bounding box center [463, 60] width 163 height 28
click at [454, 56] on div "Save" at bounding box center [463, 60] width 163 height 28
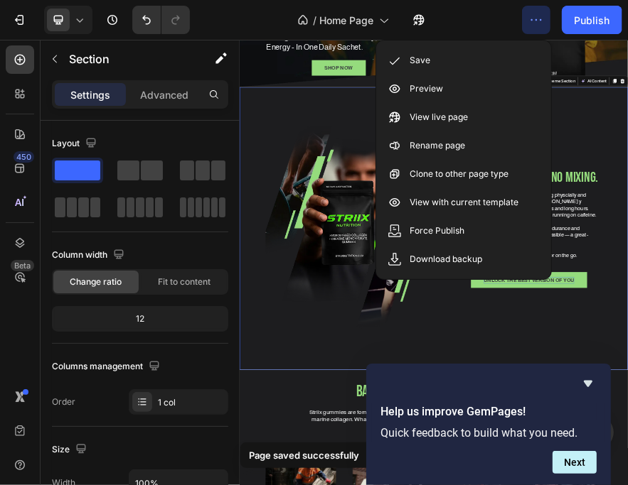
click at [544, 18] on button "button" at bounding box center [536, 20] width 28 height 28
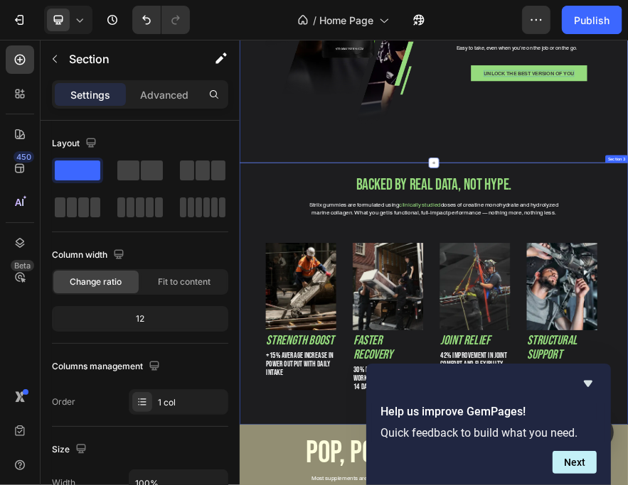
scroll to position [838, 0]
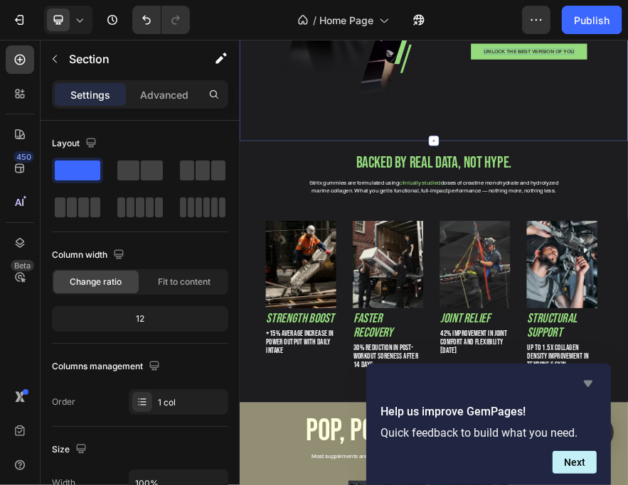
click at [590, 386] on icon "Hide survey" at bounding box center [587, 383] width 17 height 17
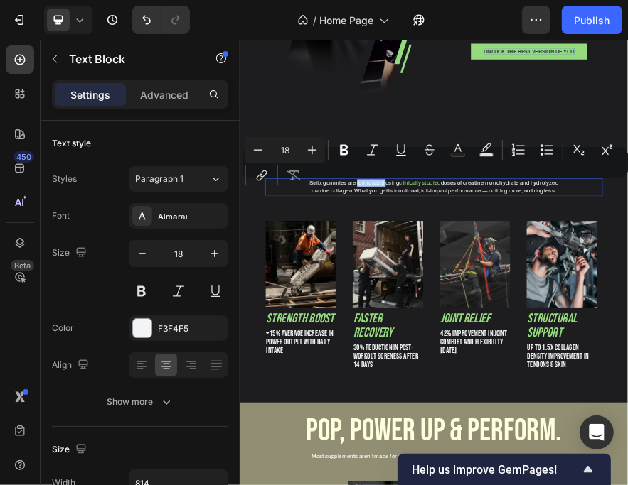
click at [358, 182] on div "Minus 18 Plus Bold Italic Underline Strikethrough Text Color Text Background Co…" at bounding box center [435, 162] width 380 height 51
click at [336, 181] on div "Minus 18 Plus Bold Italic Underline Strikethrough Text Color Text Background Co…" at bounding box center [435, 162] width 380 height 51
click at [342, 181] on div "Minus 18 Plus Bold Italic Underline Strikethrough Text Color Text Background Co…" at bounding box center [435, 162] width 380 height 51
click at [350, 179] on div "Minus 18 Plus Bold Italic Underline Strikethrough Text Color Text Background Co…" at bounding box center [435, 162] width 380 height 51
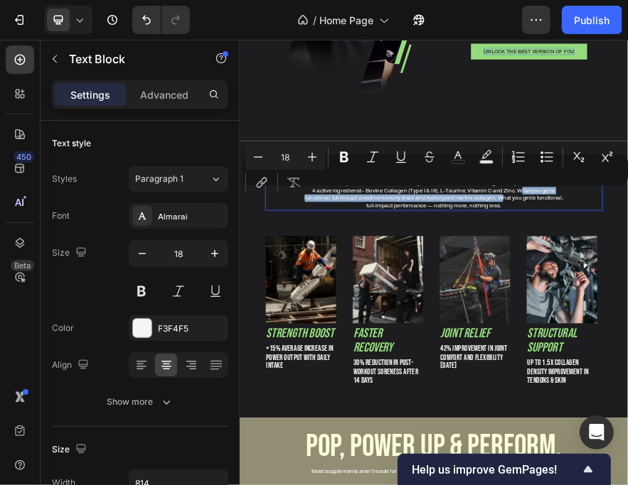
drag, startPoint x: 800, startPoint y: 380, endPoint x: 751, endPoint y: 227, distance: 160.5
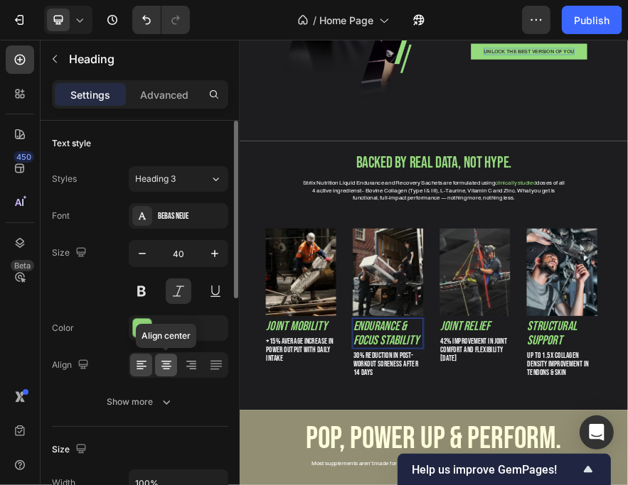
click at [168, 360] on icon at bounding box center [166, 365] width 14 height 14
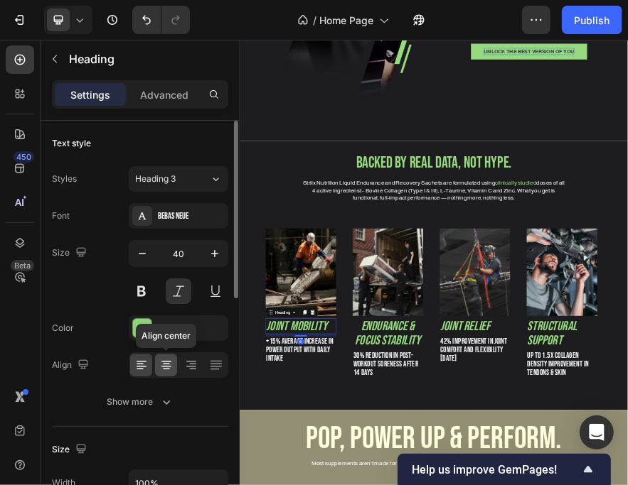
click at [174, 355] on div at bounding box center [166, 365] width 22 height 23
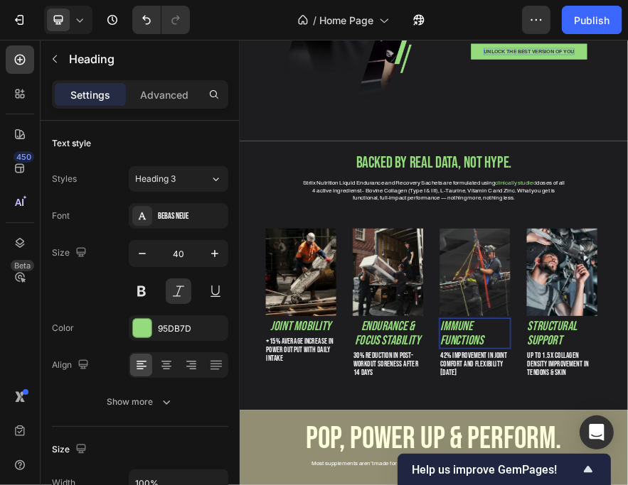
scroll to position [1, 0]
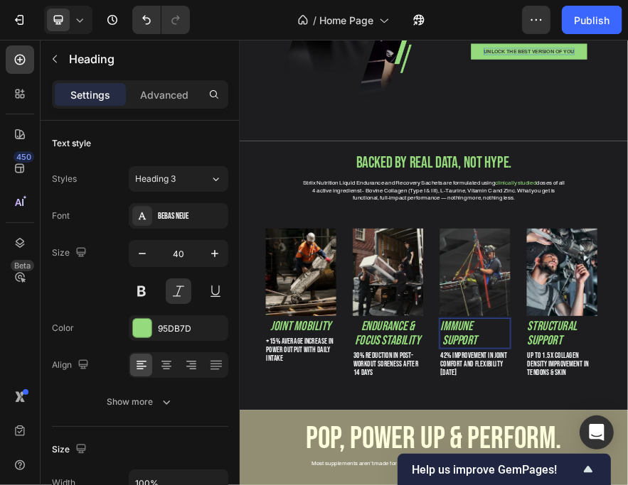
scroll to position [0, 0]
drag, startPoint x: 918, startPoint y: 690, endPoint x: 963, endPoint y: 688, distance: 44.8
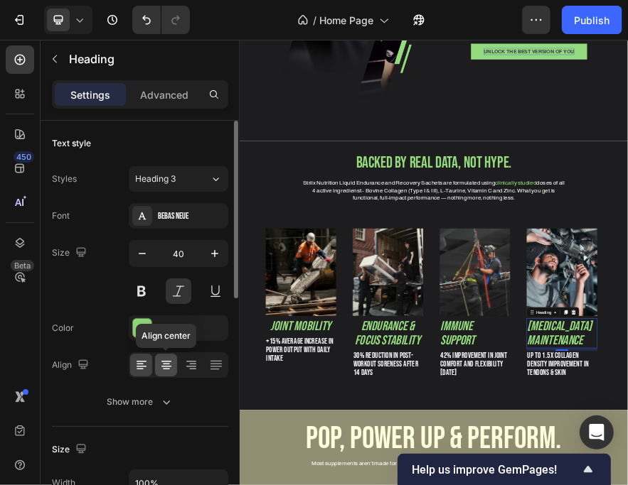
click at [163, 362] on icon at bounding box center [166, 365] width 14 height 14
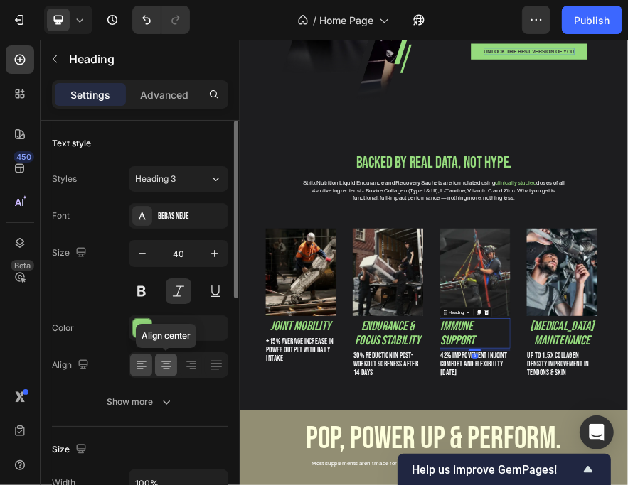
click at [166, 358] on icon at bounding box center [166, 365] width 14 height 14
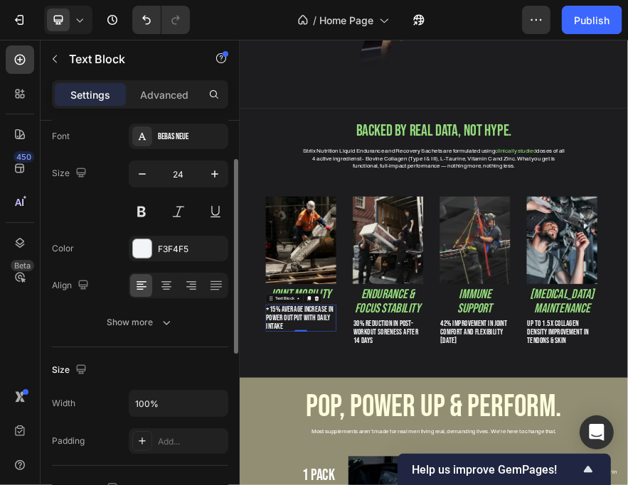
scroll to position [0, 0]
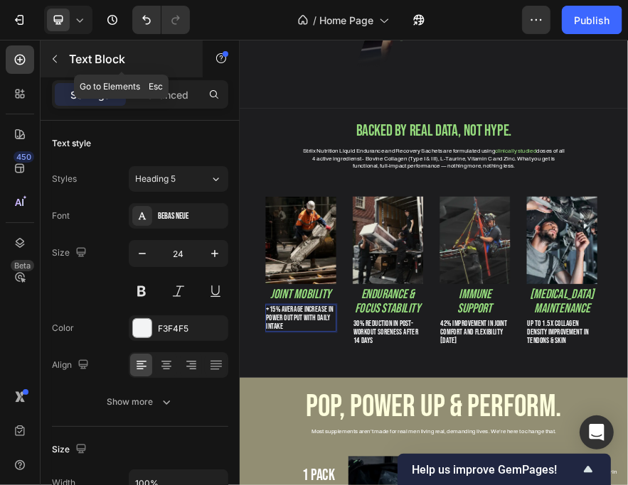
click at [48, 57] on button "button" at bounding box center [54, 59] width 23 height 23
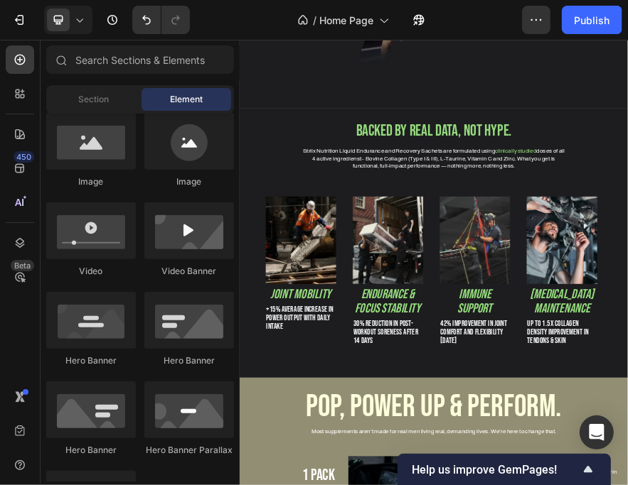
scroll to position [684, 0]
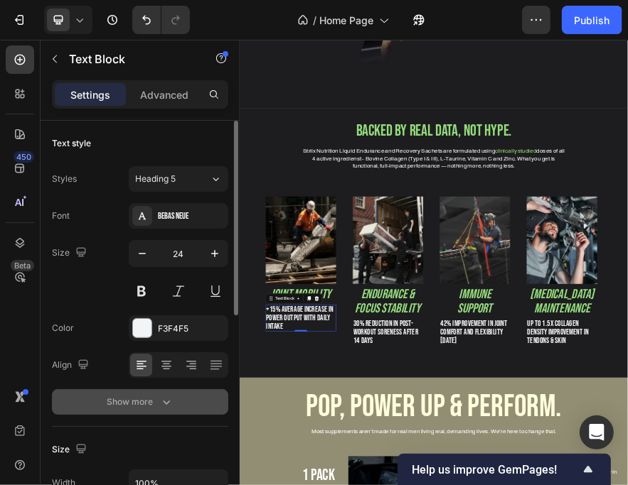
click at [141, 407] on div "Show more" at bounding box center [140, 402] width 66 height 14
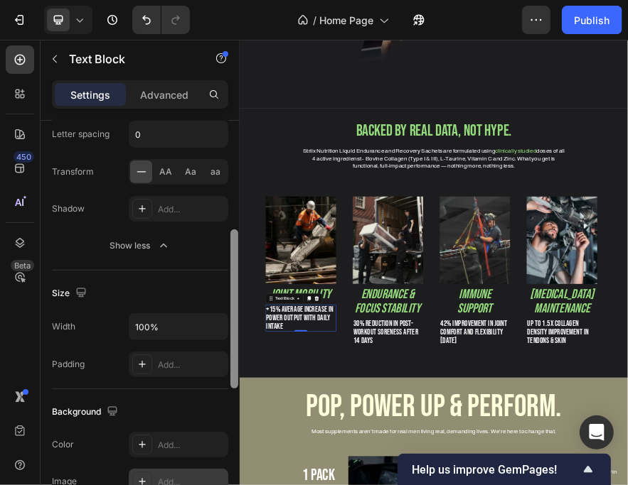
scroll to position [350, 0]
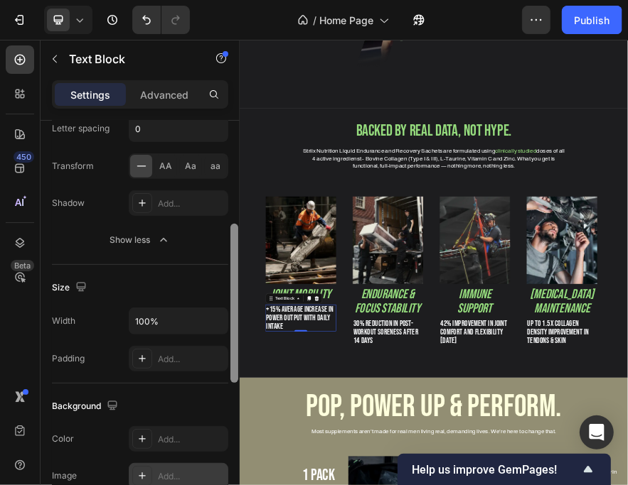
drag, startPoint x: 237, startPoint y: 294, endPoint x: 217, endPoint y: 463, distance: 170.3
click at [217, 463] on div "Text style Styles Heading 5 Font Bebas Neue Size 24 Color F3F4F5 Align Font wei…" at bounding box center [140, 323] width 199 height 405
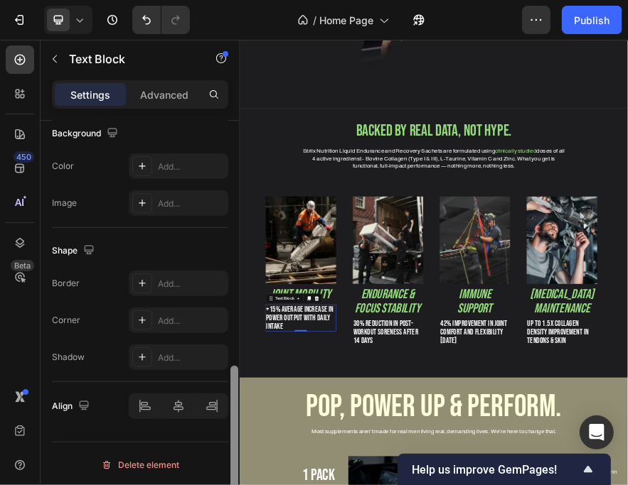
drag, startPoint x: 238, startPoint y: 372, endPoint x: 237, endPoint y: 392, distance: 20.7
click at [237, 392] on div at bounding box center [234, 323] width 11 height 405
click at [163, 292] on div "Add..." at bounding box center [179, 284] width 100 height 26
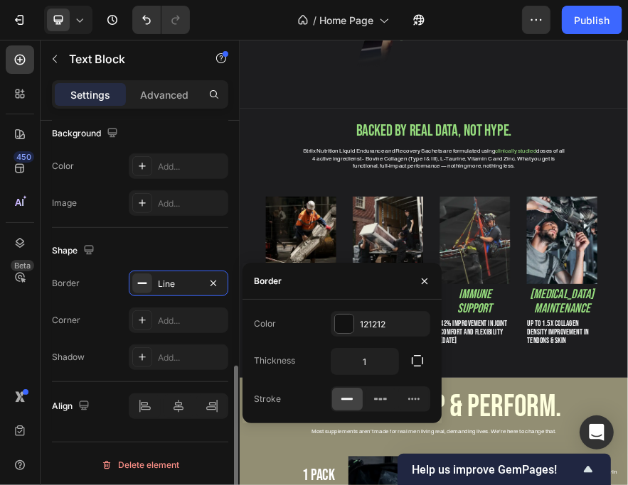
click at [156, 249] on div "Shape" at bounding box center [140, 251] width 176 height 23
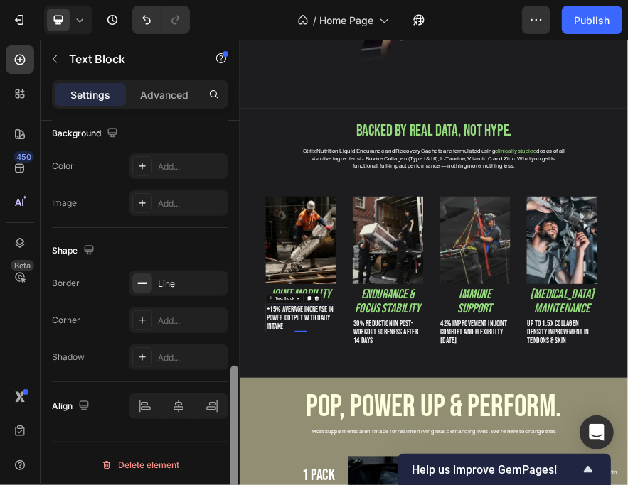
drag, startPoint x: 234, startPoint y: 384, endPoint x: 232, endPoint y: 404, distance: 20.0
click at [232, 404] on div at bounding box center [234, 445] width 8 height 159
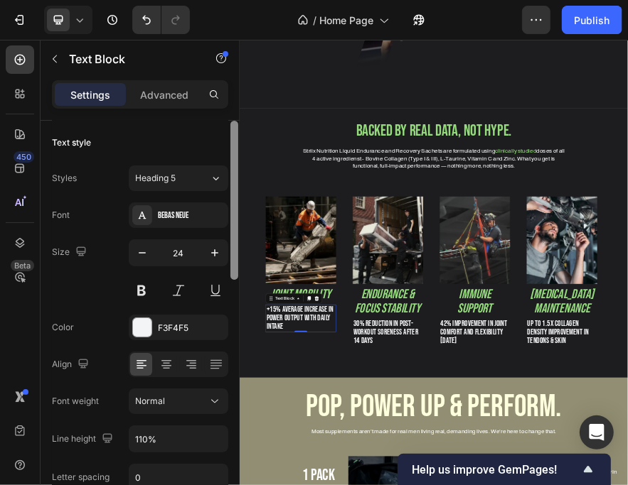
scroll to position [0, 0]
drag, startPoint x: 232, startPoint y: 404, endPoint x: 229, endPoint y: 141, distance: 262.3
click at [229, 141] on div at bounding box center [234, 323] width 11 height 405
click at [154, 87] on p "Advanced" at bounding box center [164, 94] width 48 height 15
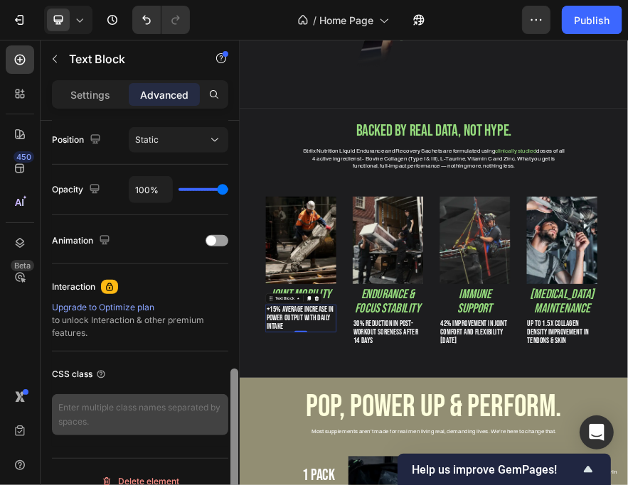
scroll to position [541, 0]
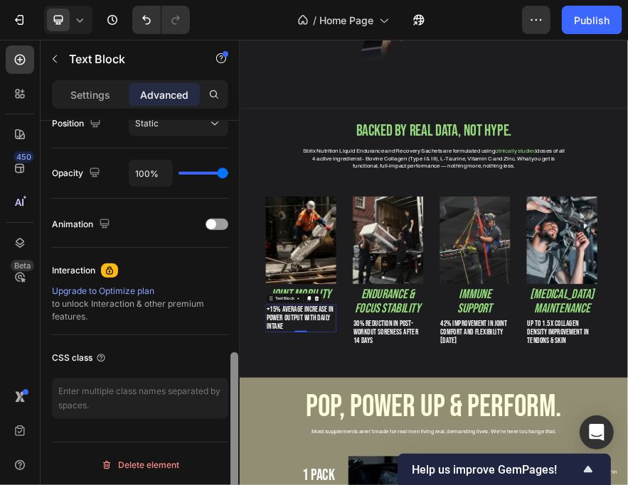
drag, startPoint x: 237, startPoint y: 156, endPoint x: 220, endPoint y: 426, distance: 269.9
click at [220, 426] on div "Display on Desktop Yes No Tablet Yes No Mobile Yes No Spacing (px) 0 0 0 0 0 0 …" at bounding box center [140, 323] width 199 height 405
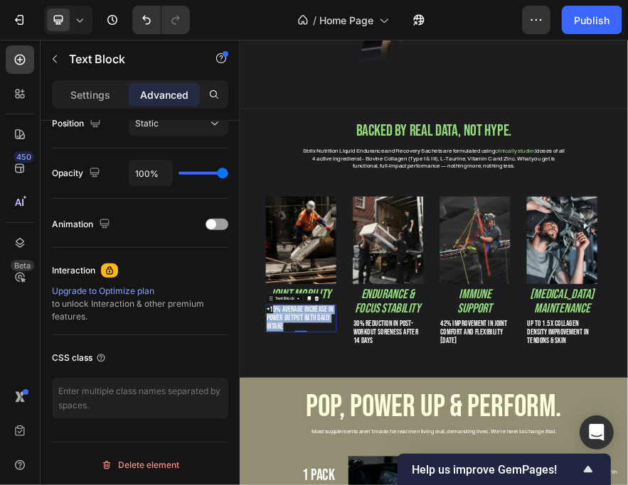
drag, startPoint x: 330, startPoint y: 657, endPoint x: 311, endPoint y: 624, distance: 38.3
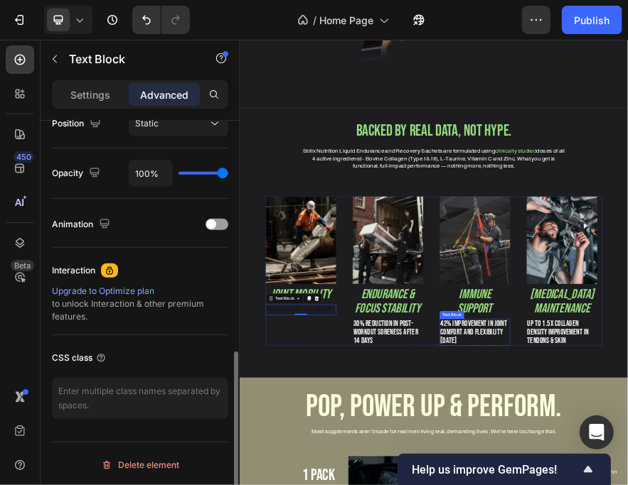
scroll to position [540, 0]
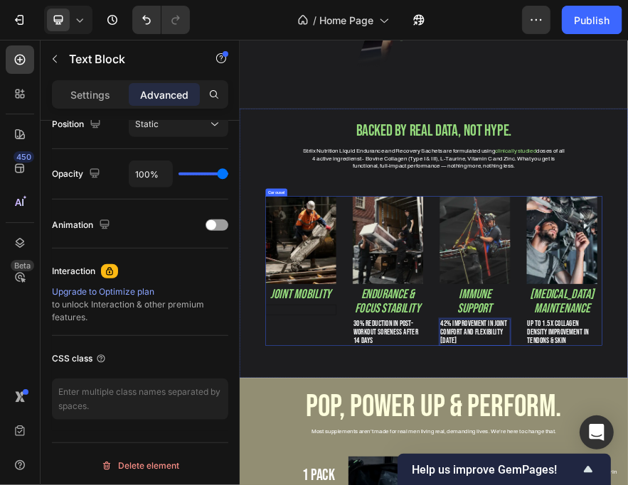
drag, startPoint x: 729, startPoint y: 655, endPoint x: 673, endPoint y: 611, distance: 70.8
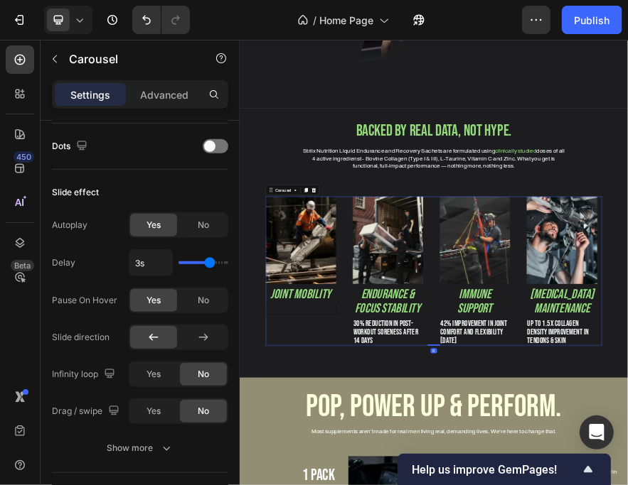
scroll to position [0, 0]
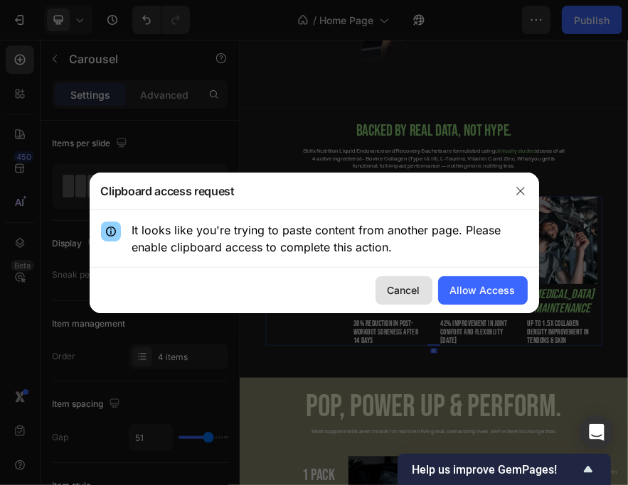
click at [404, 286] on div "Cancel" at bounding box center [403, 290] width 33 height 15
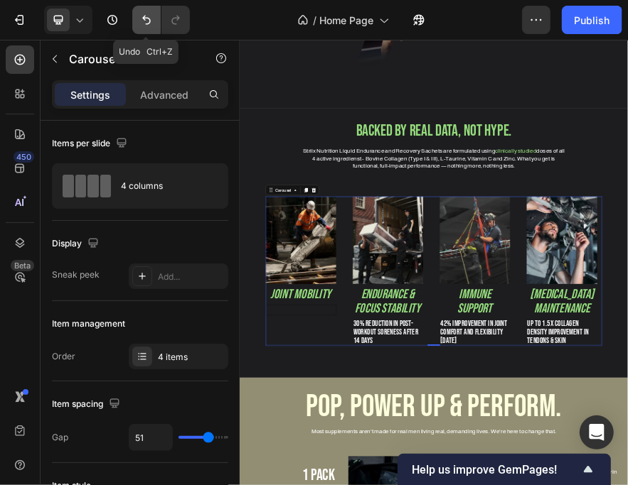
click at [154, 23] on button "Undo/Redo" at bounding box center [146, 20] width 28 height 28
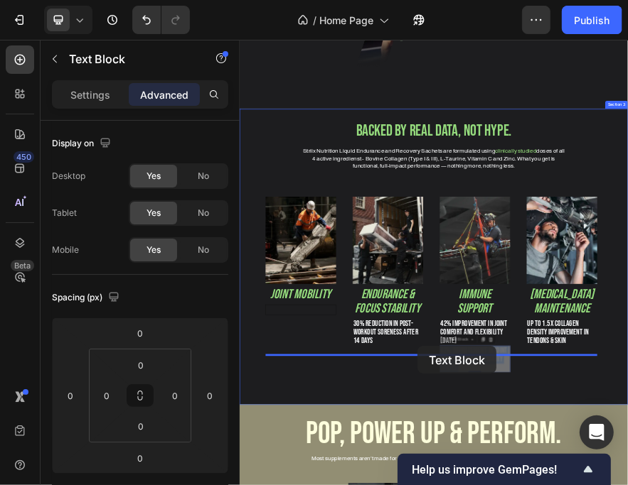
drag, startPoint x: 751, startPoint y: 704, endPoint x: 630, endPoint y: 714, distance: 121.2
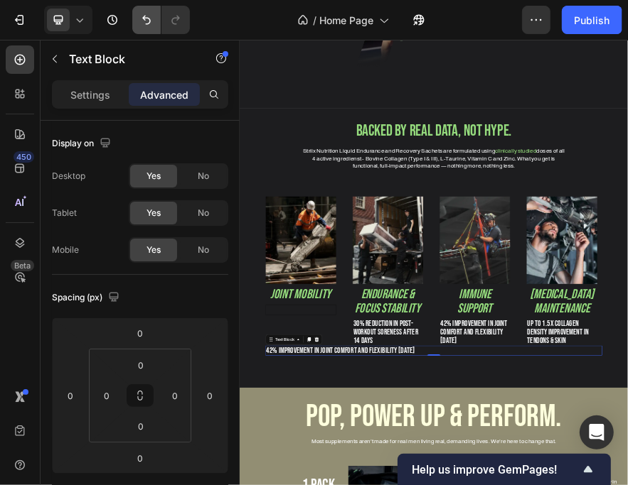
click at [147, 17] on icon "Undo/Redo" at bounding box center [146, 20] width 14 height 14
click at [134, 23] on button "Undo/Redo" at bounding box center [146, 20] width 28 height 28
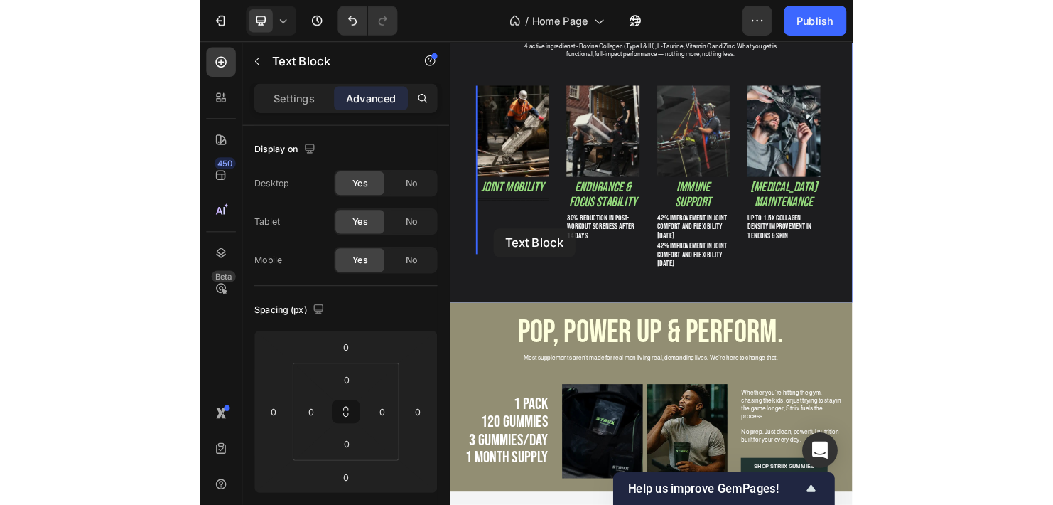
scroll to position [1156, 0]
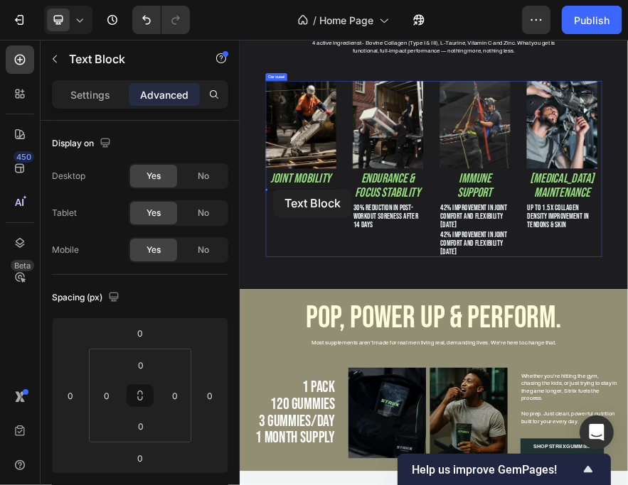
drag, startPoint x: 733, startPoint y: 657, endPoint x: 312, endPoint y: 369, distance: 510.4
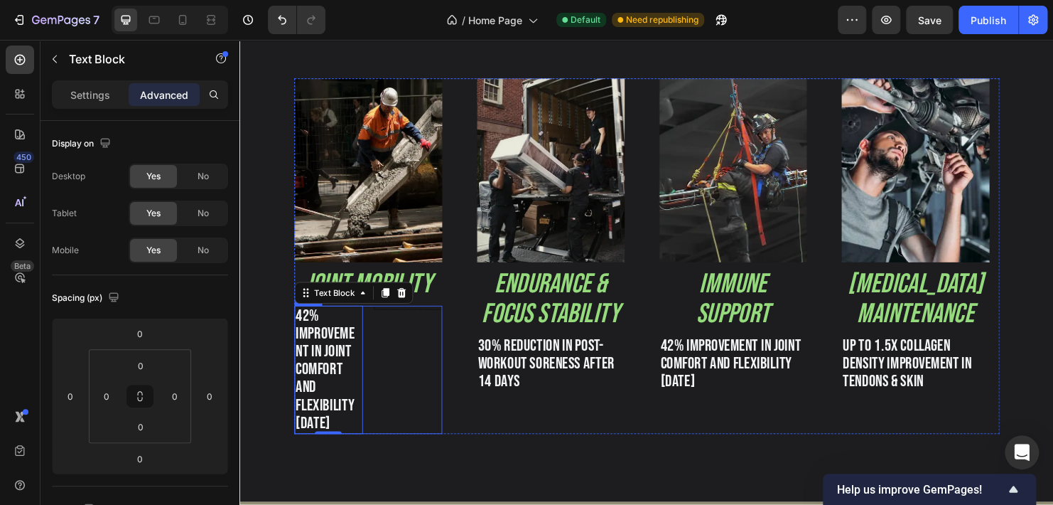
scroll to position [1227, 0]
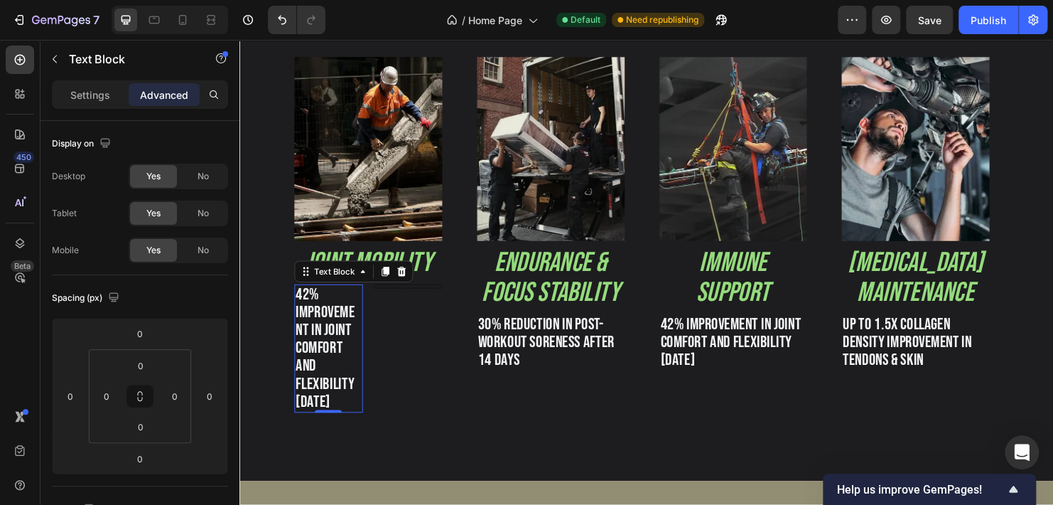
drag, startPoint x: 336, startPoint y: 429, endPoint x: 386, endPoint y: 416, distance: 51.6
click at [389, 416] on div "42% improvement in joint comfort and flexibility [DATE] Text Block 0 Text Block…" at bounding box center [373, 363] width 155 height 134
click at [357, 306] on p "42% improvement in joint comfort and flexibility [DATE]" at bounding box center [332, 363] width 69 height 131
click at [356, 298] on p "42% improvement in joint comfort and flexibility [DATE]" at bounding box center [332, 363] width 69 height 131
click at [362, 346] on p "42% improvement in joint comfort and flexibility [DATE]" at bounding box center [332, 363] width 69 height 131
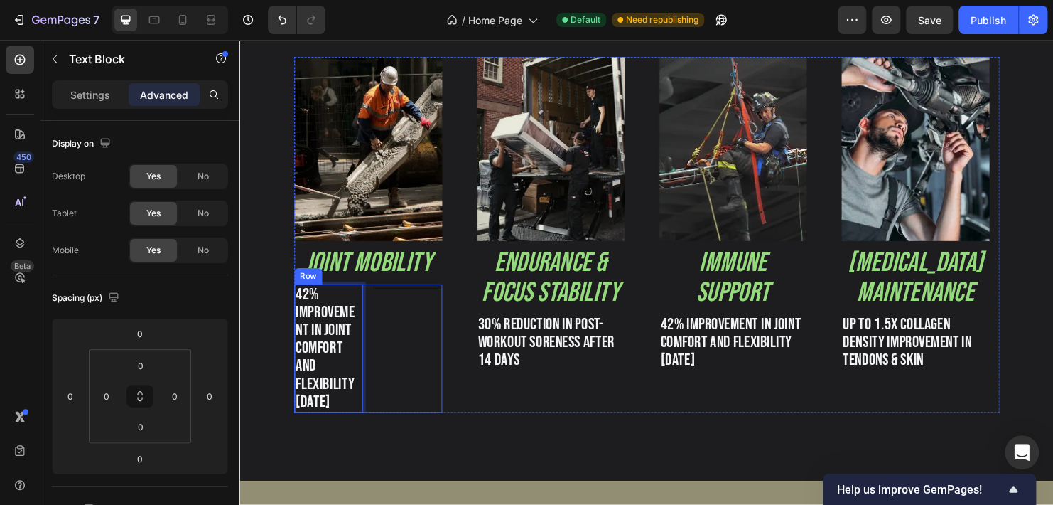
drag, startPoint x: 365, startPoint y: 362, endPoint x: 429, endPoint y: 369, distance: 64.3
click at [429, 369] on div "42% improvement in joint comfort and flexibility [DATE] Text Block 0 Text Block…" at bounding box center [373, 363] width 155 height 134
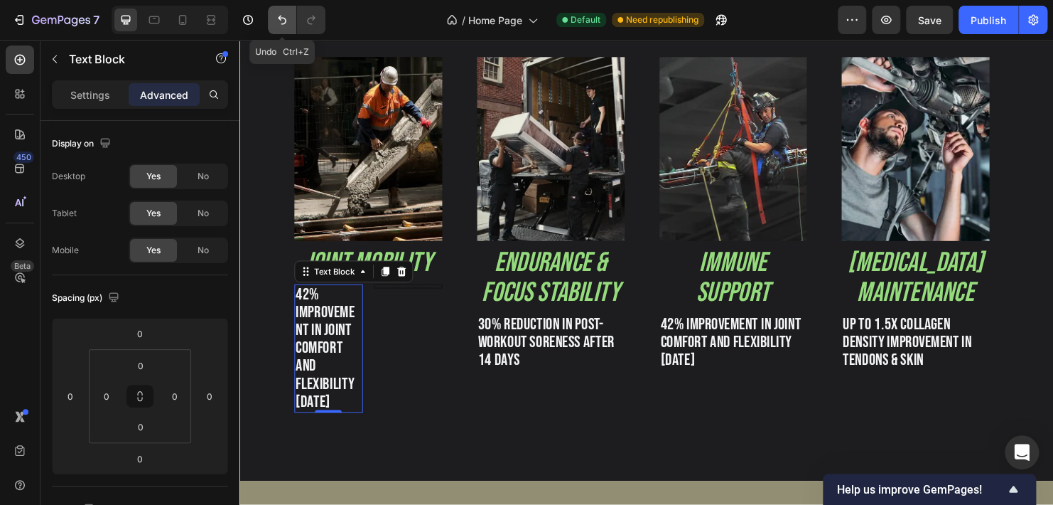
click at [289, 16] on button "Undo/Redo" at bounding box center [282, 20] width 28 height 28
click at [284, 18] on icon "Undo/Redo" at bounding box center [282, 20] width 14 height 14
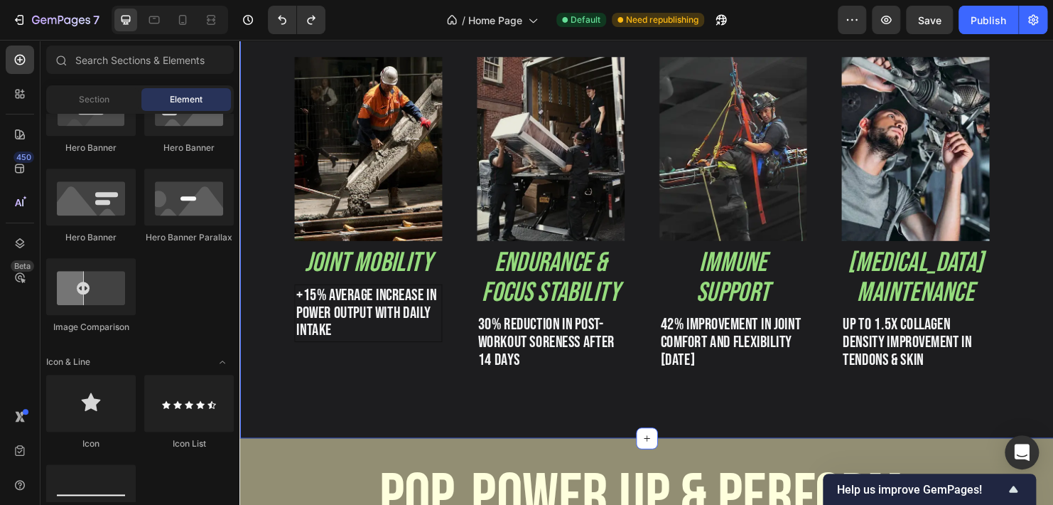
click at [417, 368] on div "Image Joint mobility Heading +15% average increase in power output with daily i…" at bounding box center [373, 222] width 155 height 328
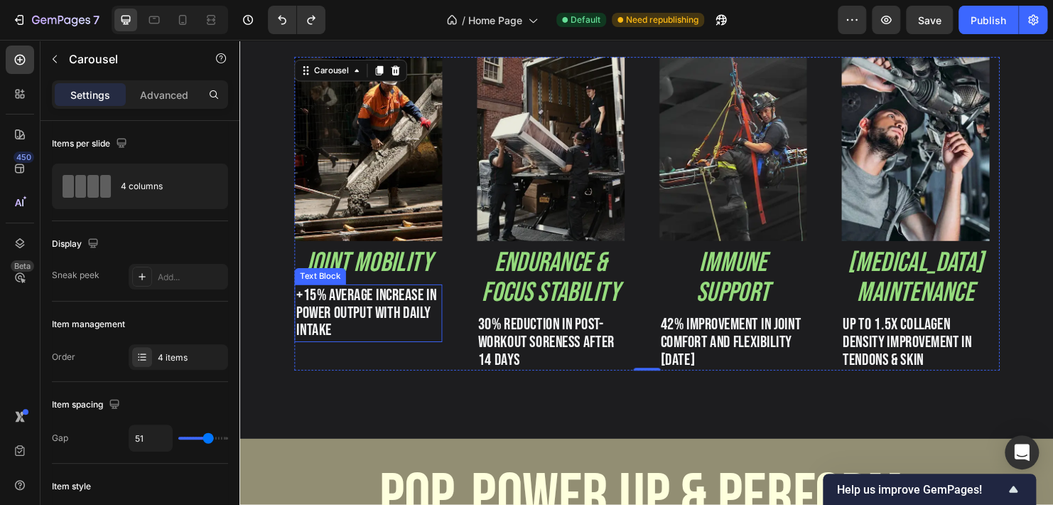
click at [336, 320] on p "+15% average increase in power output with daily intake" at bounding box center [374, 327] width 151 height 56
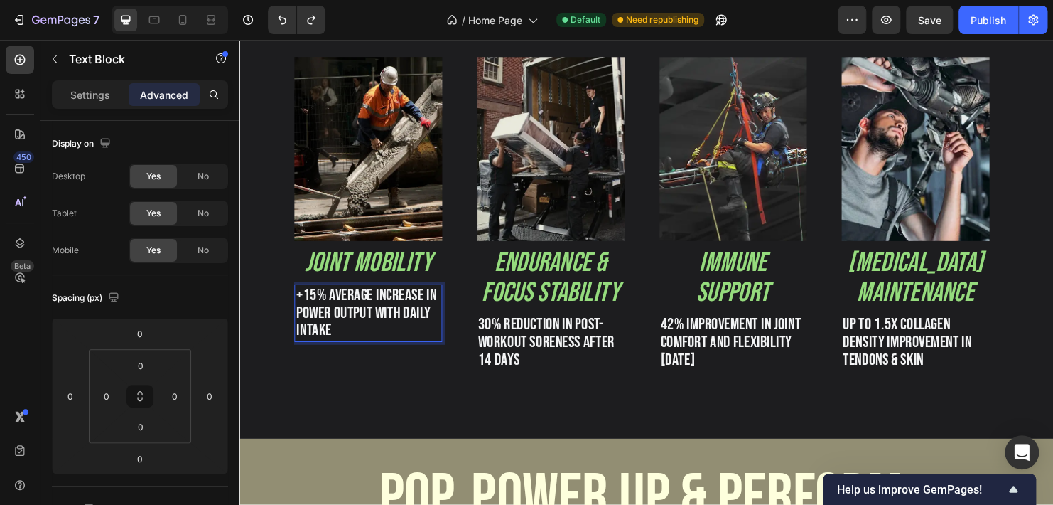
click at [316, 306] on p "+15% average increase in power output with daily intake" at bounding box center [374, 327] width 151 height 56
drag, startPoint x: 341, startPoint y: 350, endPoint x: 329, endPoint y: 346, distance: 12.6
click at [333, 347] on p "42% average increase in power output with daily intake" at bounding box center [374, 327] width 151 height 56
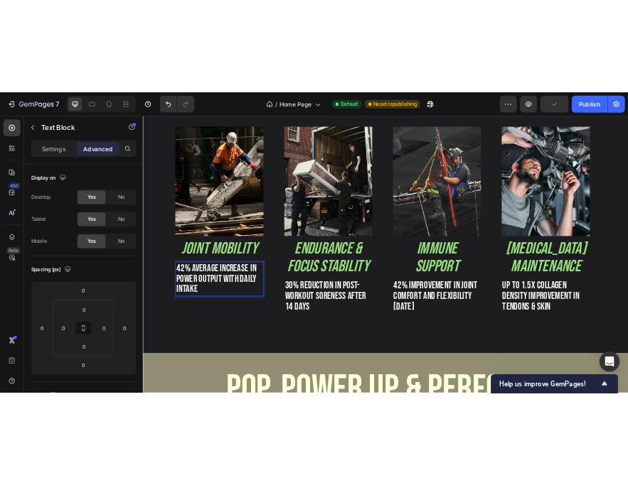
scroll to position [0, 0]
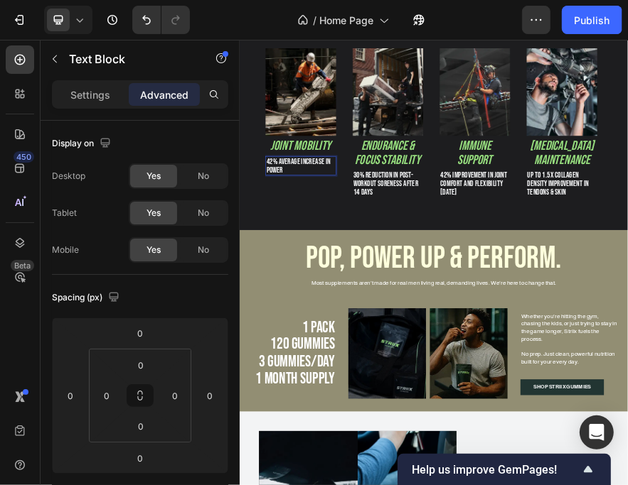
click at [378, 313] on p "42% average increase in power" at bounding box center [373, 318] width 151 height 38
click at [345, 323] on p "42% average increase in power" at bounding box center [373, 318] width 151 height 38
click at [340, 321] on p "42% average increase in power" at bounding box center [373, 318] width 151 height 38
click at [347, 323] on p "42% average increase in power" at bounding box center [373, 318] width 151 height 38
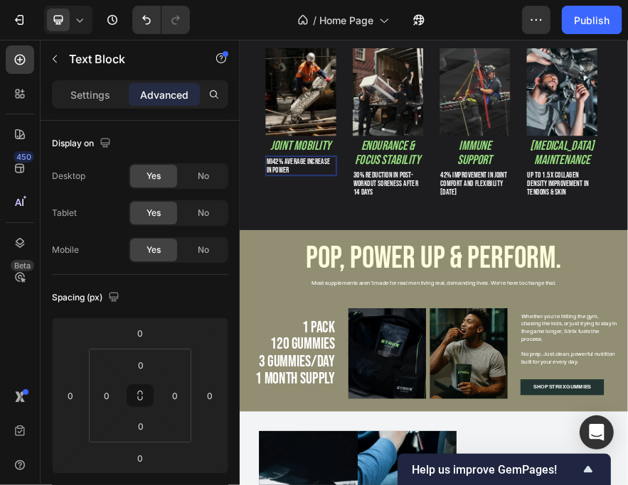
click at [347, 323] on p "mi42% average increase in power" at bounding box center [373, 318] width 151 height 38
click at [83, 92] on p "Settings" at bounding box center [90, 94] width 40 height 15
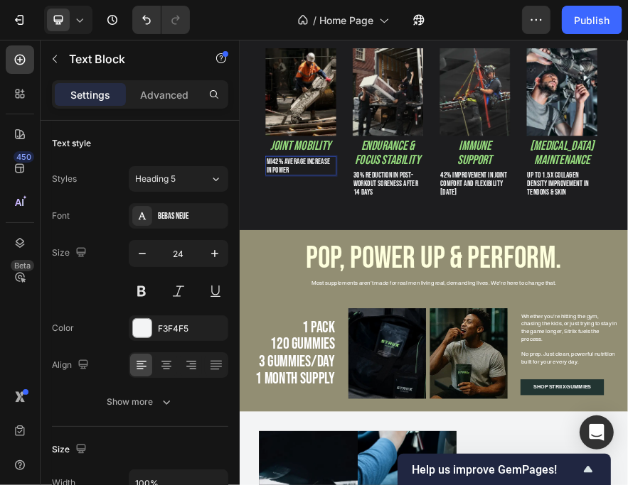
click at [371, 316] on p "mi42% average increase in power" at bounding box center [373, 318] width 151 height 38
click at [348, 321] on p "mi42% average increase in power" at bounding box center [373, 318] width 151 height 38
click at [312, 311] on p "mi42% average increase in power improvement" at bounding box center [373, 318] width 151 height 38
click at [348, 328] on p "42% average increase in power improvement" at bounding box center [373, 318] width 151 height 38
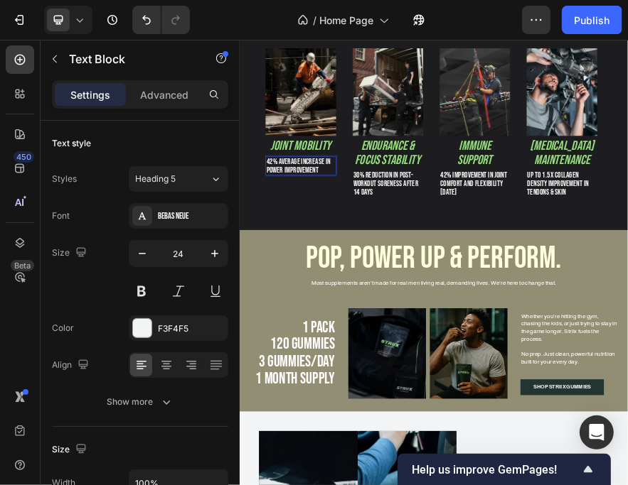
click at [332, 319] on p "42% average increase in power improvement" at bounding box center [373, 318] width 151 height 38
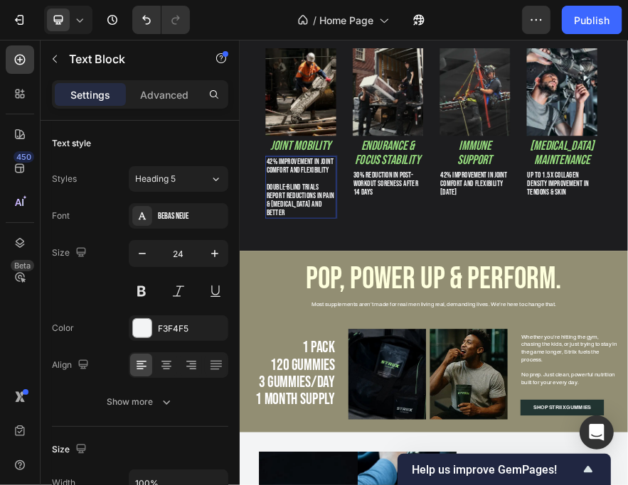
click at [304, 382] on p "Double-blind trials report reductions in pain & [MEDICAL_DATA] and better" at bounding box center [373, 392] width 151 height 75
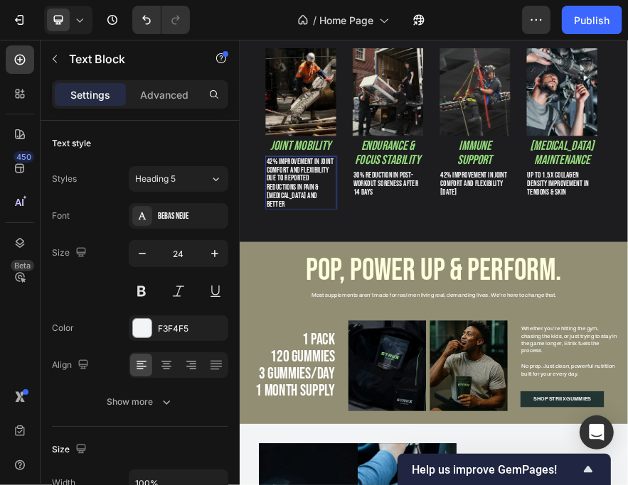
click at [409, 384] on p "42% improvement in joint comfort and flexibility due to reported reductions in …" at bounding box center [373, 355] width 151 height 112
click at [429, 377] on p "42% improvement in joint comfort and flexibility due to reported reductions in …" at bounding box center [373, 355] width 151 height 112
click at [527, 362] on p "30% reduction in post-workout soreness after 14 days" at bounding box center [564, 357] width 152 height 56
click at [508, 369] on p "30% reduction in post-workout soreness after 14 days" at bounding box center [564, 357] width 152 height 56
click at [513, 369] on p "30% reduction in post-workout soreness after 14 days" at bounding box center [564, 357] width 152 height 56
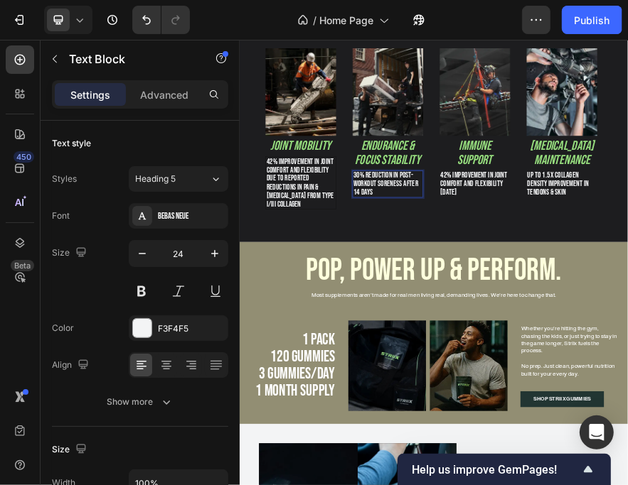
click at [539, 372] on p "30% reduction in post-workout soreness after 14 days" at bounding box center [564, 357] width 152 height 56
click at [597, 403] on div "improved endurance capacity & when combined with caffeine L-taurine show better" at bounding box center [564, 367] width 155 height 78
click at [597, 394] on p "improved endurance capacity & when combined with caffeine L-taurine show better" at bounding box center [564, 366] width 152 height 75
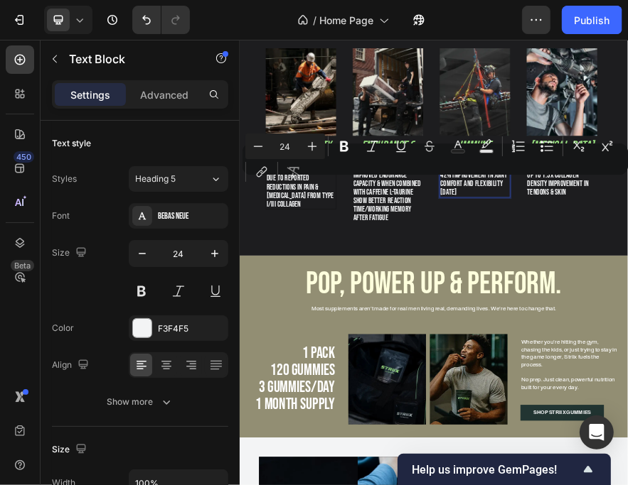
click at [461, 178] on div "Minus 24 Plus Bold Italic Underline Strikethrough Text Color Text Background Co…" at bounding box center [435, 159] width 380 height 51
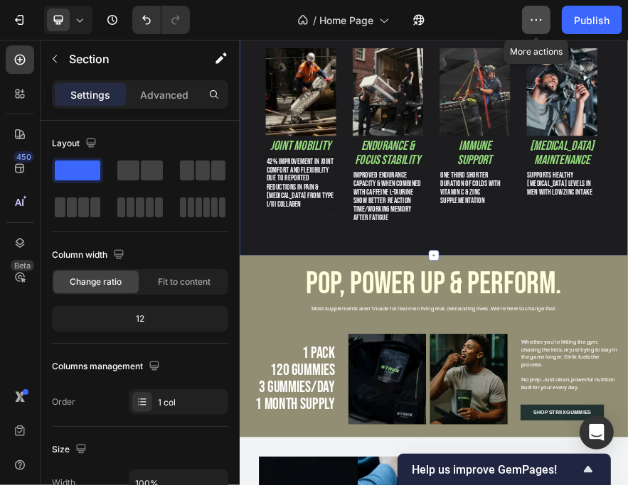
click at [542, 26] on icon "button" at bounding box center [536, 20] width 14 height 14
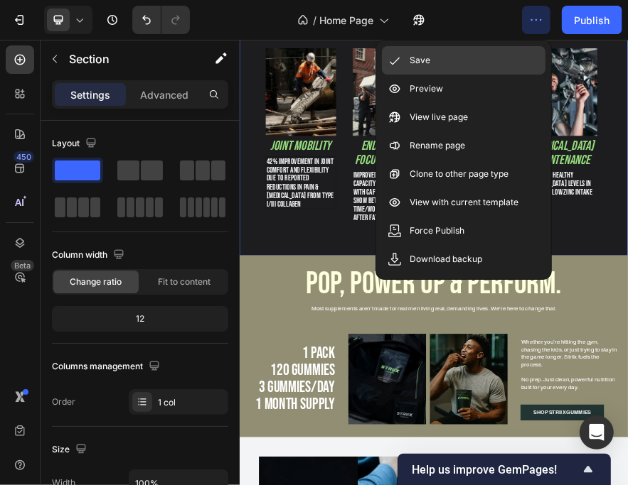
click at [473, 58] on div "Save" at bounding box center [463, 60] width 163 height 28
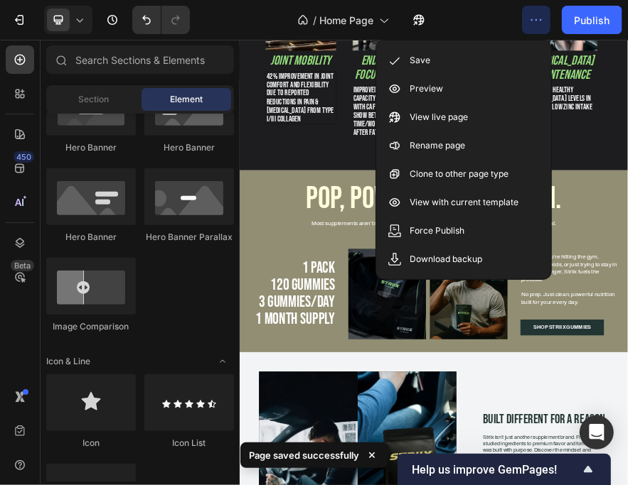
scroll to position [1447, 0]
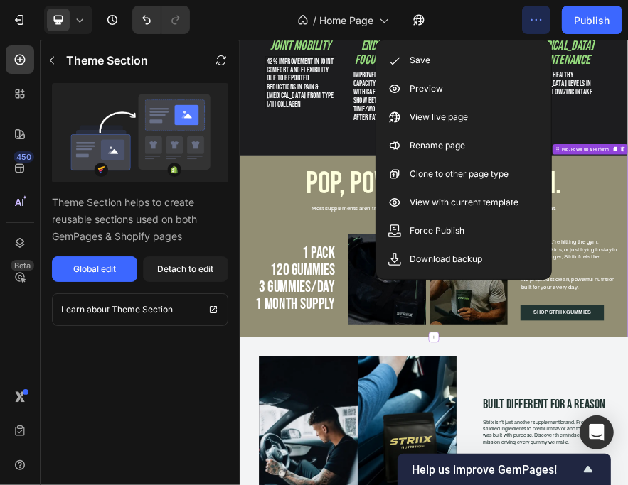
click at [524, 17] on button "button" at bounding box center [536, 20] width 28 height 28
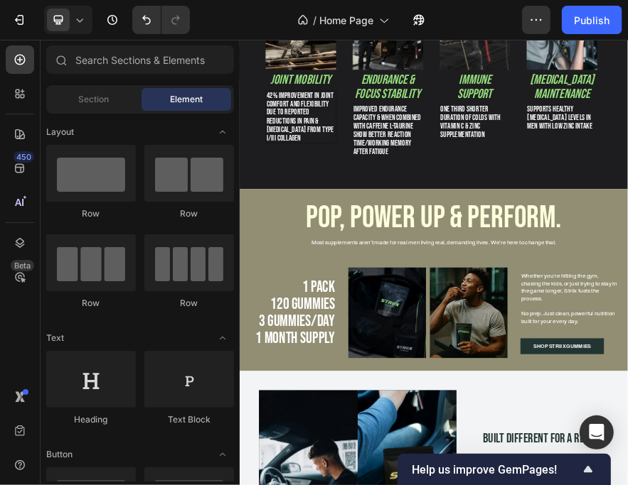
scroll to position [684, 0]
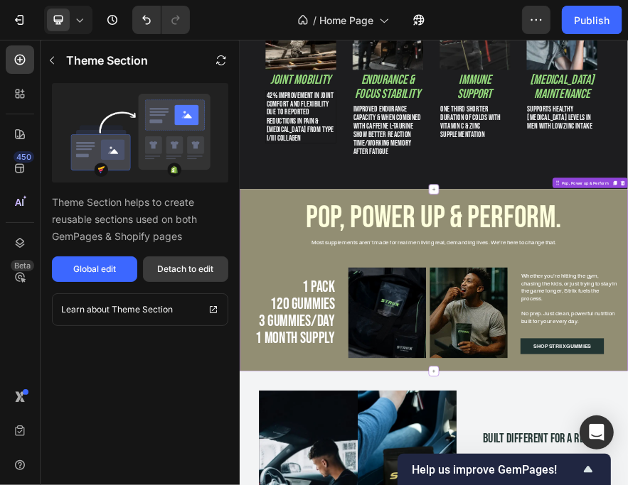
click at [198, 271] on div "Detach to edit" at bounding box center [186, 269] width 56 height 13
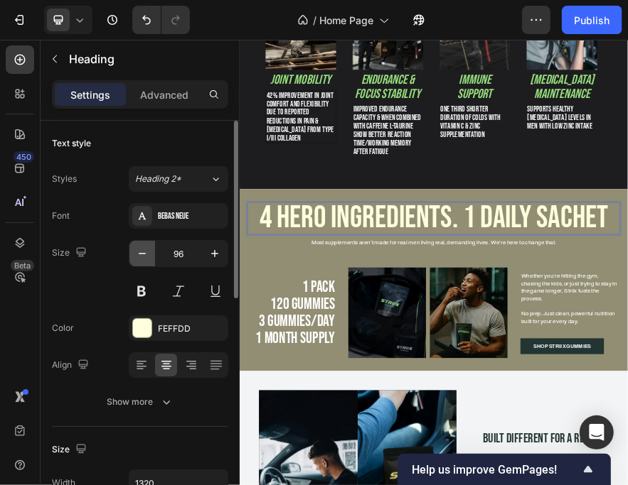
click at [140, 255] on icon "button" at bounding box center [142, 254] width 14 height 14
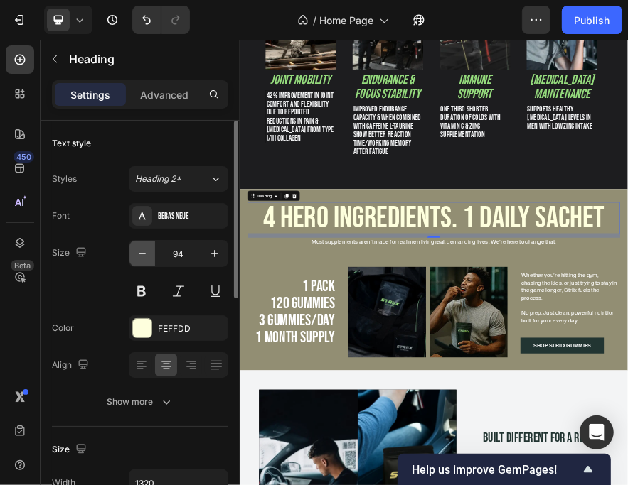
click at [140, 255] on icon "button" at bounding box center [142, 254] width 14 height 14
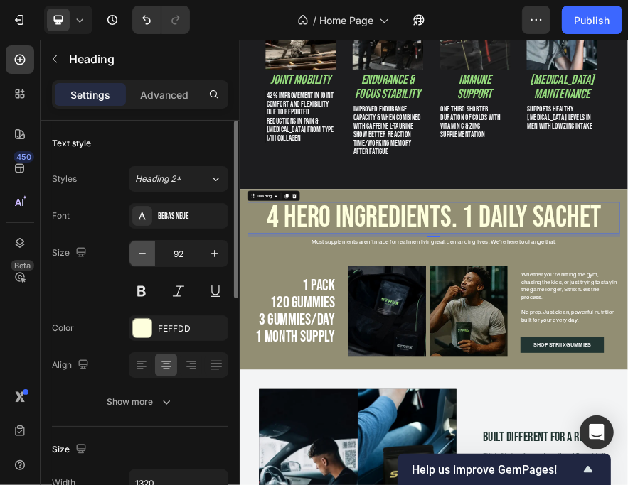
click at [140, 255] on icon "button" at bounding box center [142, 254] width 14 height 14
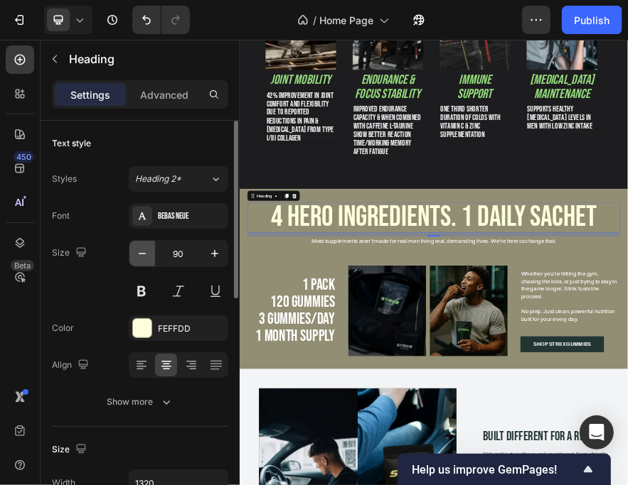
click at [140, 255] on icon "button" at bounding box center [142, 254] width 14 height 14
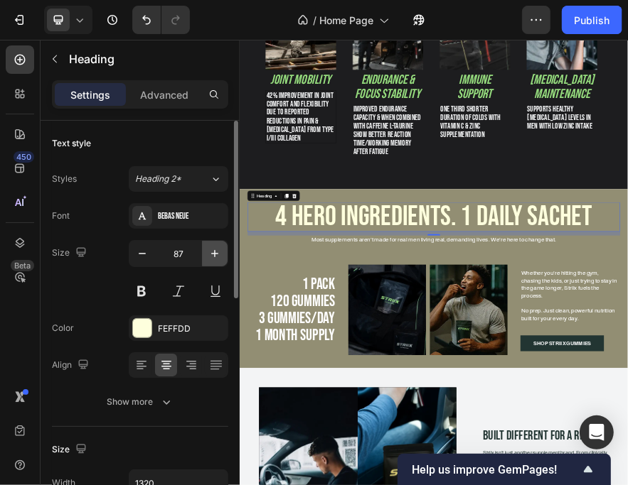
click at [215, 250] on icon "button" at bounding box center [214, 253] width 7 height 7
click at [215, 251] on icon "button" at bounding box center [214, 253] width 7 height 7
click at [214, 250] on icon "button" at bounding box center [215, 254] width 14 height 14
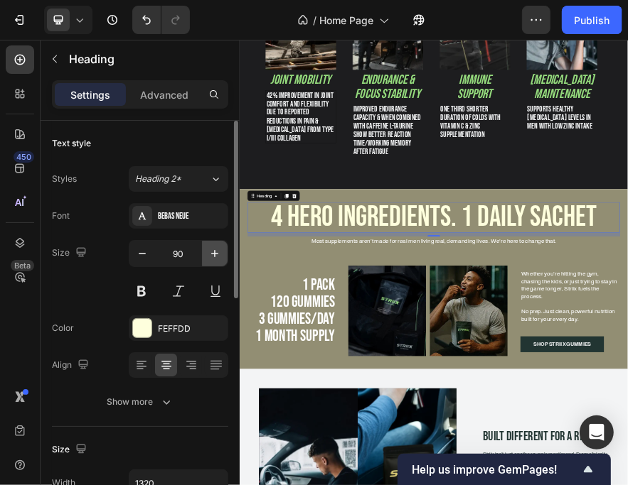
click at [214, 250] on icon "button" at bounding box center [215, 254] width 14 height 14
click at [132, 253] on button "button" at bounding box center [142, 254] width 26 height 26
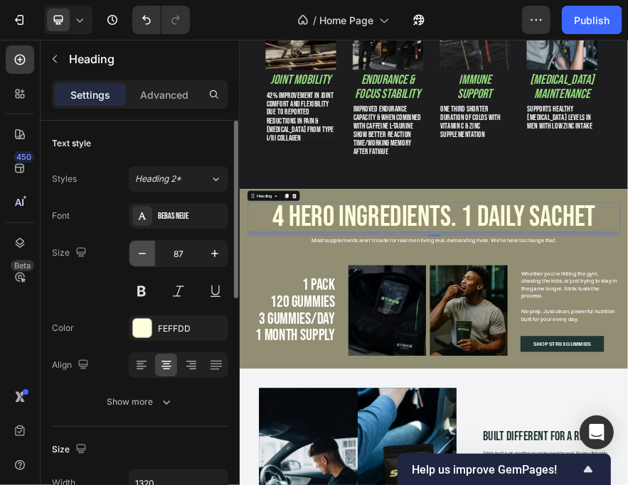
click at [132, 253] on button "button" at bounding box center [142, 254] width 26 height 26
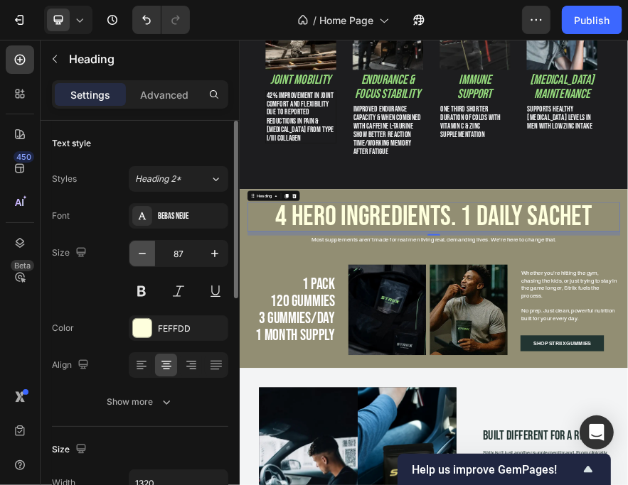
click at [132, 253] on button "button" at bounding box center [142, 254] width 26 height 26
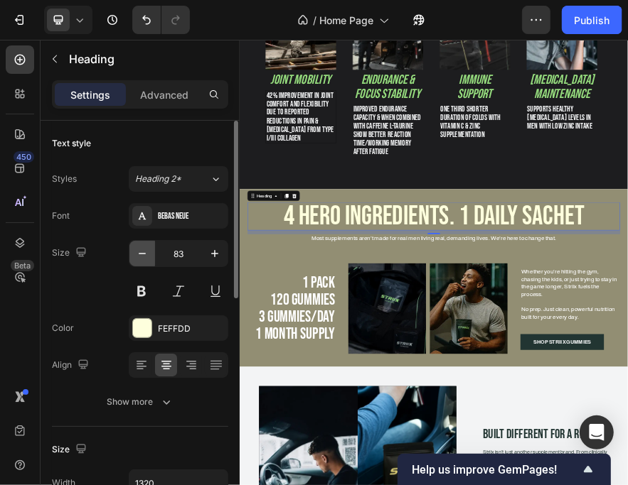
click at [132, 253] on button "button" at bounding box center [142, 254] width 26 height 26
click at [220, 252] on icon "button" at bounding box center [215, 254] width 14 height 14
type input "83"
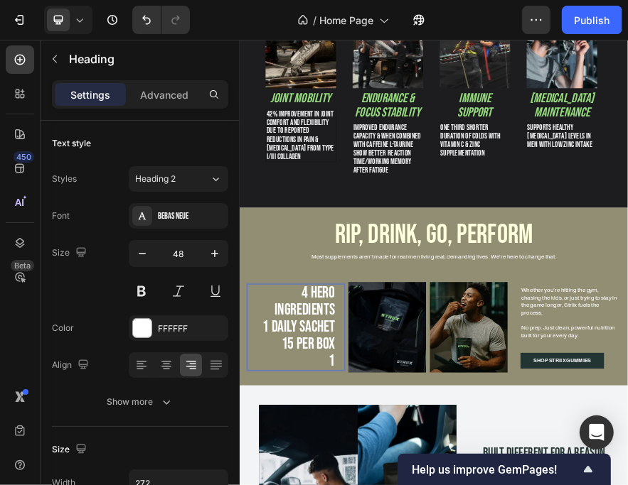
scroll to position [0, 0]
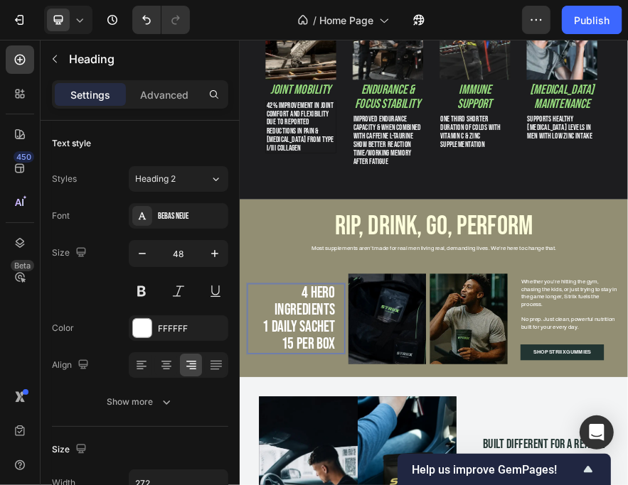
scroll to position [2, 0]
drag, startPoint x: 451, startPoint y: 704, endPoint x: 370, endPoint y: 588, distance: 141.4
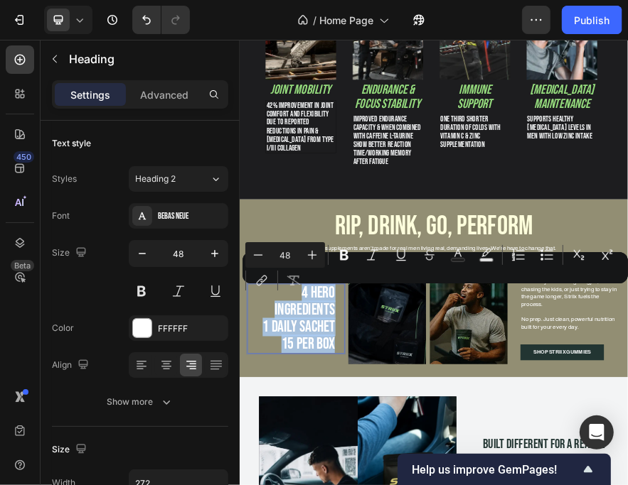
drag, startPoint x: 375, startPoint y: 589, endPoint x: 449, endPoint y: 706, distance: 139.0
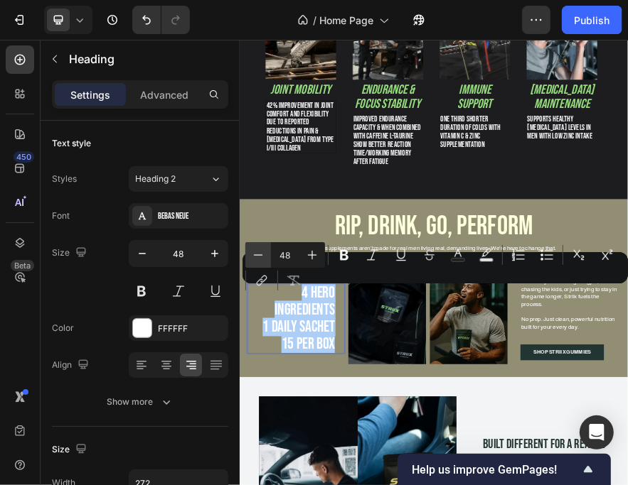
click at [264, 249] on icon "Editor contextual toolbar" at bounding box center [258, 255] width 14 height 14
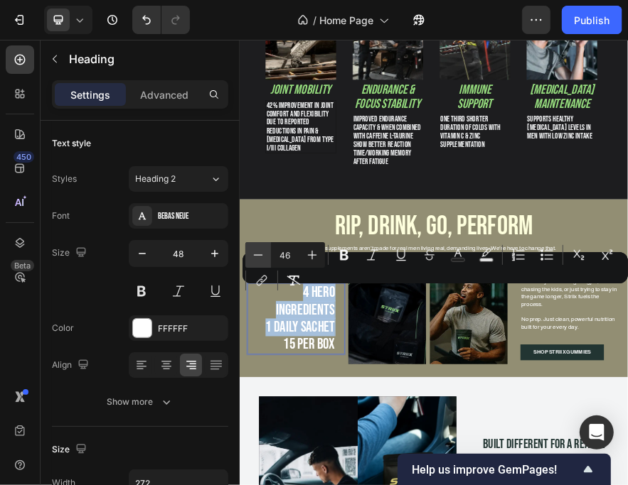
scroll to position [1, 0]
click at [263, 249] on icon "Editor contextual toolbar" at bounding box center [258, 255] width 14 height 14
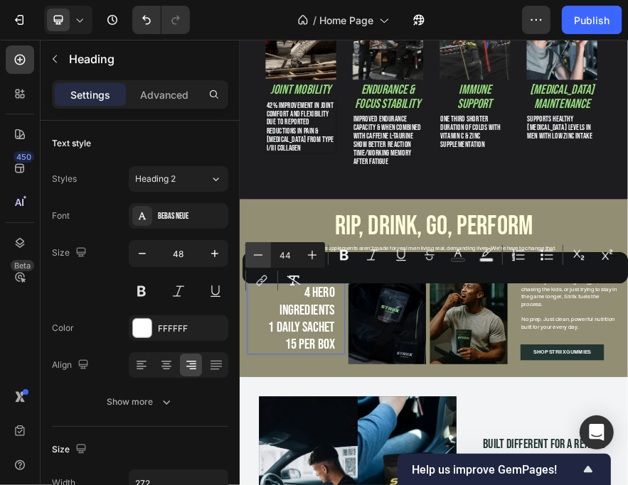
type input "43"
